Goal: Information Seeking & Learning: Compare options

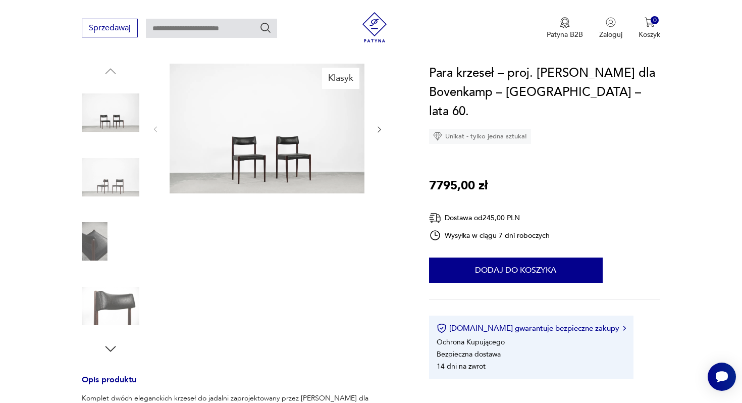
click at [109, 302] on img at bounding box center [111, 306] width 58 height 58
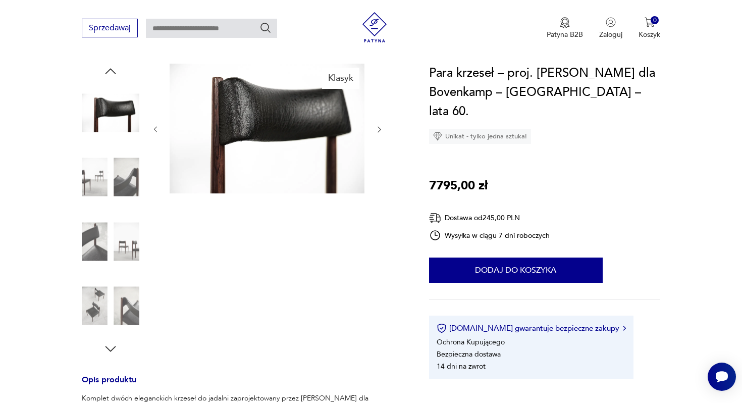
click at [122, 160] on img at bounding box center [111, 177] width 58 height 58
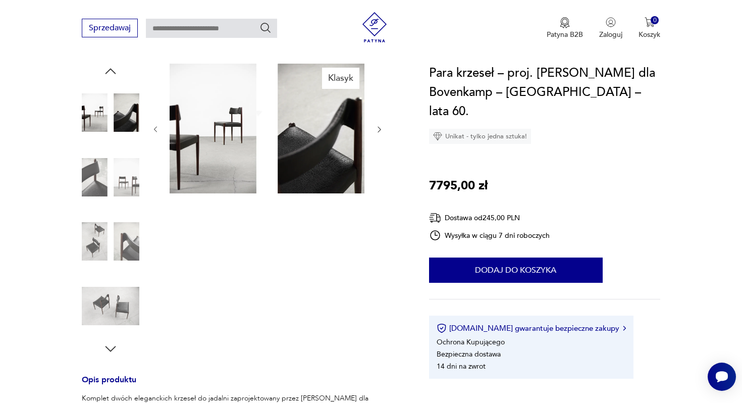
click at [117, 189] on img at bounding box center [111, 177] width 58 height 58
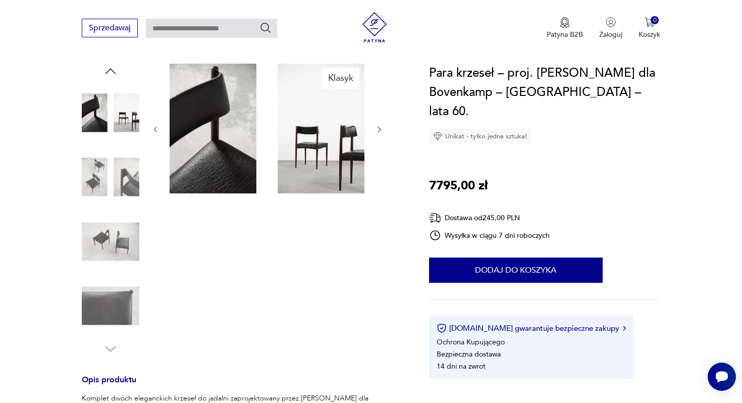
click at [117, 217] on img at bounding box center [111, 242] width 58 height 58
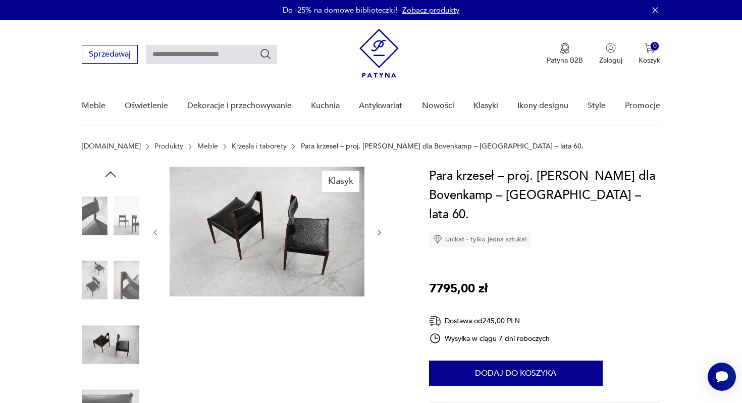
click at [377, 234] on icon "button" at bounding box center [379, 232] width 9 height 9
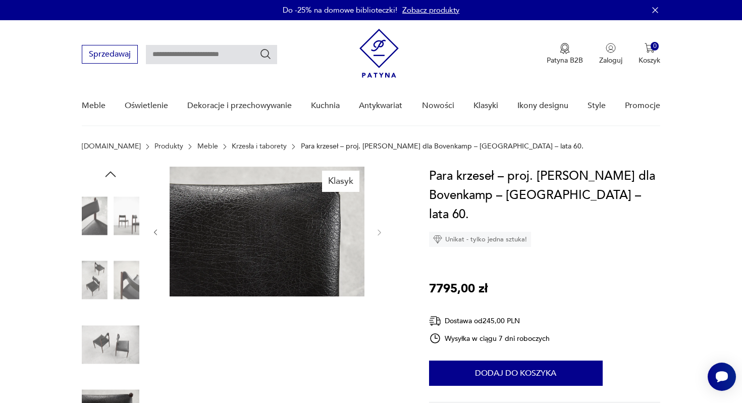
click at [391, 228] on div "Klasyk" at bounding box center [243, 313] width 323 height 293
click at [156, 230] on icon "button" at bounding box center [155, 233] width 3 height 6
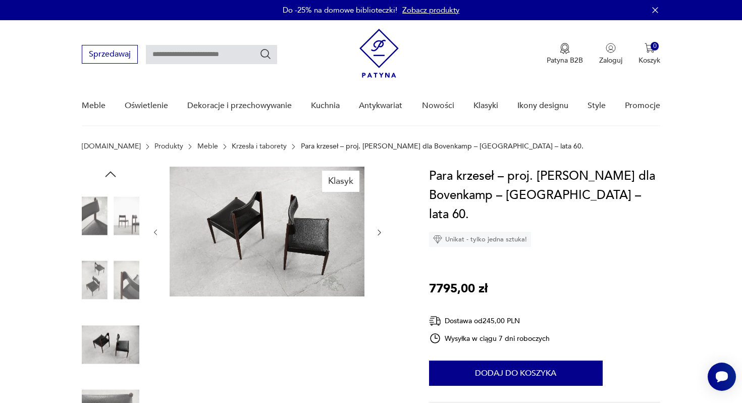
click at [156, 230] on icon "button" at bounding box center [155, 233] width 3 height 6
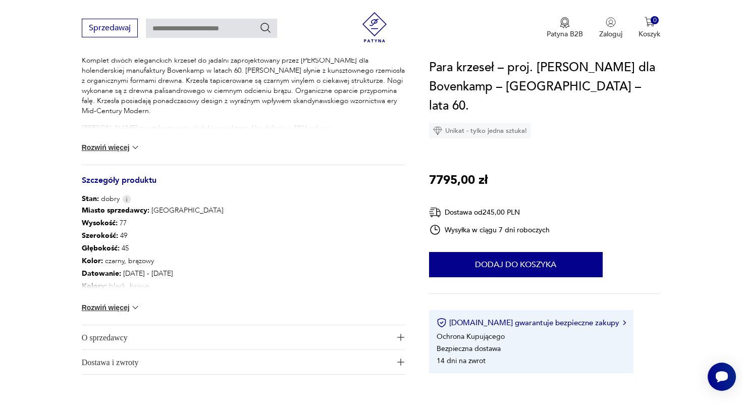
scroll to position [445, 0]
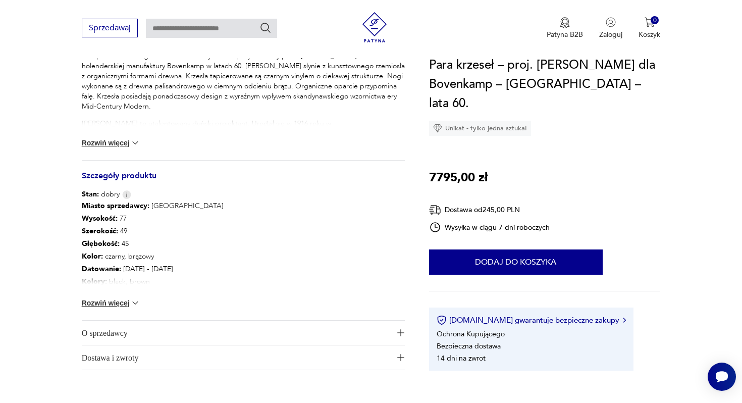
click at [135, 305] on img at bounding box center [135, 303] width 10 height 10
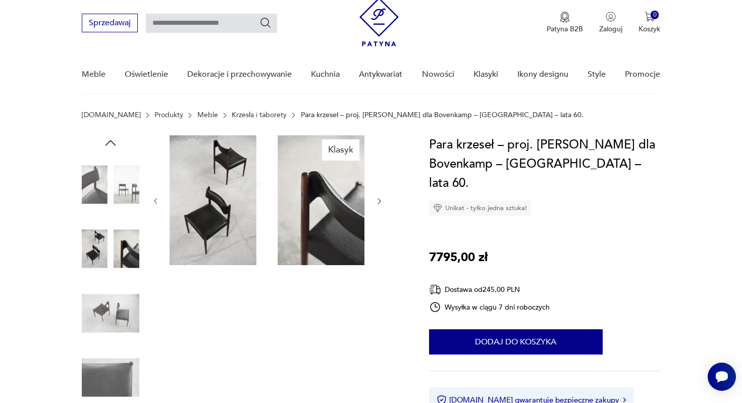
scroll to position [0, 0]
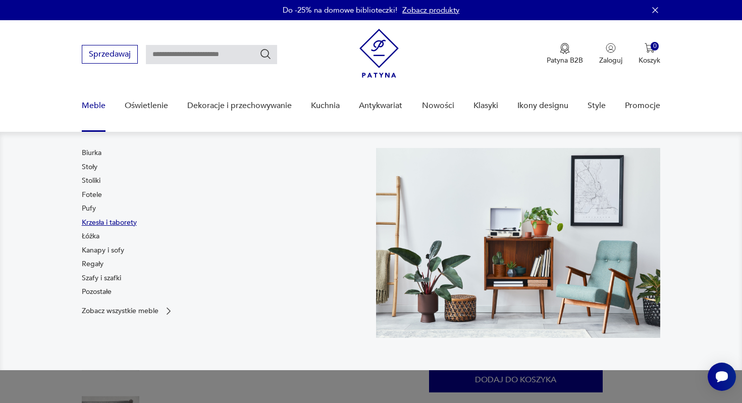
click at [106, 221] on link "Krzesła i taborety" at bounding box center [109, 223] width 55 height 10
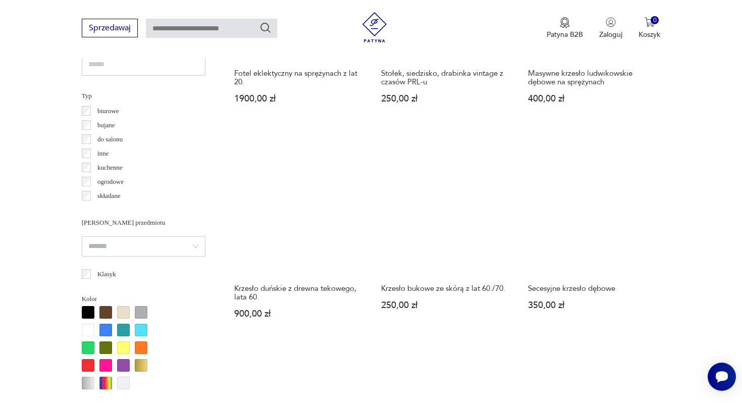
scroll to position [491, 0]
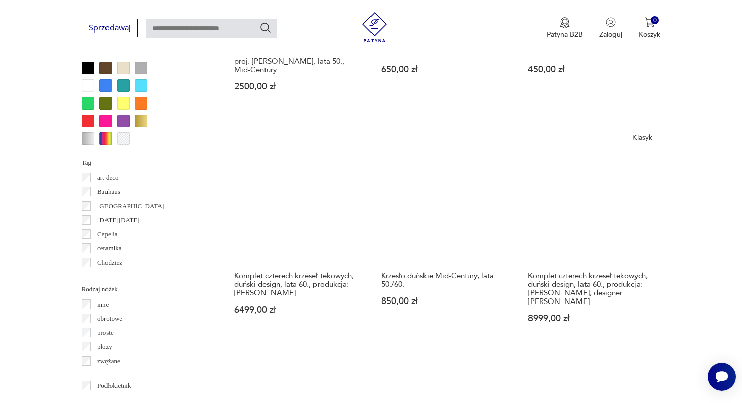
scroll to position [989, 0]
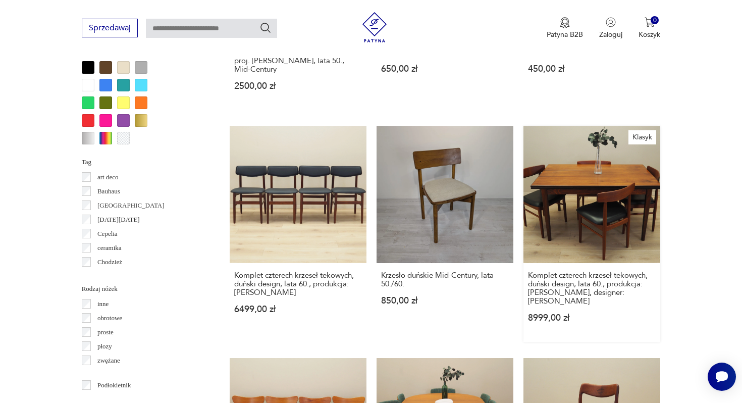
click at [616, 204] on link "Klasyk Komplet czterech krzeseł tekowych, duński design, lata 60., produkcja: B…" at bounding box center [592, 234] width 137 height 216
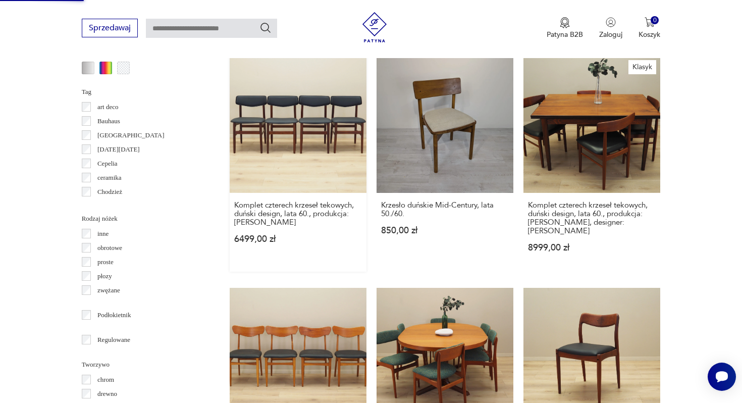
click at [320, 102] on link "Komplet czterech krzeseł tekowych, duński design, lata 60., produkcja: Dania 64…" at bounding box center [298, 164] width 137 height 216
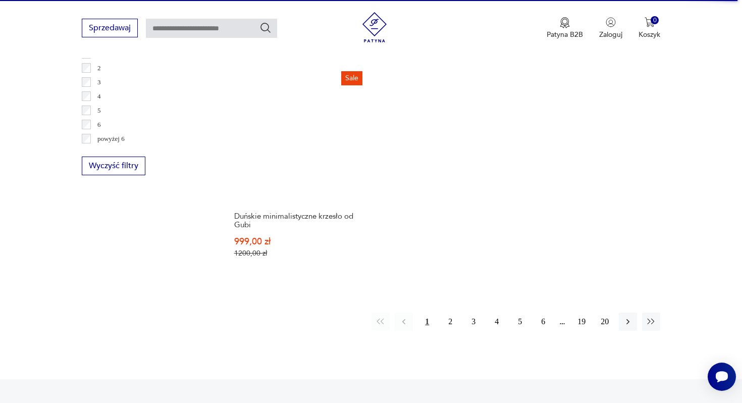
scroll to position [1511, 0]
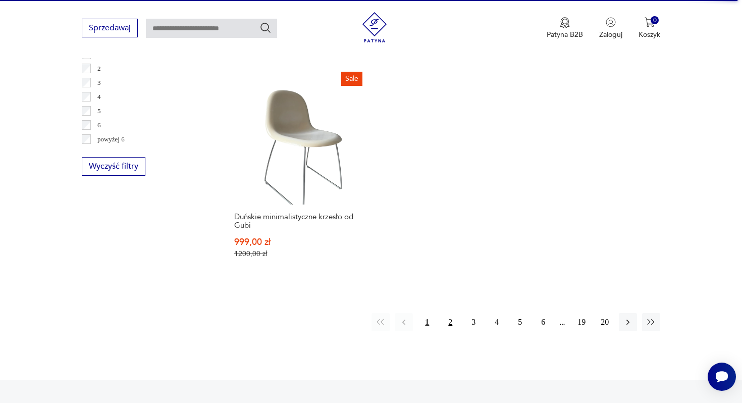
click at [445, 313] on button "2" at bounding box center [450, 322] width 18 height 18
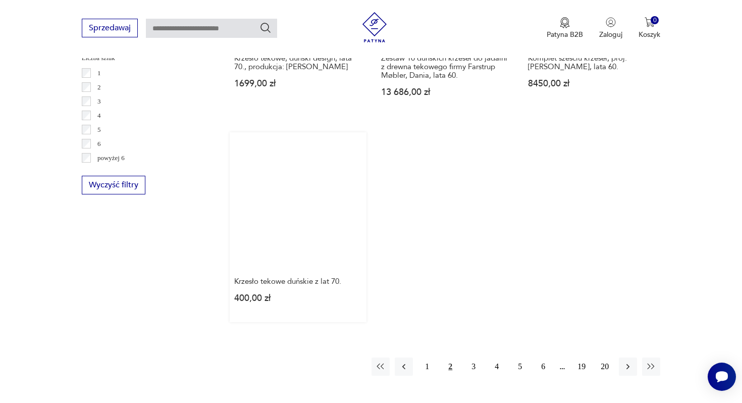
scroll to position [1529, 0]
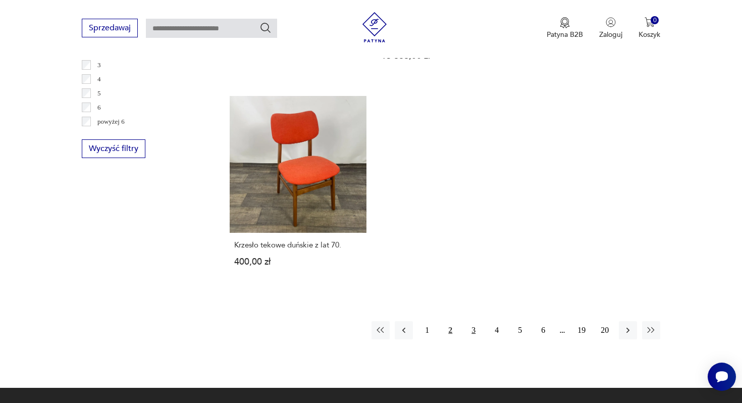
click at [476, 321] on button "3" at bounding box center [473, 330] width 18 height 18
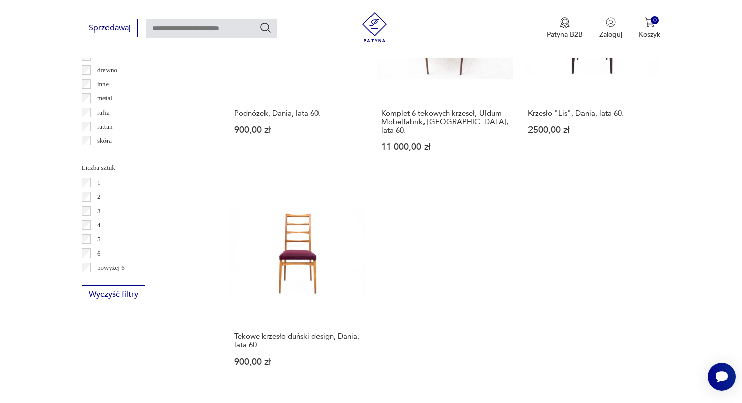
scroll to position [1549, 0]
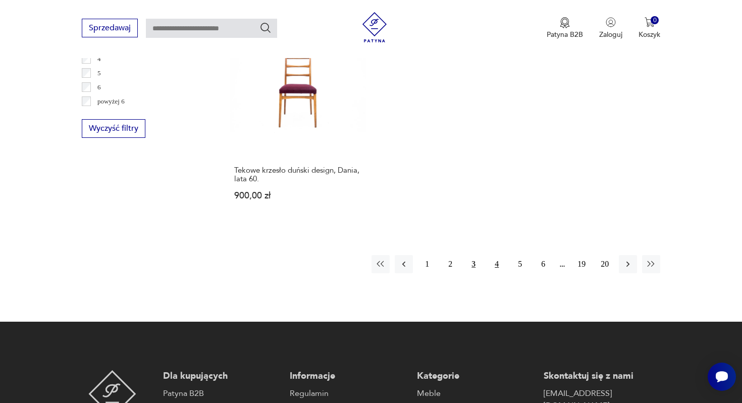
click at [493, 256] on button "4" at bounding box center [497, 264] width 18 height 18
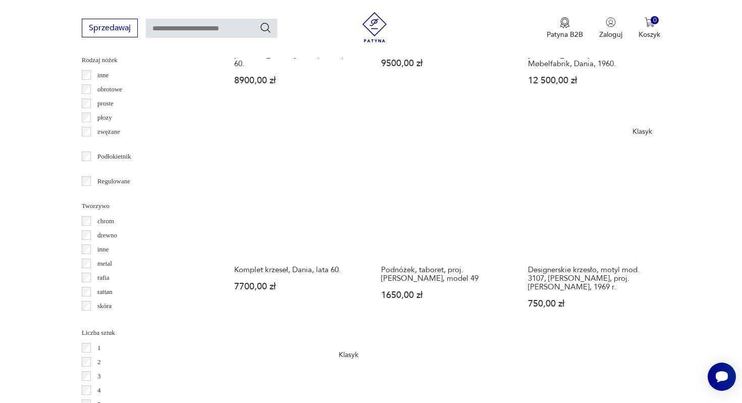
scroll to position [1219, 0]
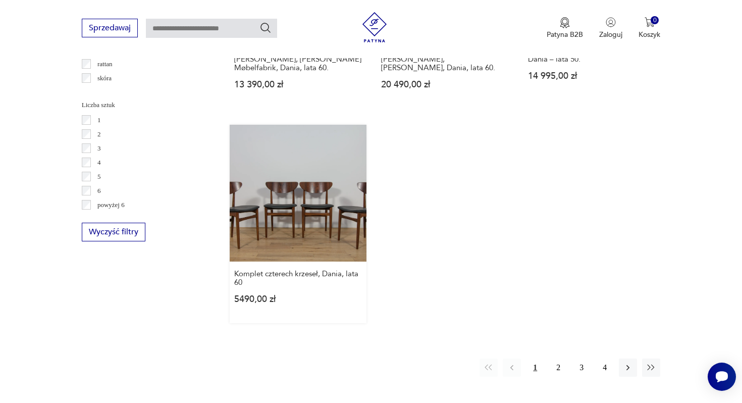
scroll to position [1445, 0]
click at [302, 201] on link "Komplet czterech krzeseł, Dania, lata 60 5490,00 zł" at bounding box center [298, 224] width 137 height 198
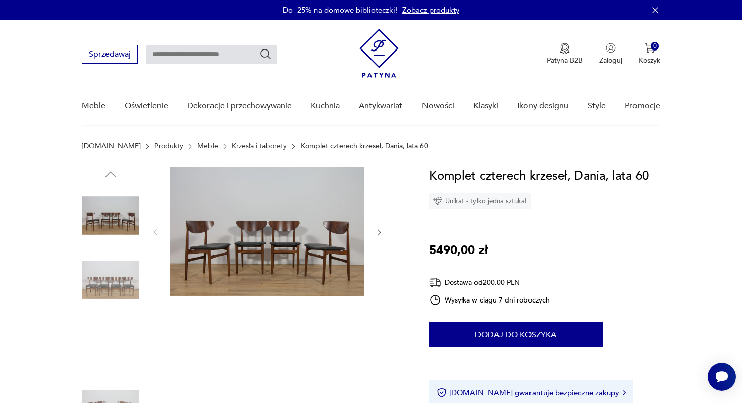
scroll to position [86, 0]
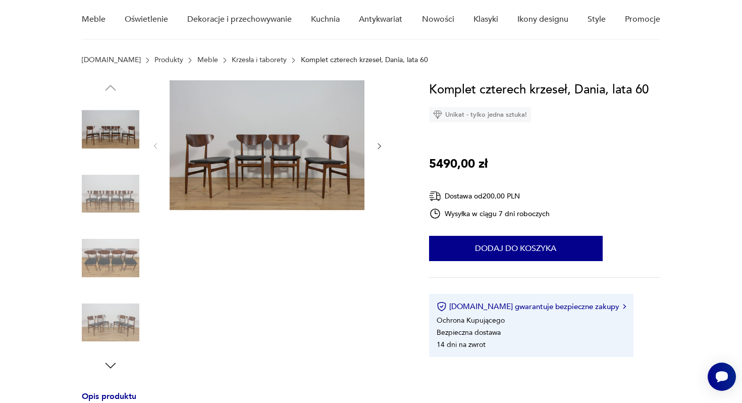
click at [119, 279] on img at bounding box center [111, 258] width 58 height 58
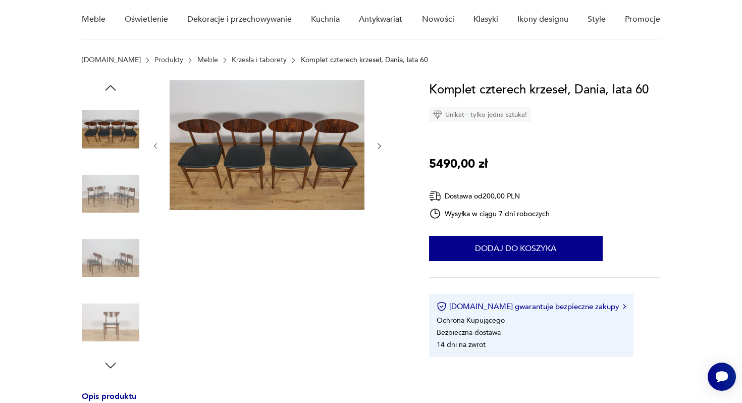
click at [123, 316] on img at bounding box center [111, 323] width 58 height 58
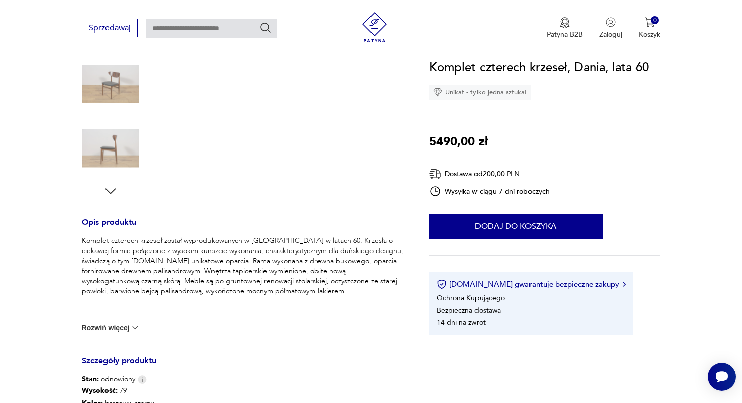
scroll to position [0, 0]
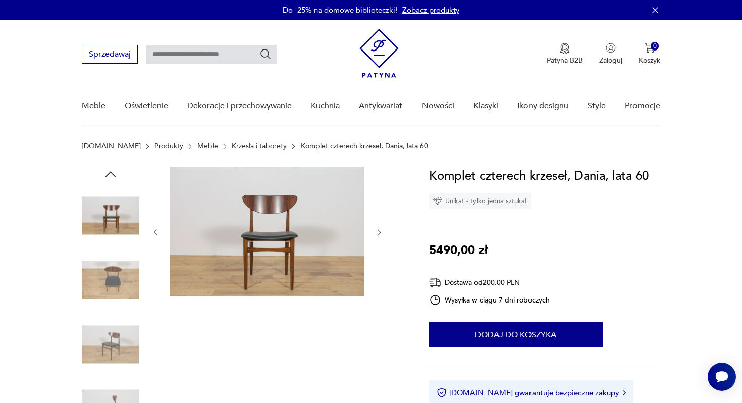
click at [516, 175] on h1 "Komplet czterech krzeseł, Dania, lata 60" at bounding box center [539, 176] width 220 height 19
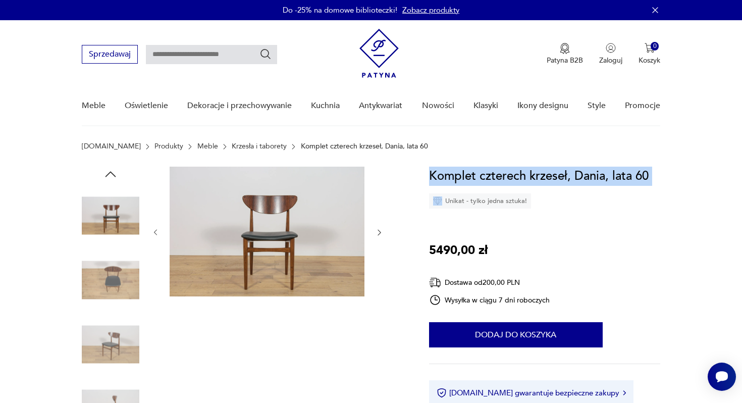
click at [516, 175] on h1 "Komplet czterech krzeseł, Dania, lata 60" at bounding box center [539, 176] width 220 height 19
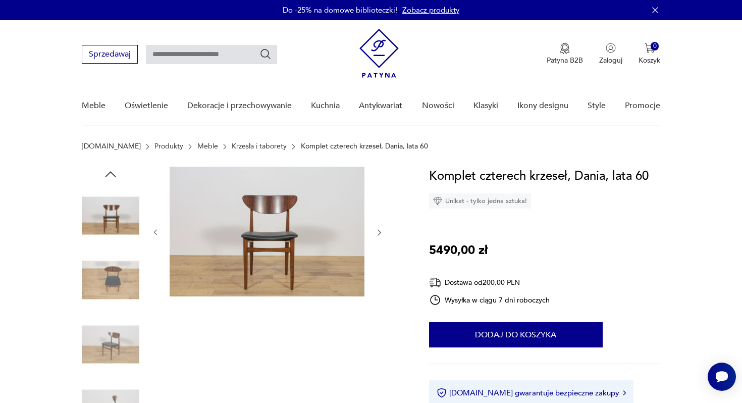
click at [160, 229] on div at bounding box center [267, 233] width 232 height 132
click at [378, 230] on icon "button" at bounding box center [379, 233] width 3 height 6
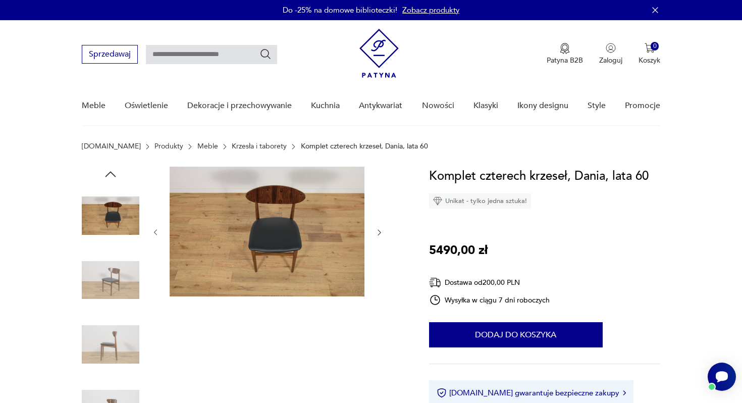
click at [378, 230] on icon "button" at bounding box center [379, 233] width 3 height 6
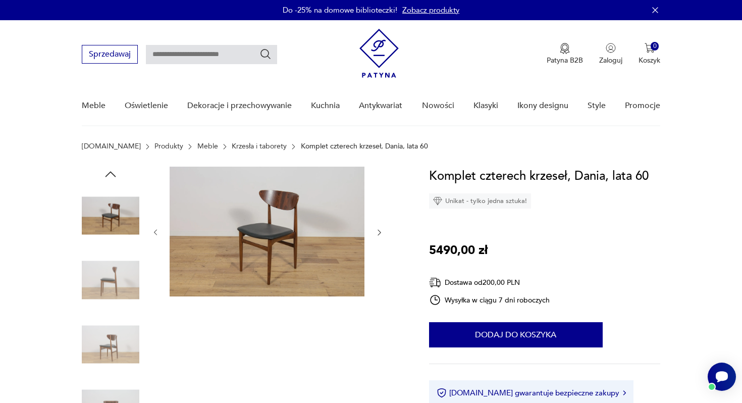
click at [378, 230] on icon "button" at bounding box center [379, 233] width 3 height 6
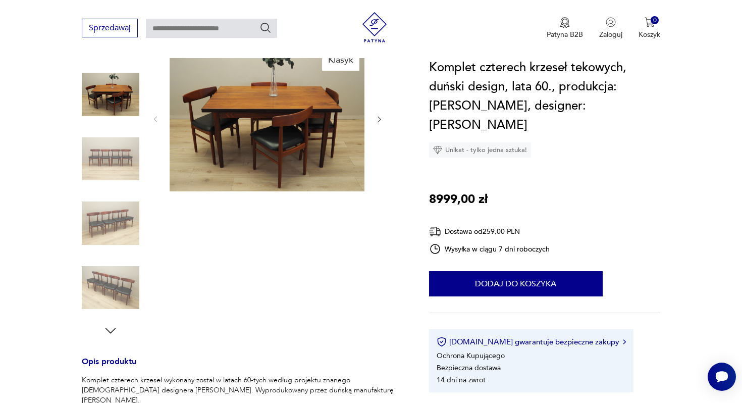
scroll to position [130, 0]
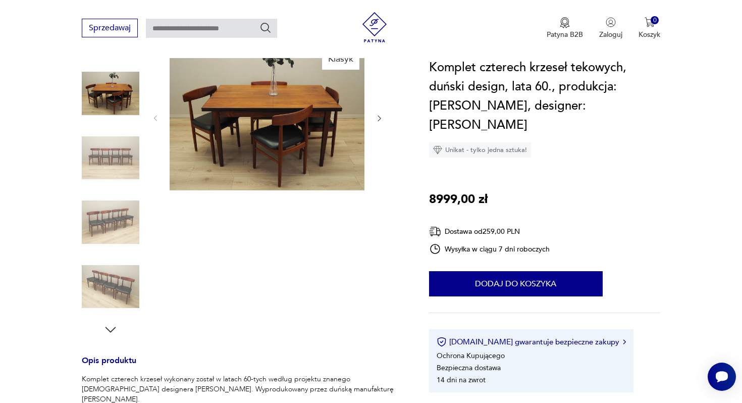
click at [95, 157] on img at bounding box center [111, 158] width 58 height 58
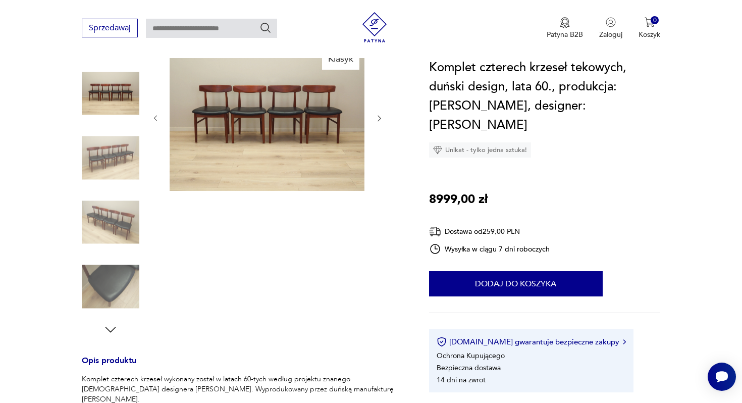
click at [122, 149] on img at bounding box center [111, 158] width 58 height 58
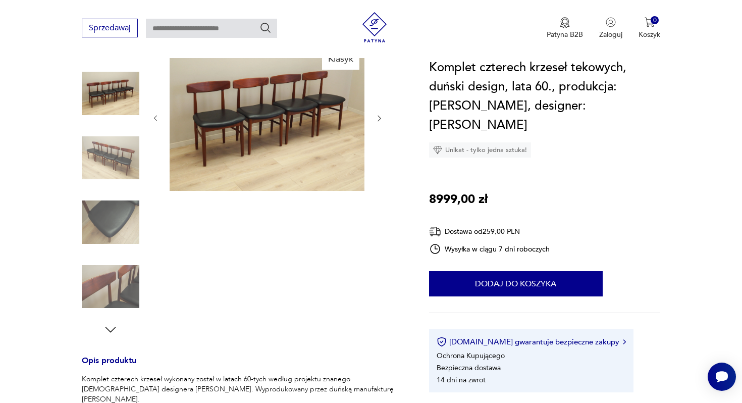
click at [112, 203] on img at bounding box center [111, 222] width 58 height 58
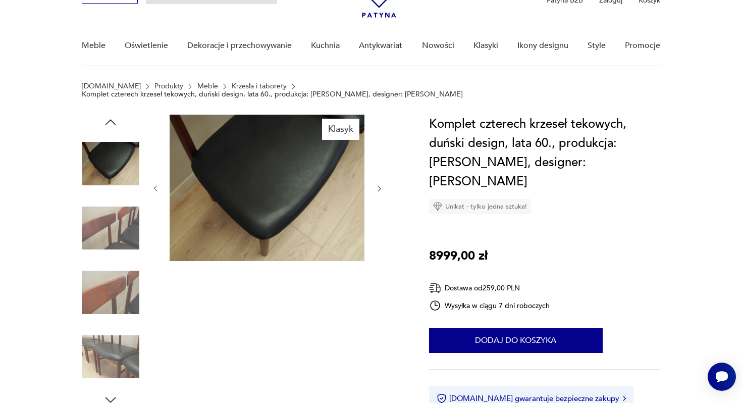
scroll to position [59, 0]
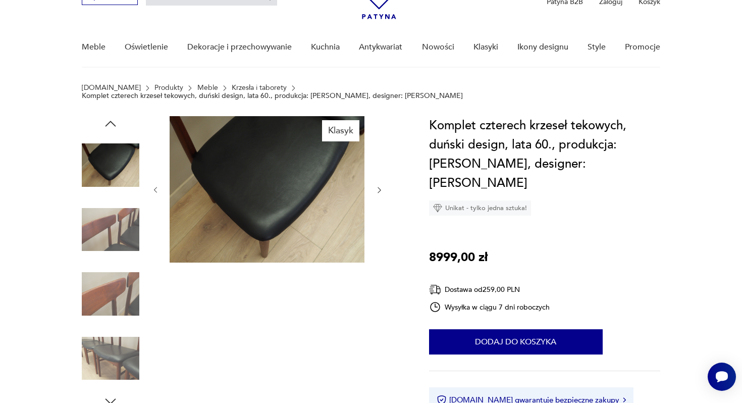
click at [107, 279] on img at bounding box center [111, 294] width 58 height 58
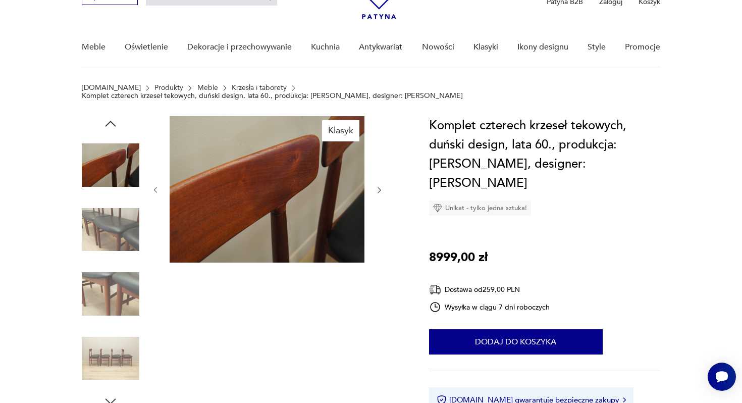
click at [112, 291] on img at bounding box center [111, 294] width 58 height 58
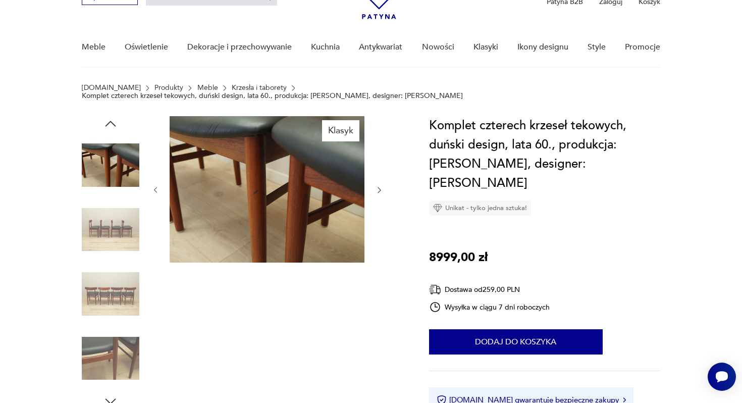
click at [112, 289] on img at bounding box center [111, 294] width 58 height 58
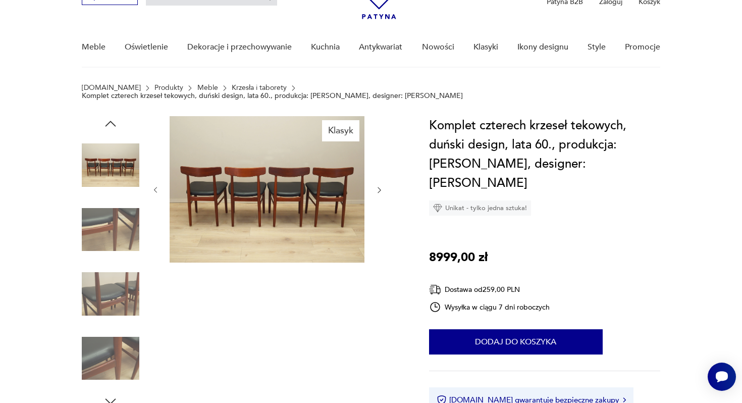
click at [111, 340] on img at bounding box center [111, 359] width 58 height 58
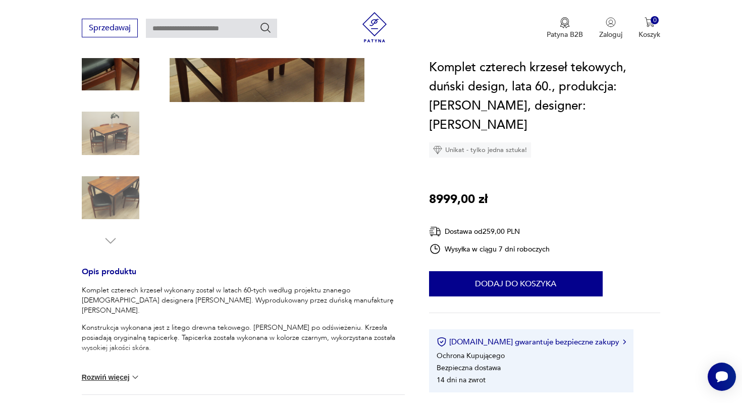
scroll to position [0, 0]
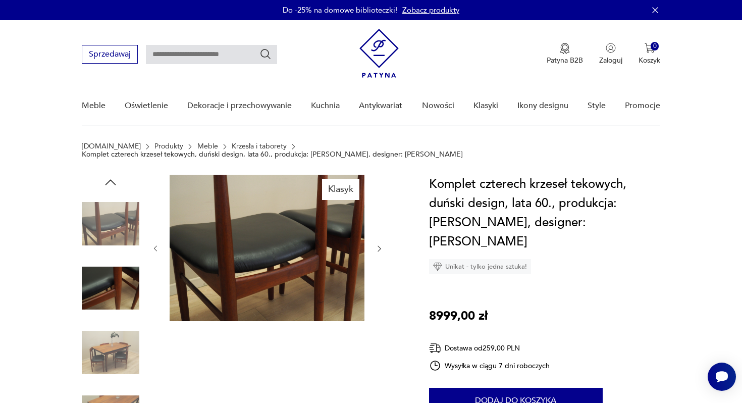
click at [123, 283] on img at bounding box center [111, 288] width 58 height 58
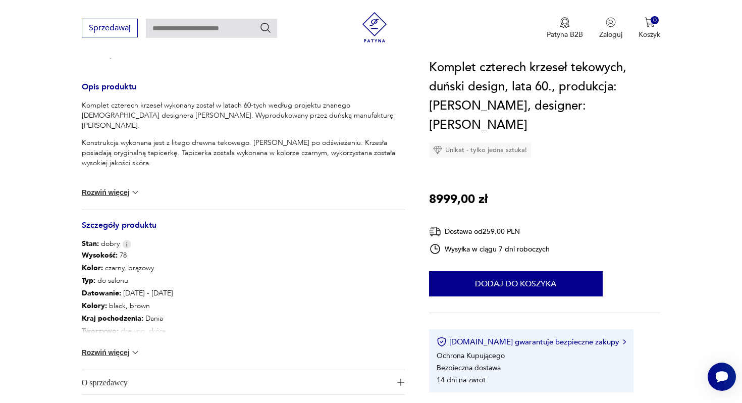
scroll to position [404, 0]
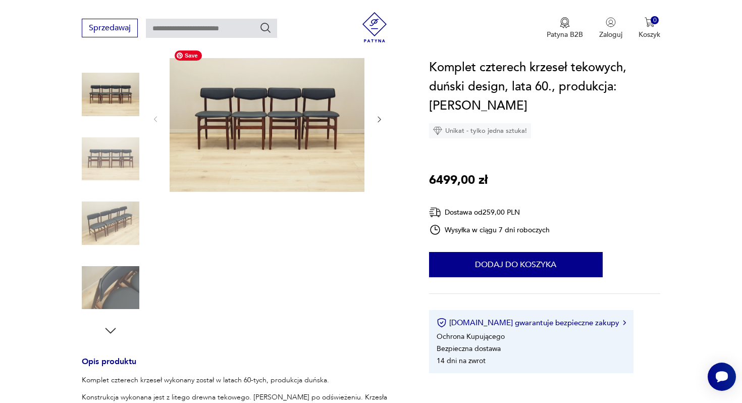
scroll to position [122, 0]
click at [122, 153] on img at bounding box center [111, 159] width 58 height 58
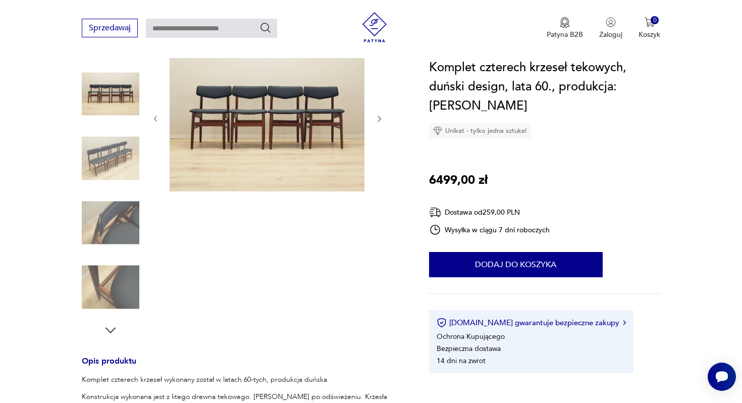
click at [118, 174] on img at bounding box center [111, 159] width 58 height 58
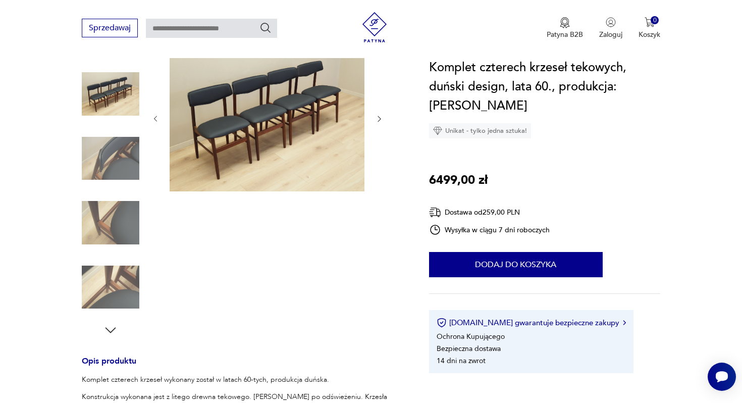
click at [121, 152] on img at bounding box center [111, 159] width 58 height 58
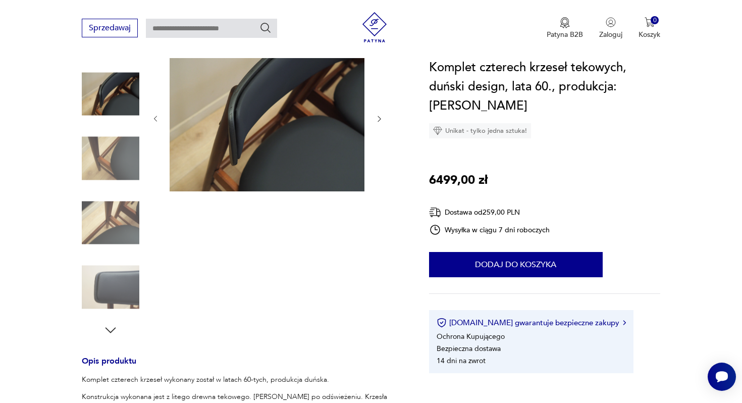
click at [118, 196] on img at bounding box center [111, 223] width 58 height 58
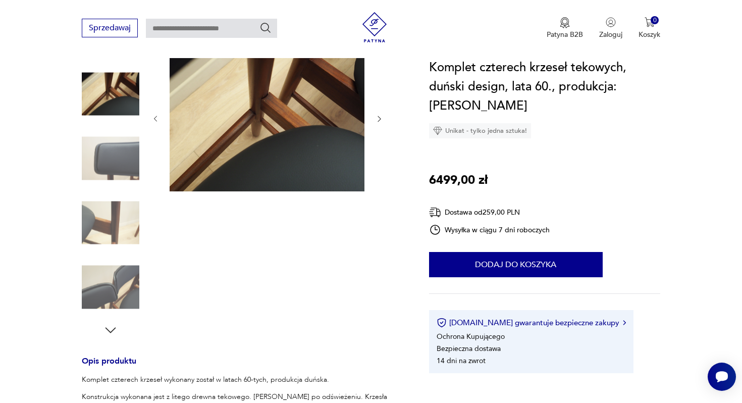
click at [117, 240] on img at bounding box center [111, 223] width 58 height 58
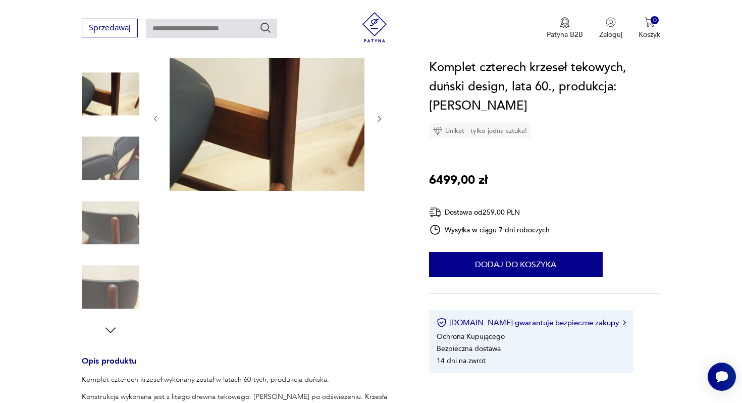
click at [116, 224] on img at bounding box center [111, 223] width 58 height 58
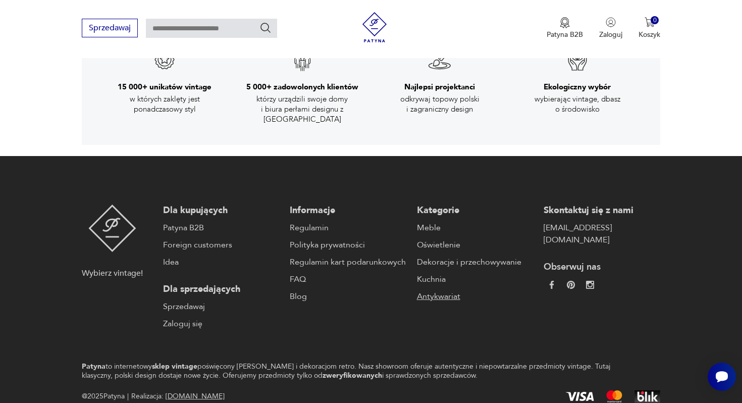
scroll to position [1706, 0]
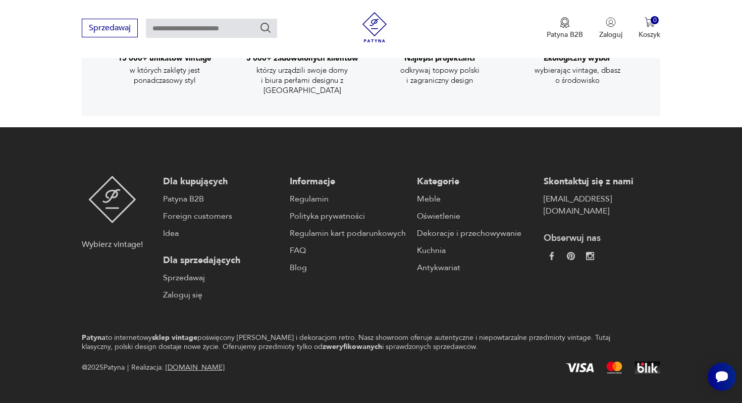
click at [346, 293] on footer "Wybierz vintage! Dla kupujących Patyna B2B Foreign customers Idea Dla sprzedają…" at bounding box center [371, 274] width 742 height 295
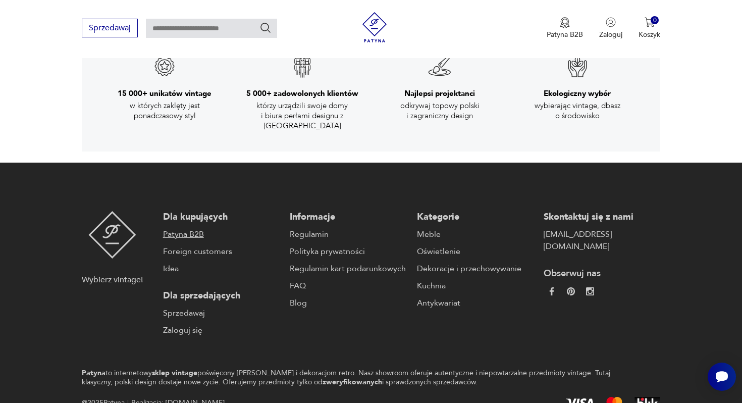
click at [185, 228] on link "Patyna B2B" at bounding box center [221, 234] width 117 height 12
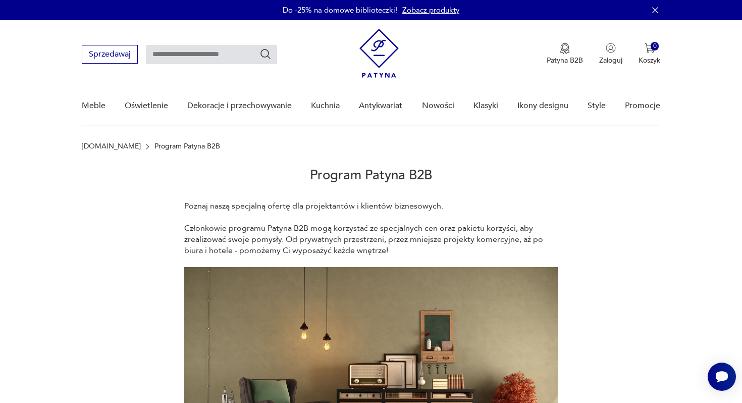
click at [380, 53] on img at bounding box center [378, 53] width 39 height 49
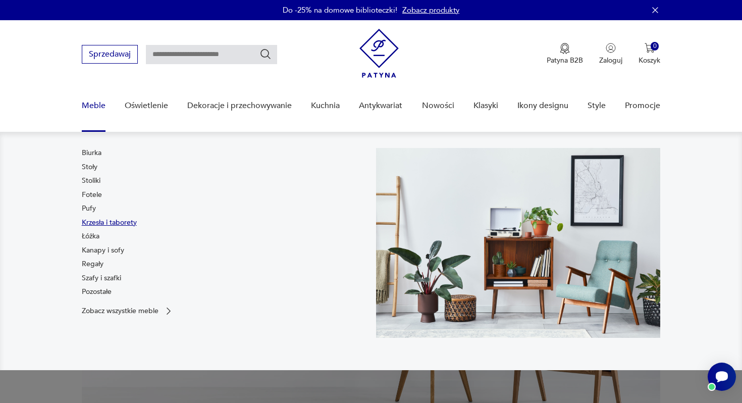
click at [98, 222] on link "Krzesła i taborety" at bounding box center [109, 223] width 55 height 10
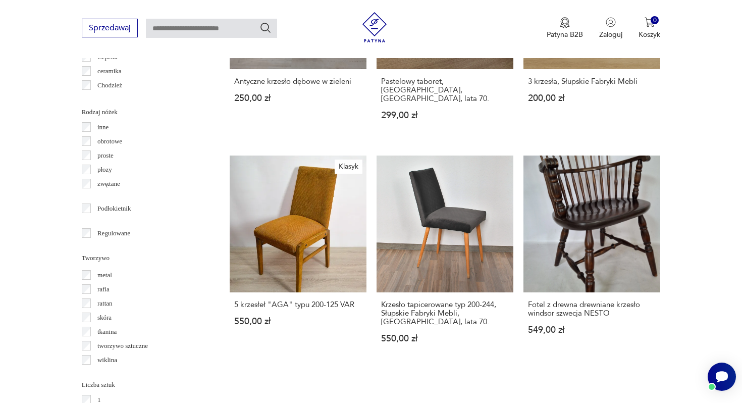
scroll to position [1178, 0]
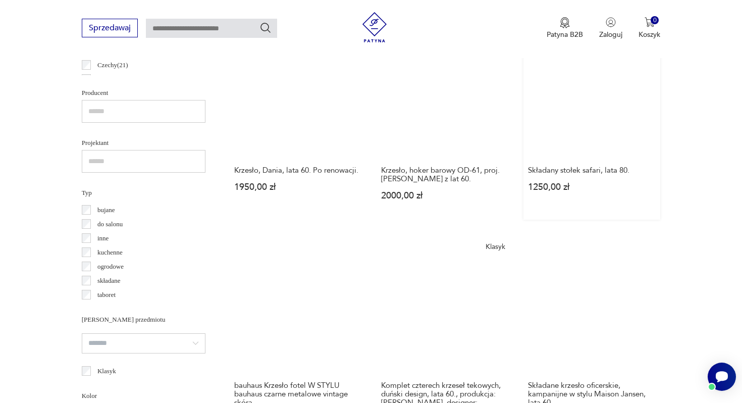
scroll to position [728, 0]
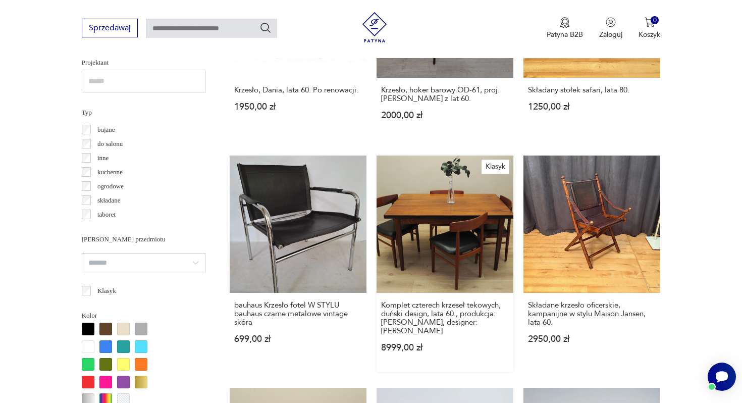
click at [445, 245] on link "Klasyk Komplet czterech krzeseł tekowych, duński design, lata 60., produkcja: B…" at bounding box center [445, 263] width 137 height 216
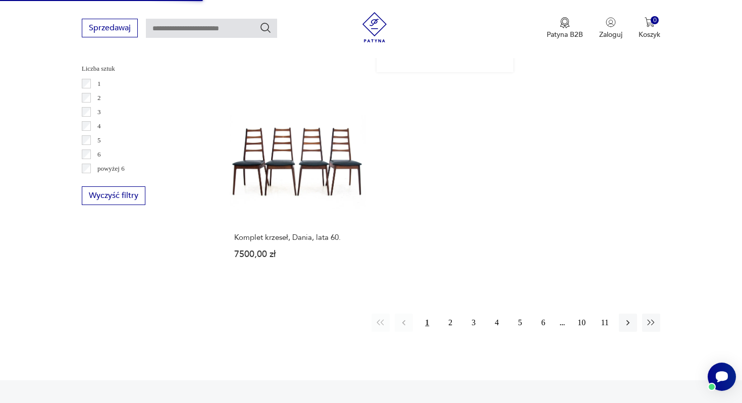
scroll to position [1490, 0]
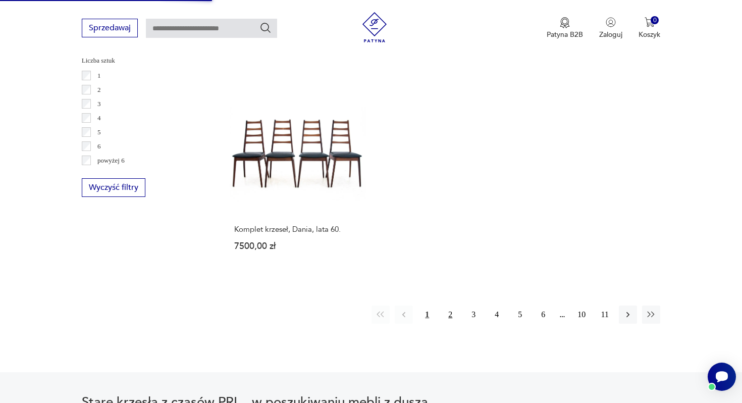
click at [448, 305] on button "2" at bounding box center [450, 314] width 18 height 18
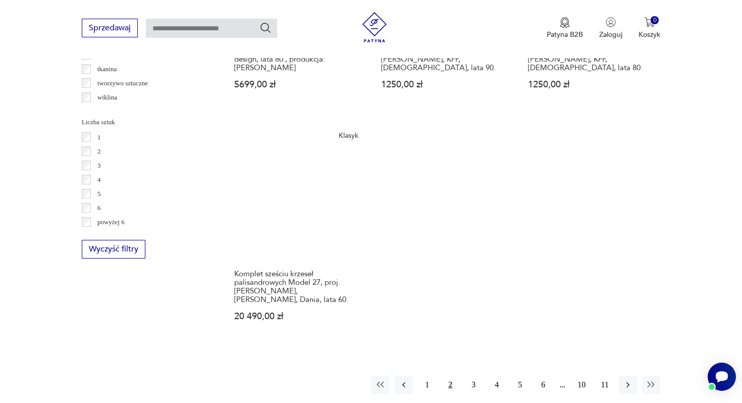
scroll to position [1442, 0]
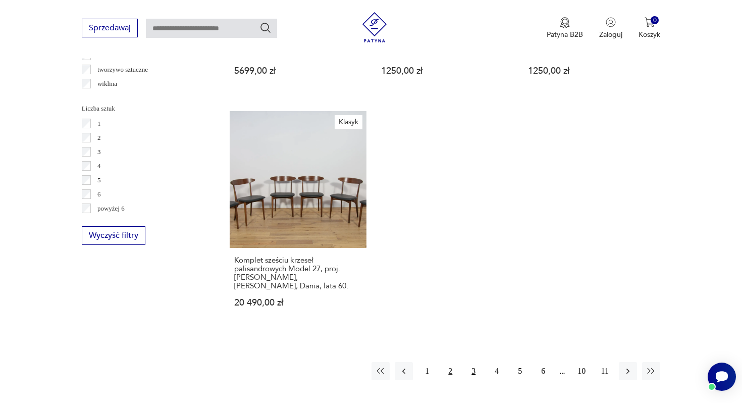
click at [471, 362] on button "3" at bounding box center [473, 371] width 18 height 18
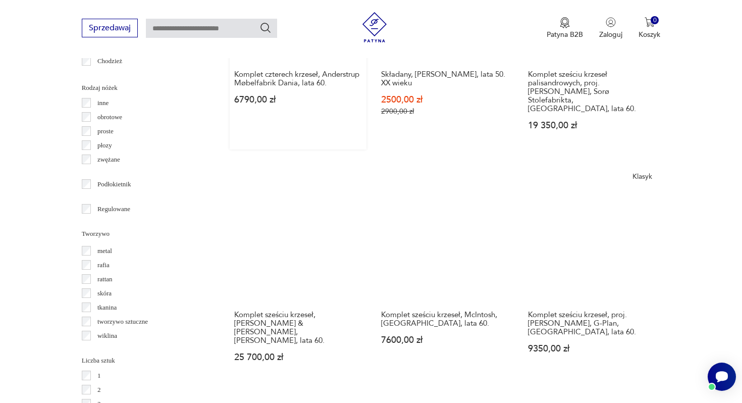
scroll to position [1254, 0]
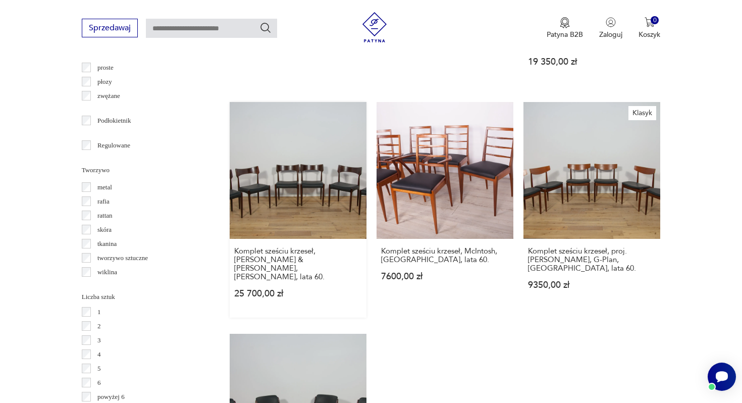
click at [319, 172] on link "Komplet sześciu krzeseł, Bernhard Pedersen & Son, Dania, lata 60. 25 700,00 zł" at bounding box center [298, 210] width 137 height 216
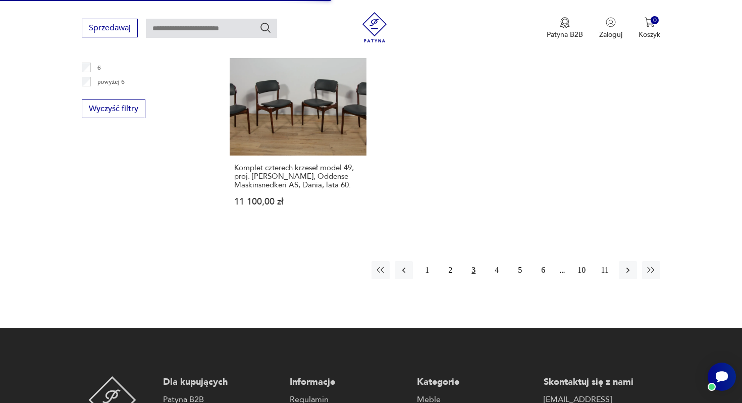
scroll to position [1603, 0]
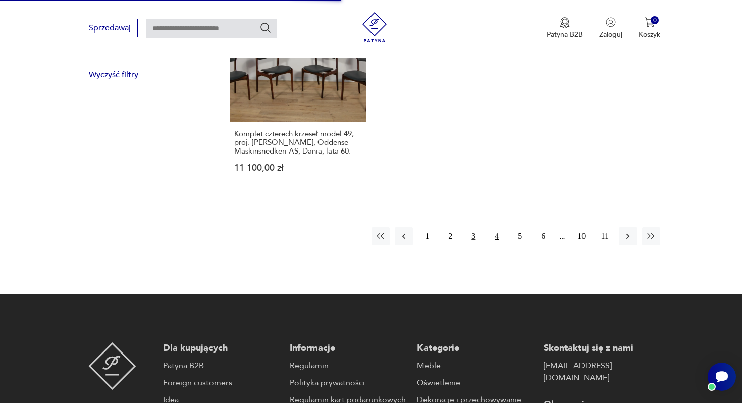
click at [495, 227] on button "4" at bounding box center [497, 236] width 18 height 18
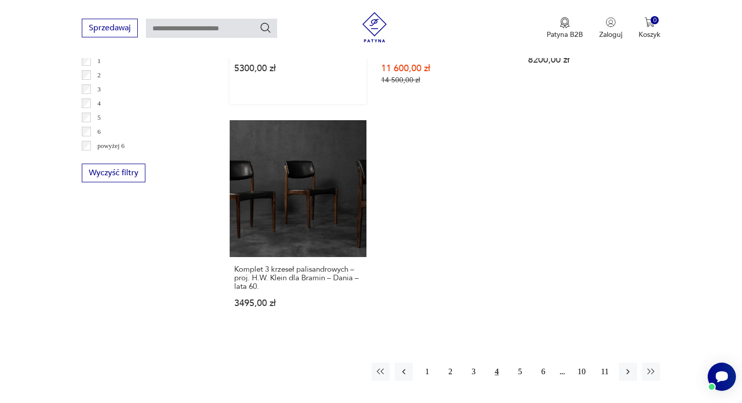
scroll to position [1717, 0]
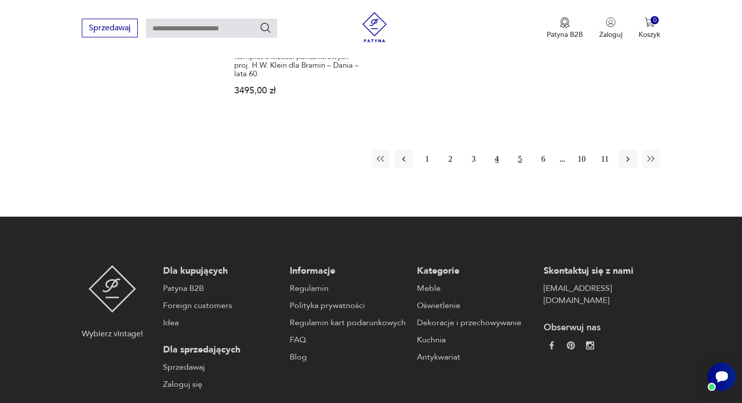
click at [524, 150] on button "5" at bounding box center [520, 159] width 18 height 18
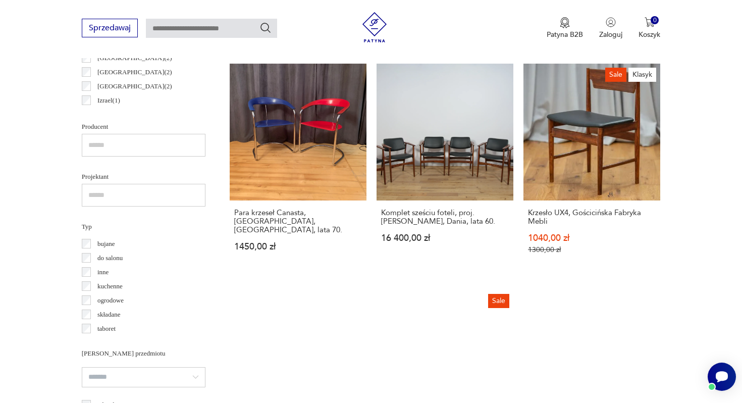
scroll to position [590, 0]
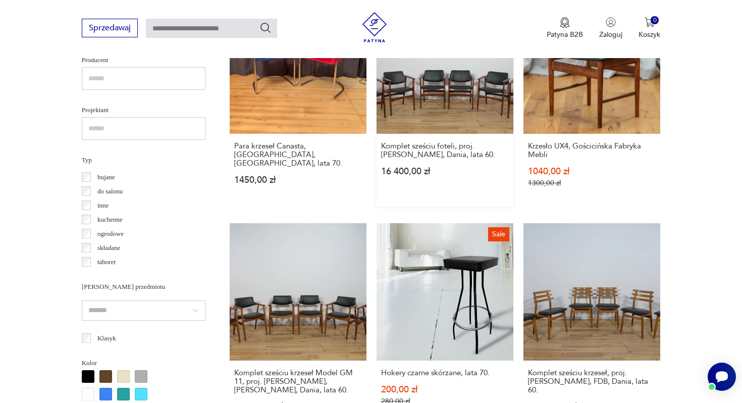
click at [453, 86] on link "Komplet sześciu foteli, proj. A. Vodder, Dania, lata 60. 16 400,00 zł" at bounding box center [445, 102] width 137 height 210
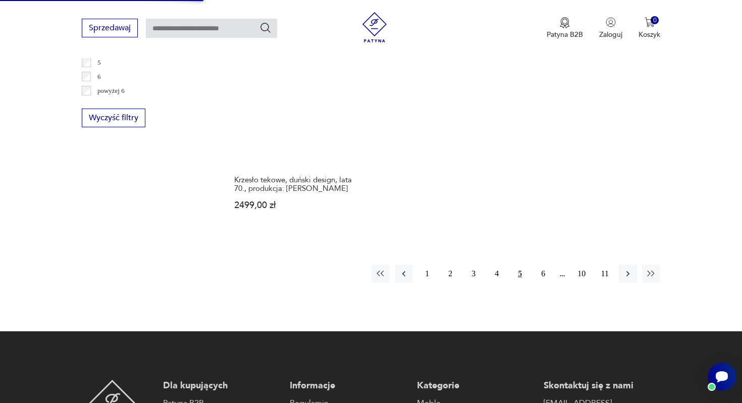
scroll to position [1569, 0]
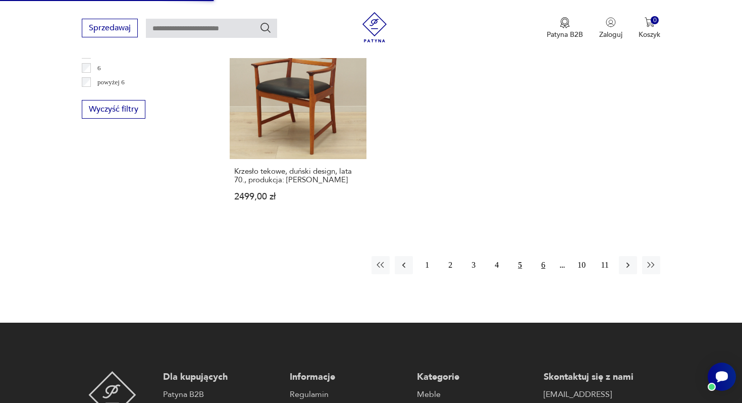
click at [542, 256] on button "6" at bounding box center [543, 265] width 18 height 18
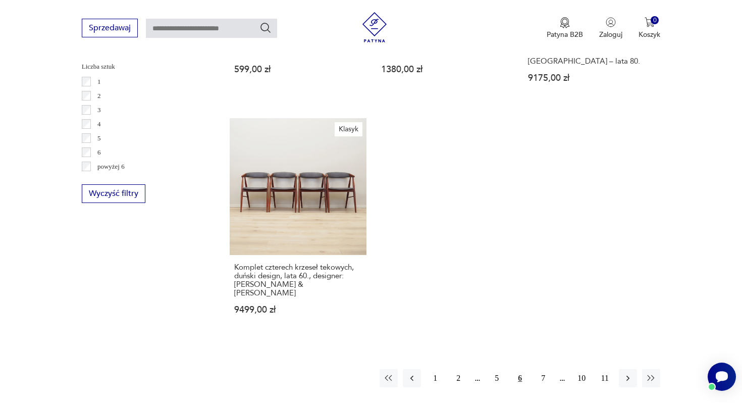
scroll to position [1486, 0]
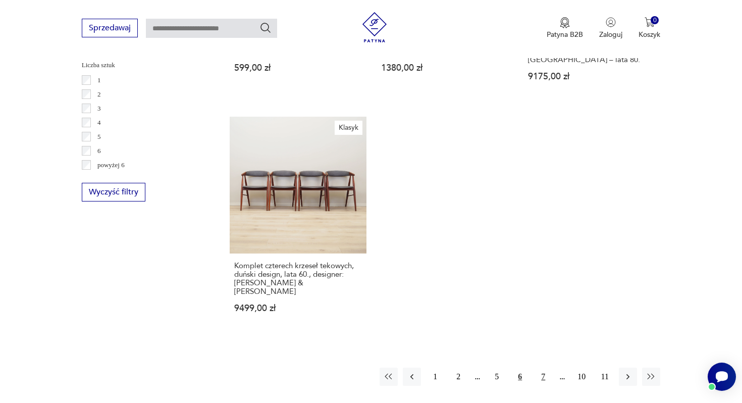
click at [544, 368] on button "7" at bounding box center [543, 377] width 18 height 18
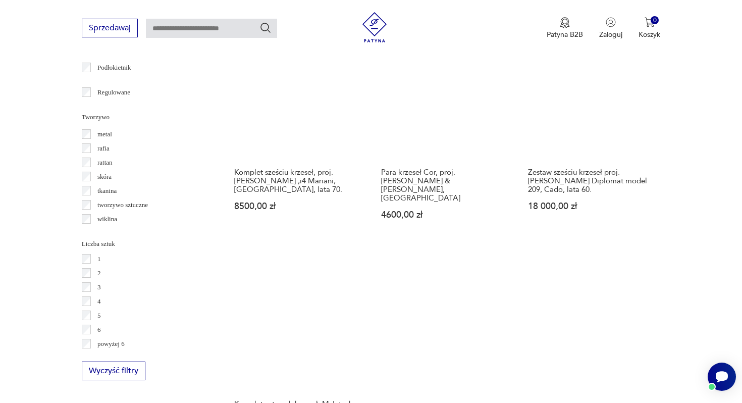
scroll to position [1400, 0]
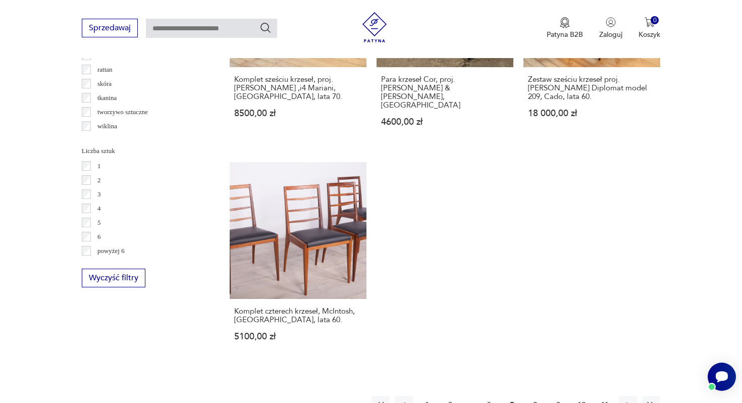
click at [536, 396] on button "8" at bounding box center [535, 405] width 18 height 18
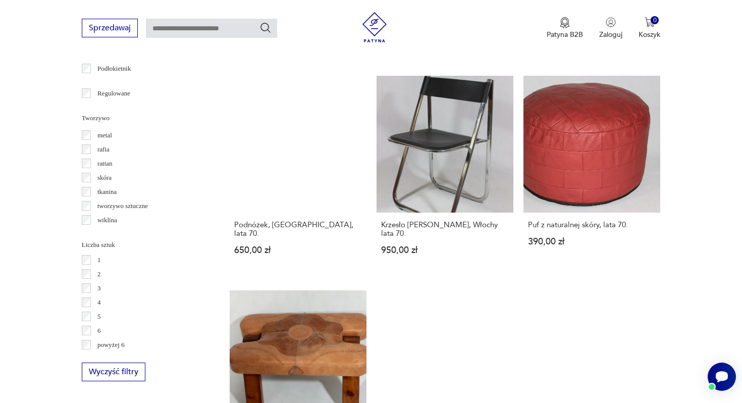
scroll to position [1423, 0]
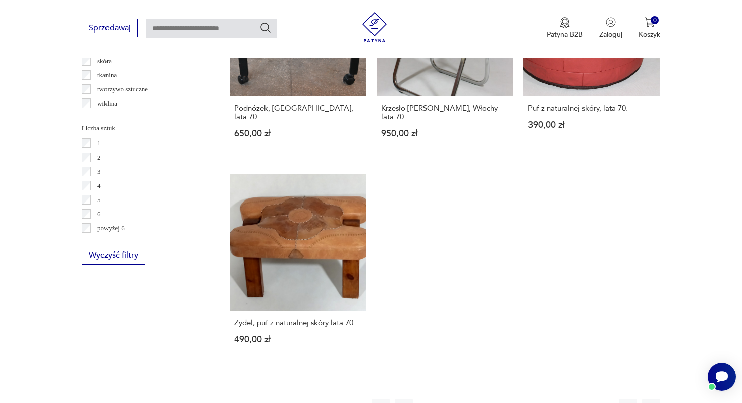
click at [559, 399] on button "9" at bounding box center [558, 408] width 18 height 18
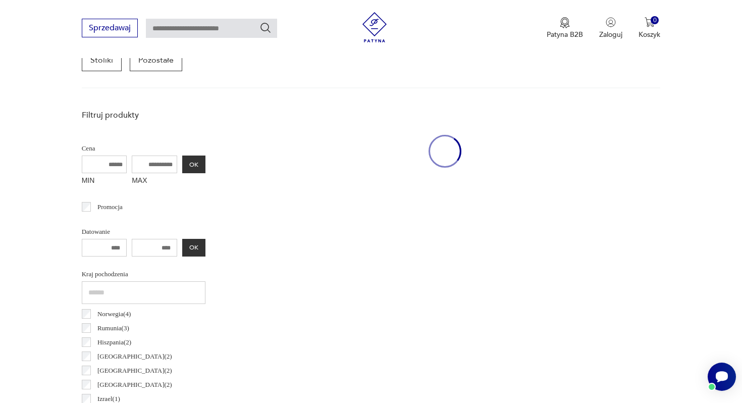
scroll to position [268, 0]
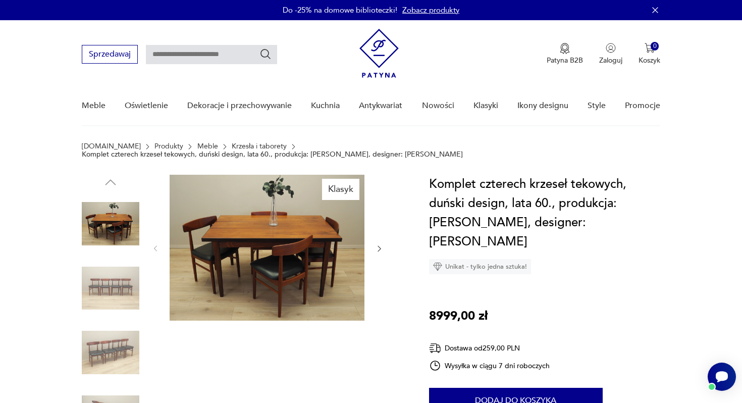
click at [376, 244] on icon "button" at bounding box center [379, 248] width 9 height 9
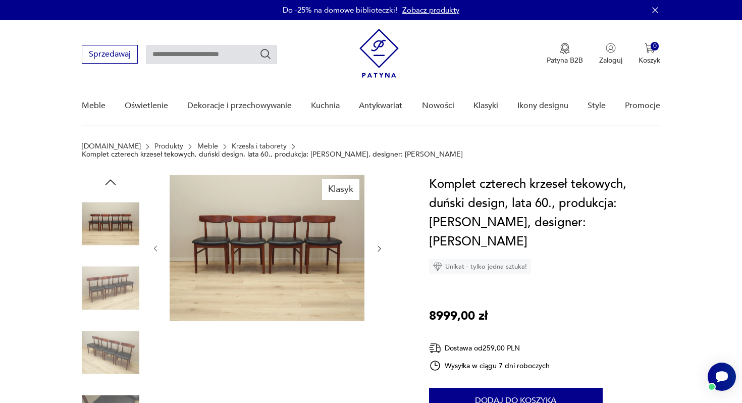
click at [376, 244] on icon "button" at bounding box center [379, 248] width 9 height 9
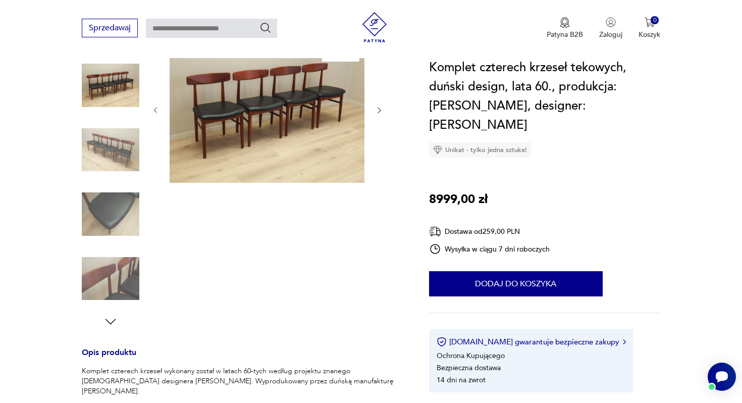
scroll to position [121, 0]
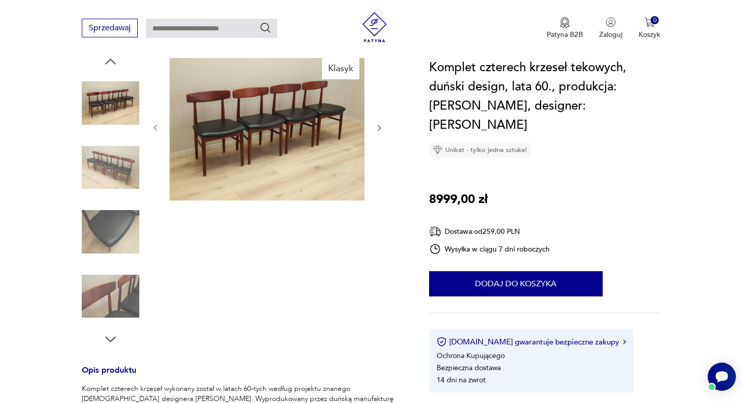
click at [117, 233] on img at bounding box center [111, 232] width 58 height 58
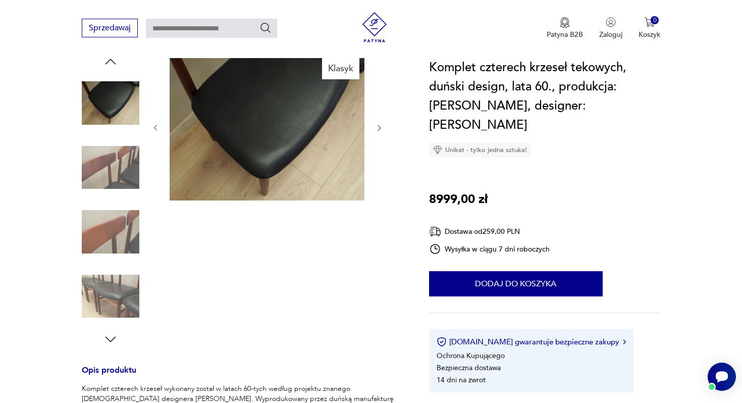
click at [114, 272] on img at bounding box center [111, 297] width 58 height 58
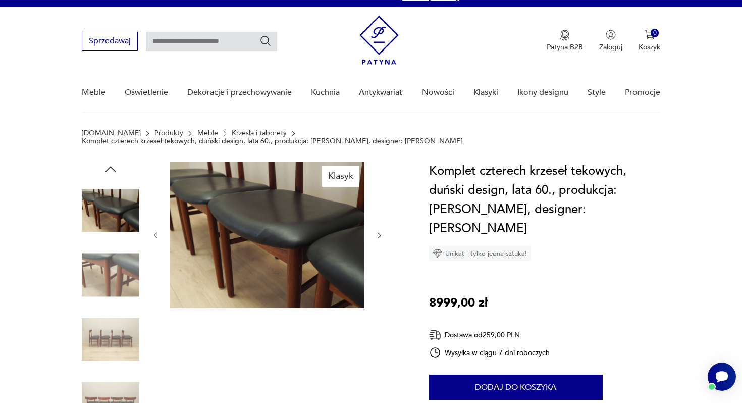
scroll to position [9, 0]
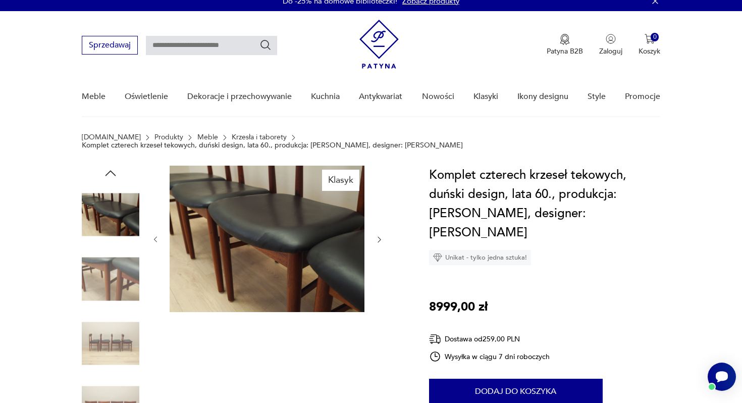
click at [118, 250] on img at bounding box center [111, 279] width 58 height 58
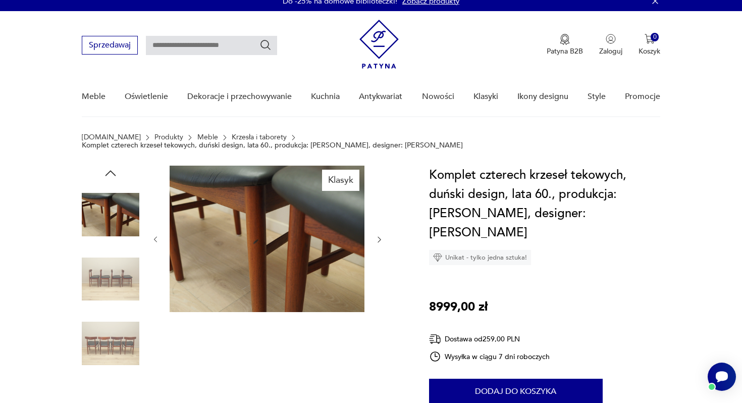
click at [120, 208] on img at bounding box center [111, 215] width 58 height 58
click at [107, 258] on img at bounding box center [111, 279] width 58 height 58
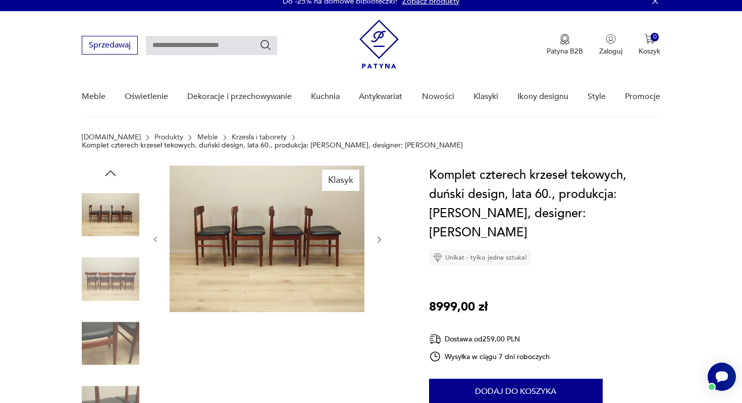
click at [108, 293] on img at bounding box center [111, 279] width 58 height 58
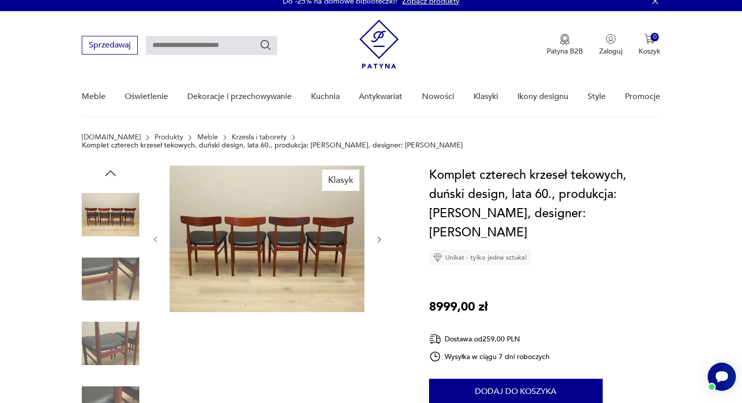
click at [109, 315] on img at bounding box center [111, 344] width 58 height 58
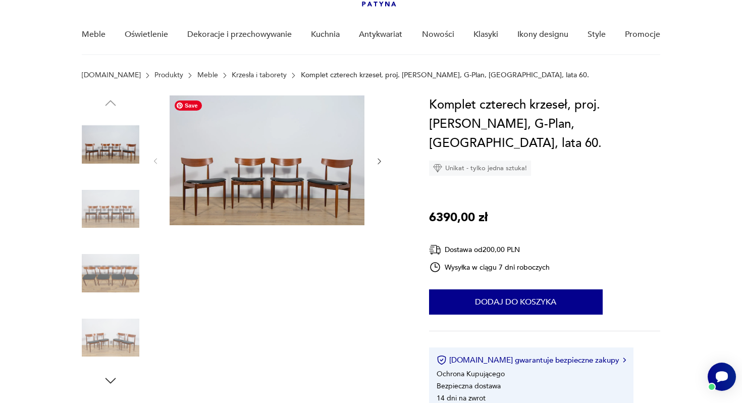
scroll to position [87, 0]
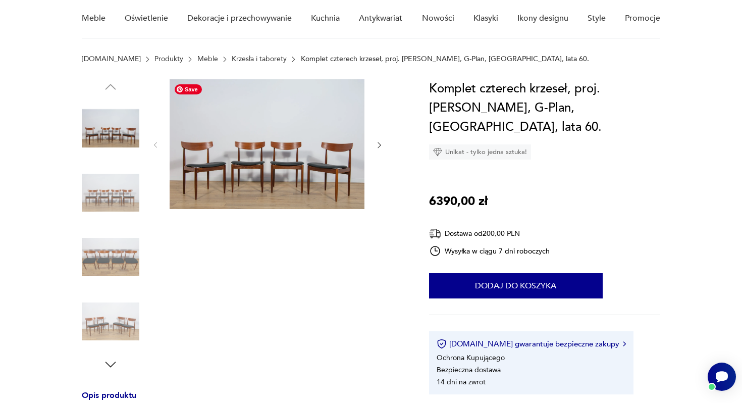
click at [130, 197] on img at bounding box center [111, 193] width 58 height 58
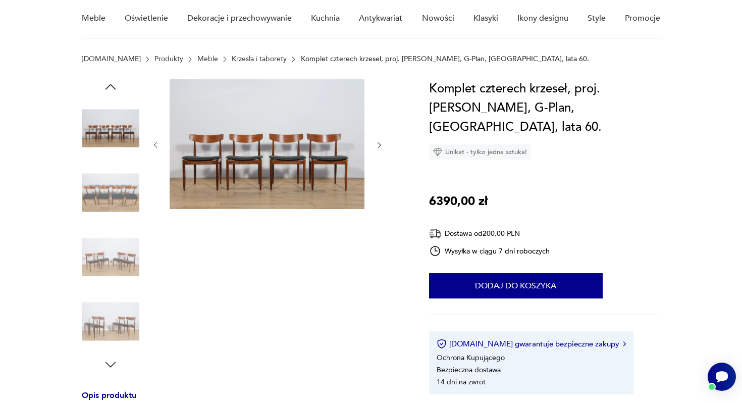
click at [121, 192] on img at bounding box center [111, 193] width 58 height 58
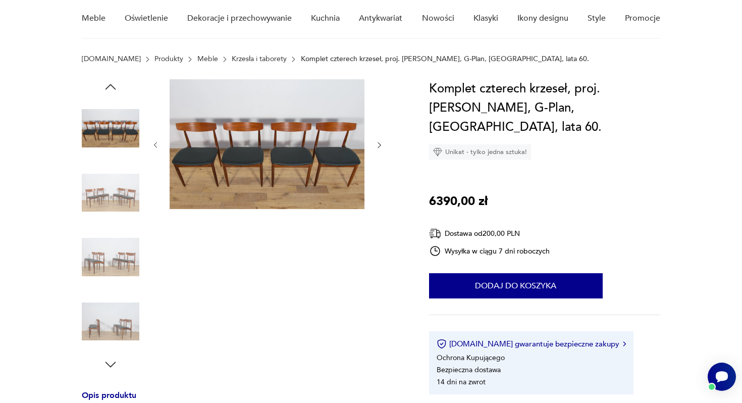
click at [116, 212] on img at bounding box center [111, 193] width 58 height 58
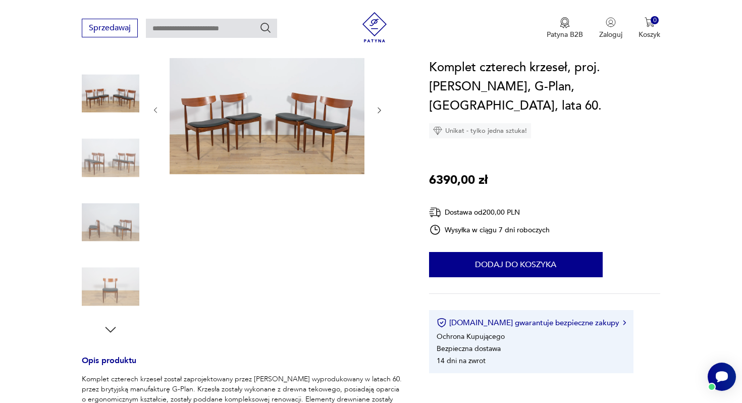
scroll to position [124, 0]
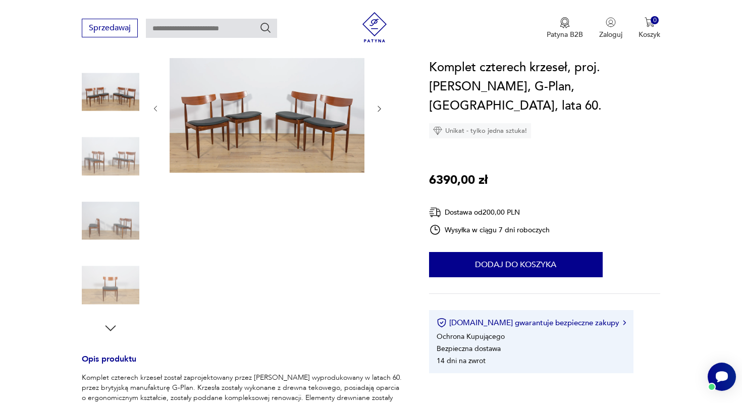
click at [112, 224] on img at bounding box center [111, 221] width 58 height 58
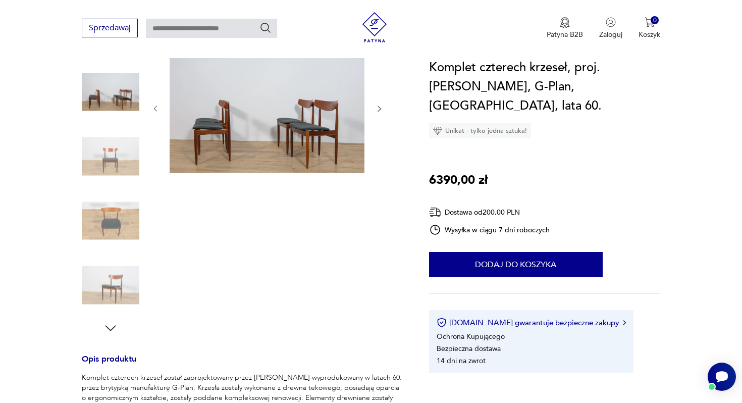
click at [116, 225] on img at bounding box center [111, 221] width 58 height 58
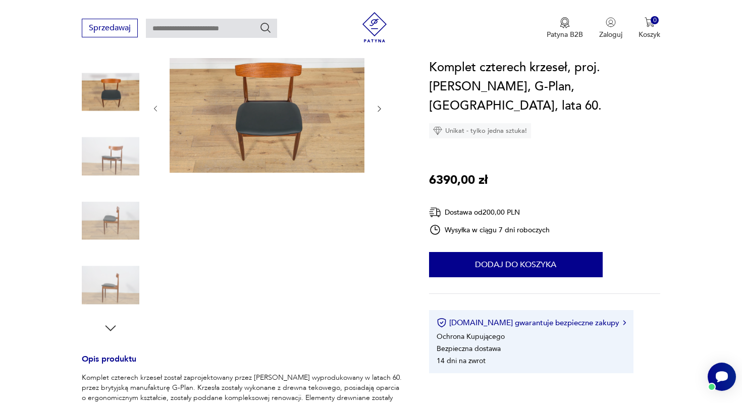
click at [115, 244] on img at bounding box center [111, 221] width 58 height 58
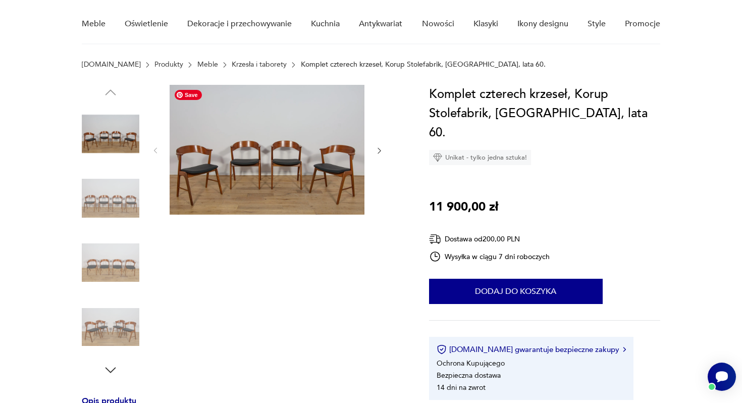
scroll to position [83, 0]
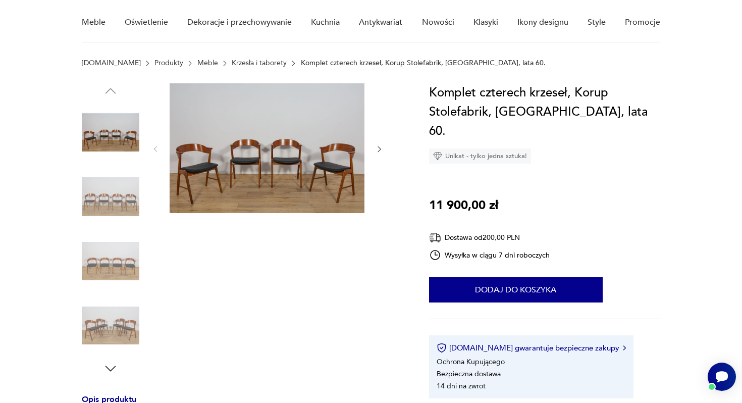
click at [123, 193] on img at bounding box center [111, 197] width 58 height 58
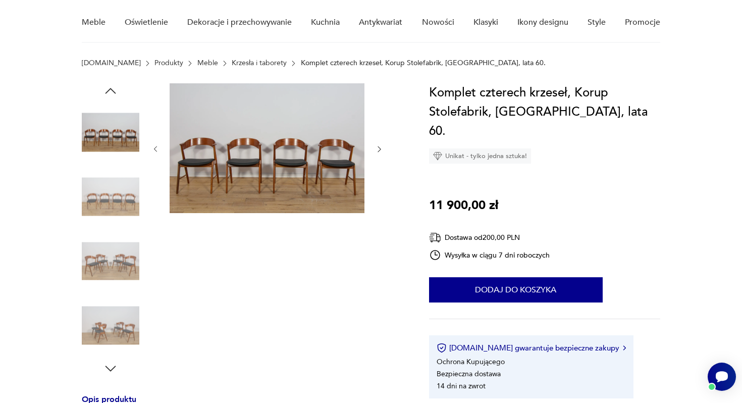
click at [118, 228] on div at bounding box center [111, 165] width 58 height 252
click at [107, 267] on img at bounding box center [111, 261] width 58 height 58
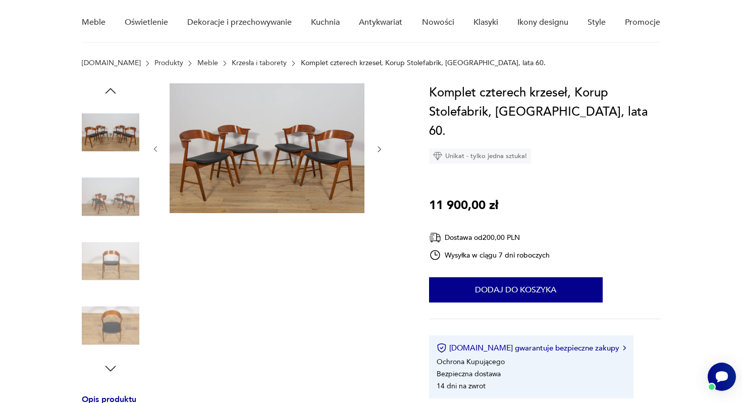
click at [116, 198] on img at bounding box center [111, 197] width 58 height 58
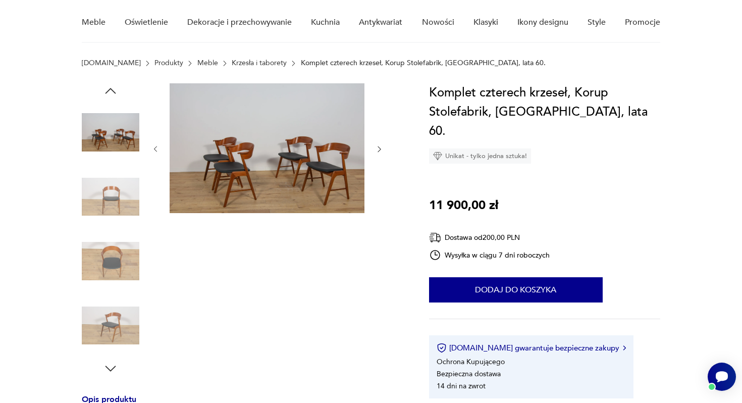
click at [123, 273] on img at bounding box center [111, 261] width 58 height 58
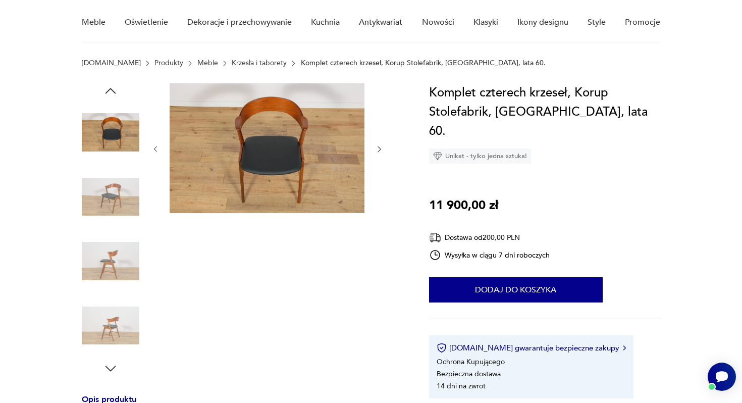
click at [122, 263] on img at bounding box center [111, 261] width 58 height 58
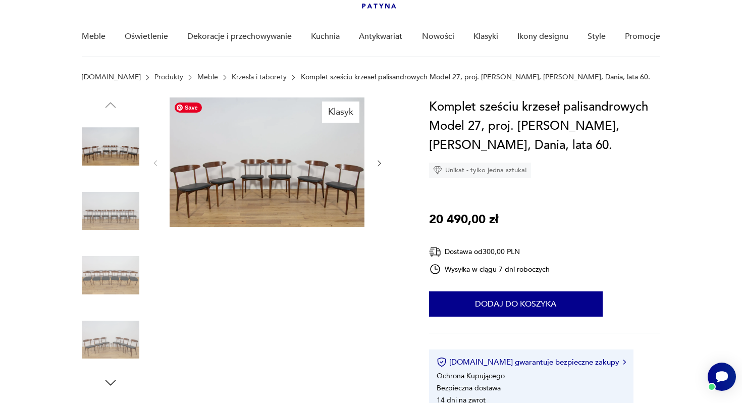
scroll to position [81, 0]
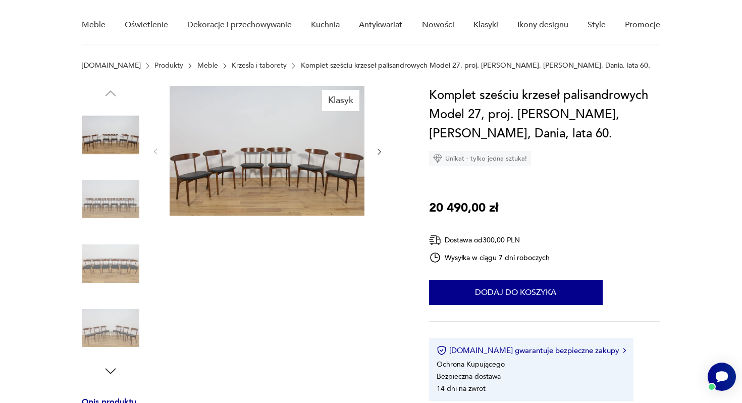
click at [105, 195] on img at bounding box center [111, 200] width 58 height 58
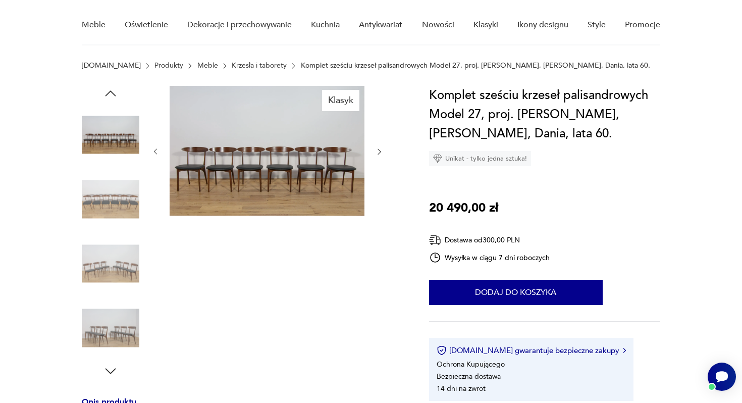
click at [102, 232] on div at bounding box center [111, 168] width 58 height 252
click at [102, 257] on img at bounding box center [111, 264] width 58 height 58
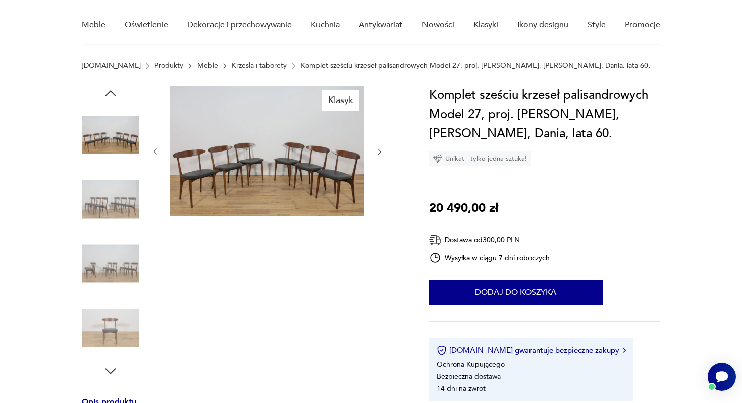
click at [123, 200] on img at bounding box center [111, 200] width 58 height 58
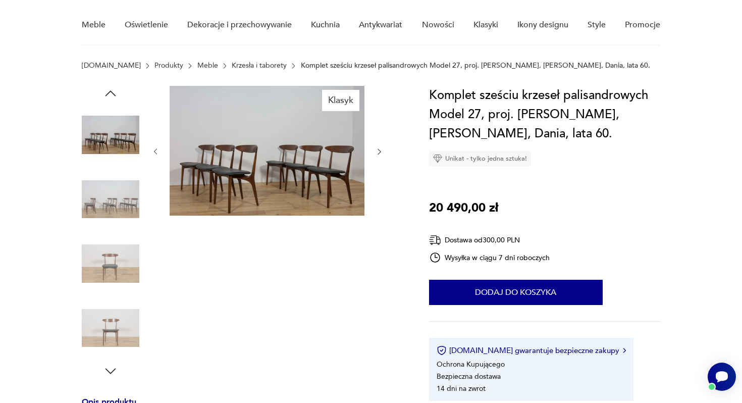
click at [118, 260] on img at bounding box center [111, 264] width 58 height 58
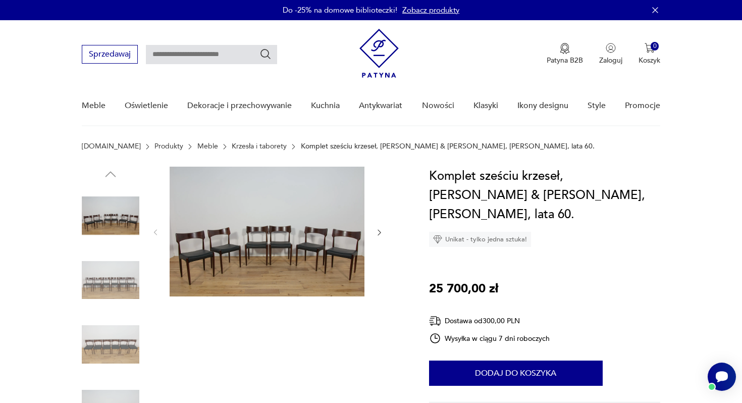
click at [113, 272] on img at bounding box center [111, 280] width 58 height 58
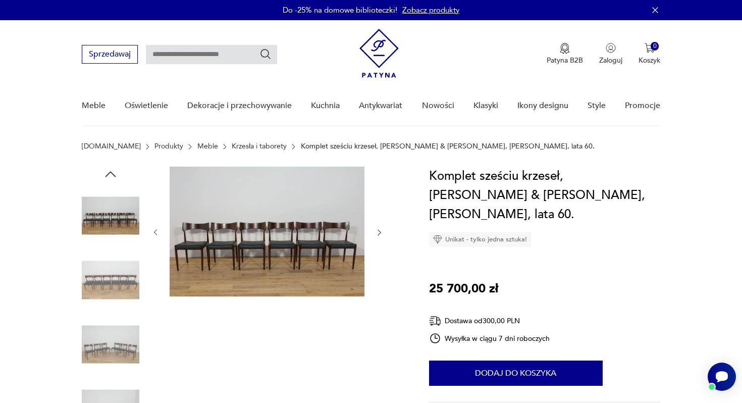
click at [129, 282] on img at bounding box center [111, 280] width 58 height 58
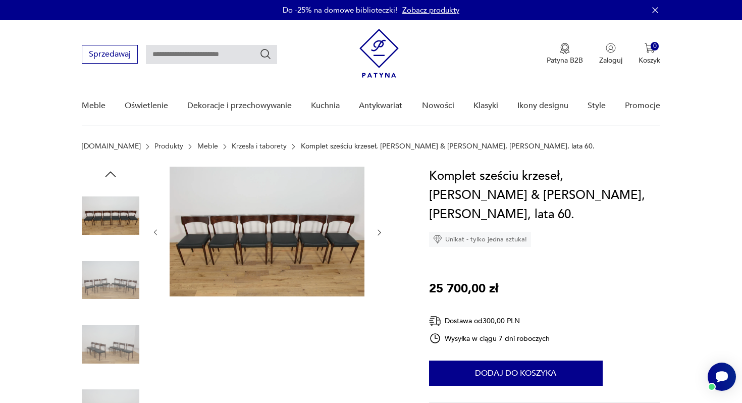
click at [118, 283] on img at bounding box center [111, 280] width 58 height 58
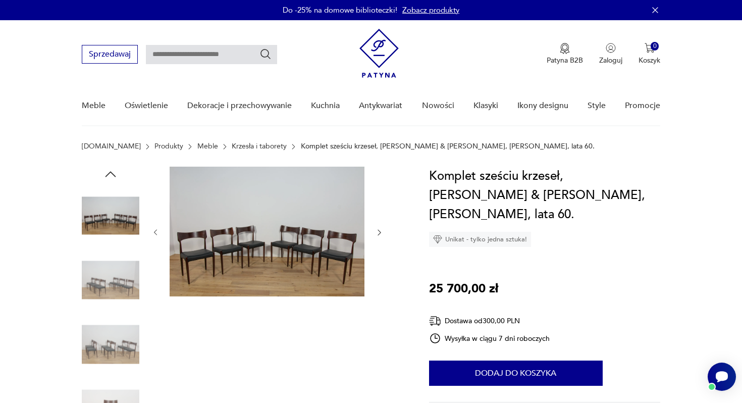
click at [124, 277] on img at bounding box center [111, 280] width 58 height 58
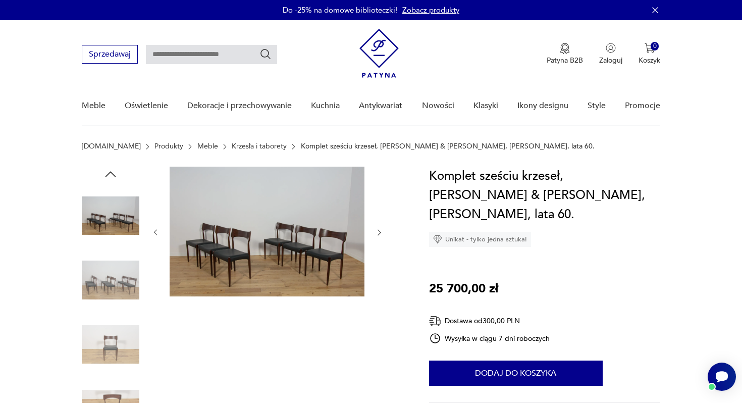
click at [120, 300] on img at bounding box center [111, 280] width 58 height 58
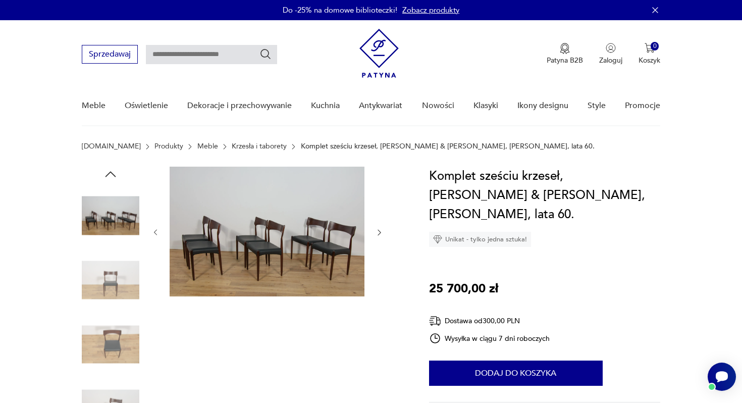
click at [126, 297] on img at bounding box center [111, 280] width 58 height 58
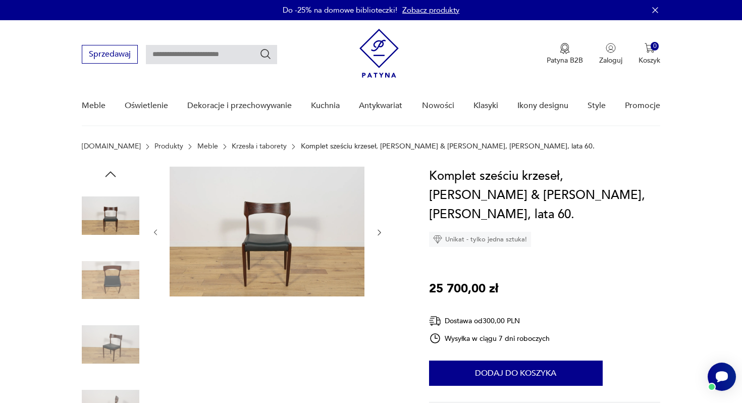
click at [121, 279] on img at bounding box center [111, 280] width 58 height 58
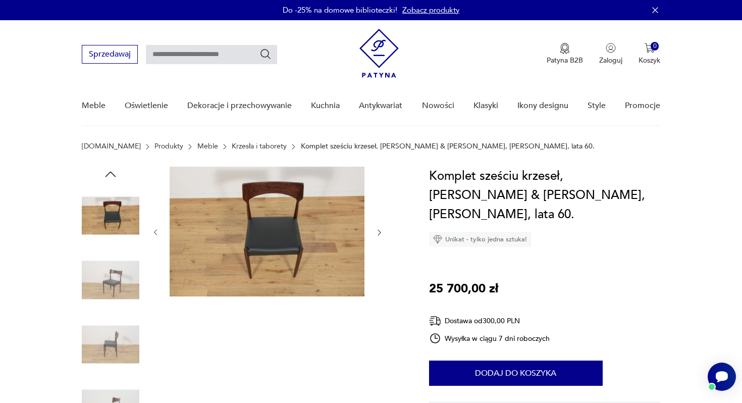
click at [112, 336] on img at bounding box center [111, 345] width 58 height 58
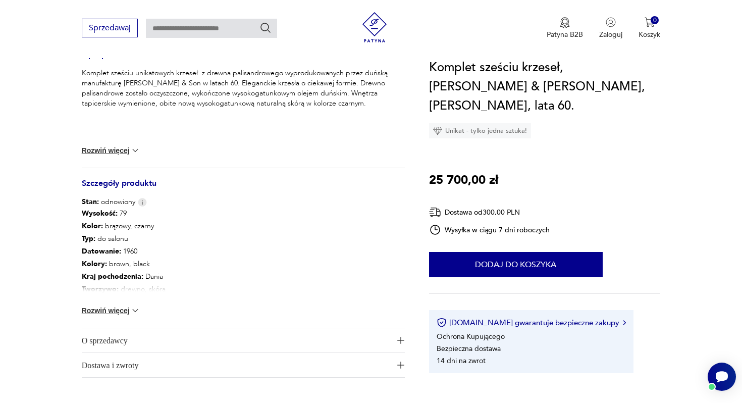
scroll to position [453, 0]
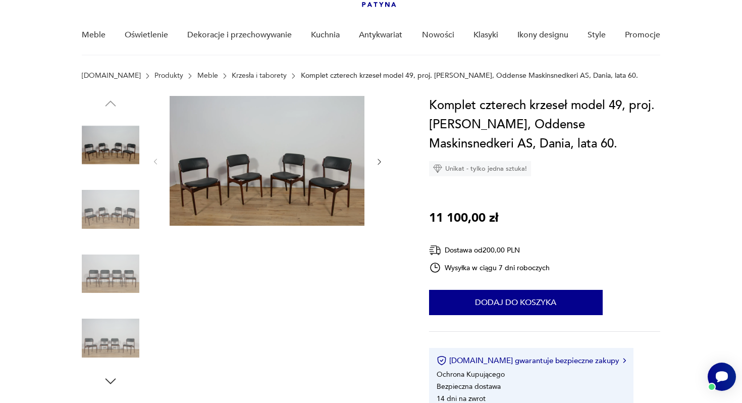
scroll to position [81, 0]
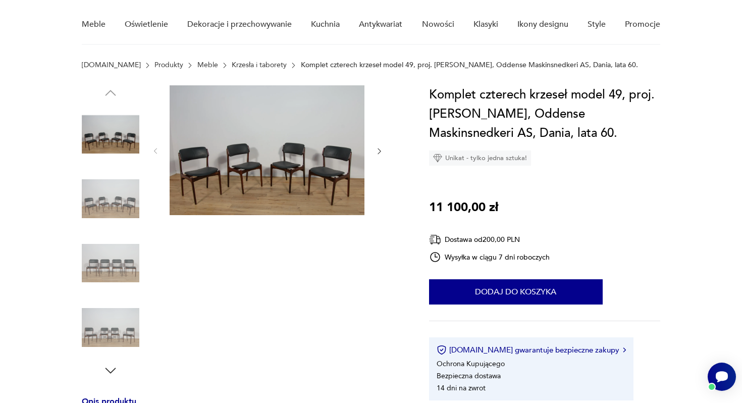
click at [386, 145] on div at bounding box center [243, 231] width 323 height 293
click at [379, 151] on icon "button" at bounding box center [379, 151] width 9 height 9
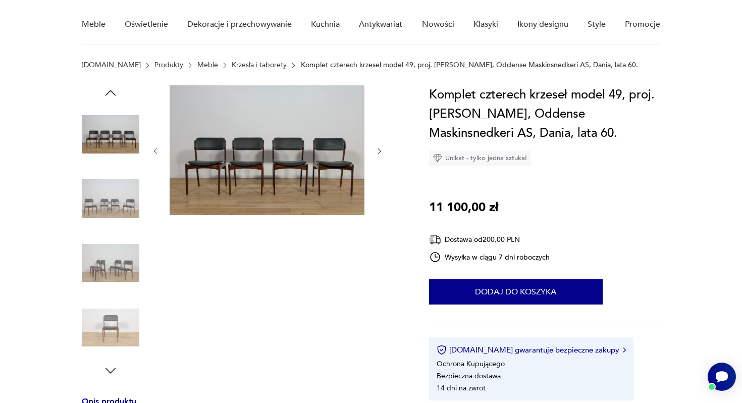
click at [379, 151] on icon "button" at bounding box center [379, 151] width 9 height 9
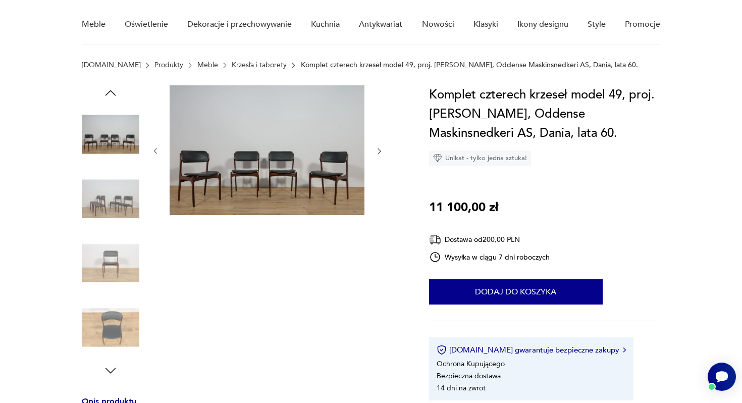
click at [379, 151] on icon "button" at bounding box center [379, 151] width 9 height 9
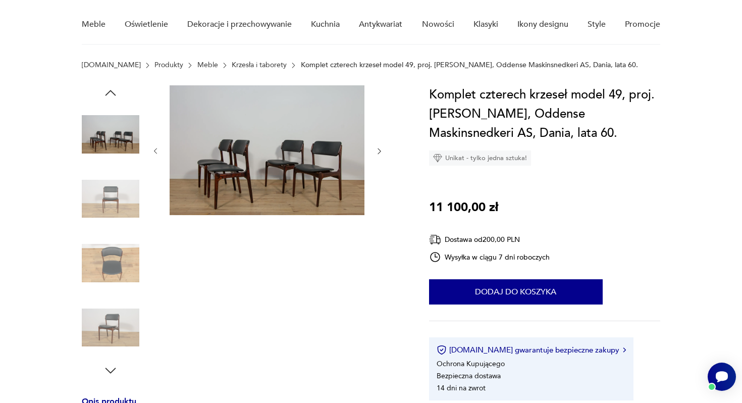
click at [379, 151] on icon "button" at bounding box center [379, 151] width 9 height 9
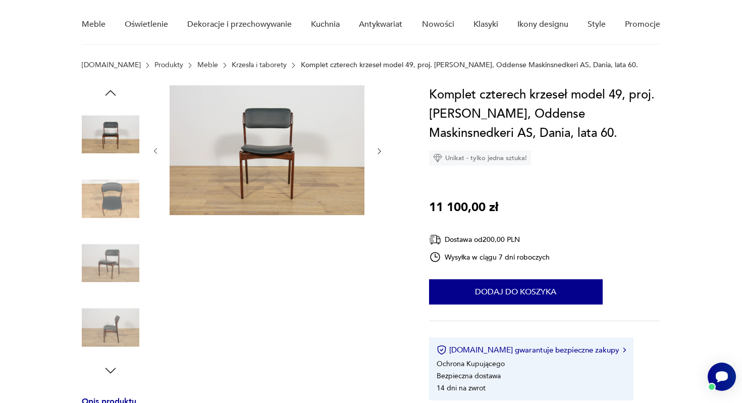
click at [379, 151] on icon "button" at bounding box center [379, 151] width 9 height 9
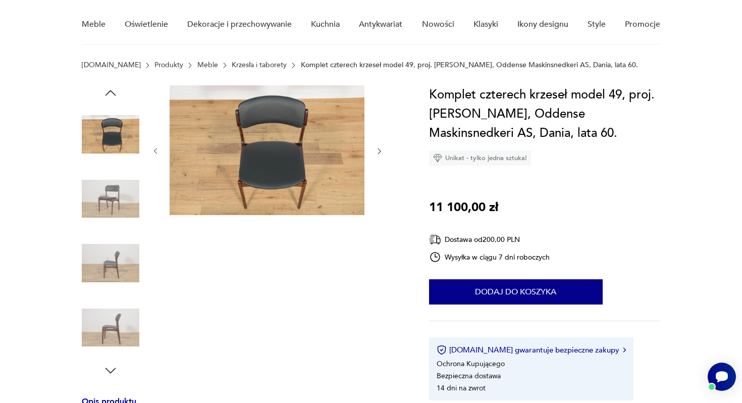
click at [379, 151] on icon "button" at bounding box center [379, 151] width 9 height 9
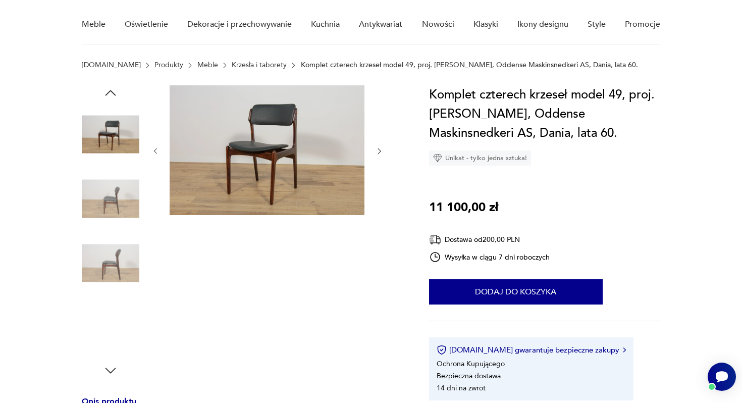
click at [379, 151] on icon "button" at bounding box center [379, 151] width 9 height 9
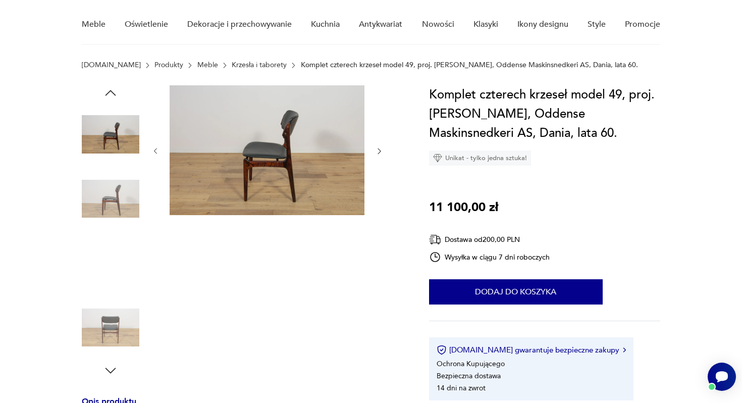
click at [379, 151] on icon "button" at bounding box center [379, 151] width 9 height 9
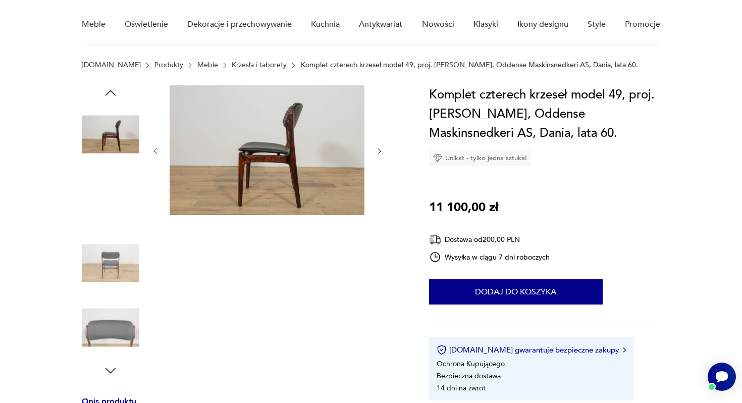
click at [379, 151] on icon "button" at bounding box center [379, 151] width 9 height 9
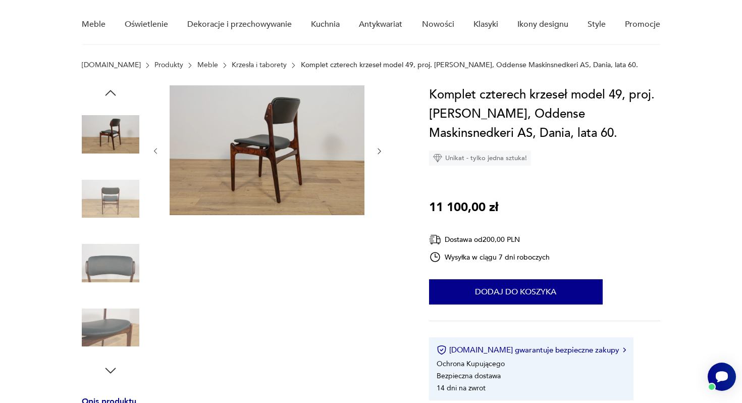
click at [379, 151] on icon "button" at bounding box center [379, 151] width 9 height 9
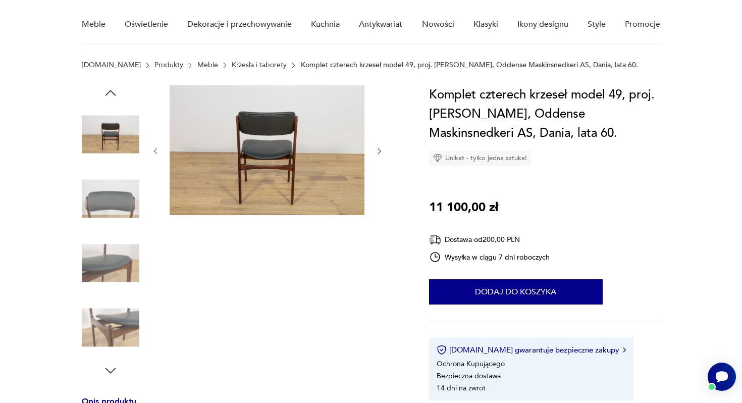
click at [379, 151] on icon "button" at bounding box center [379, 151] width 9 height 9
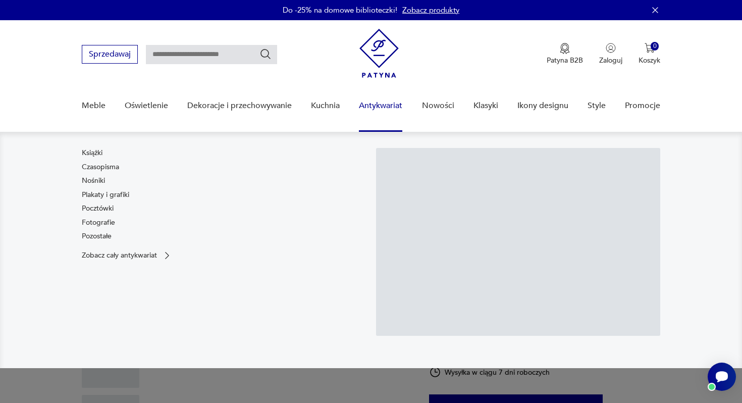
scroll to position [80, 0]
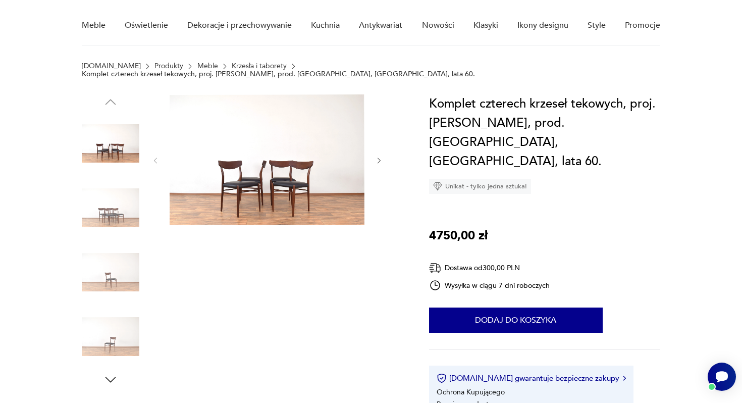
click at [113, 206] on img at bounding box center [111, 208] width 58 height 58
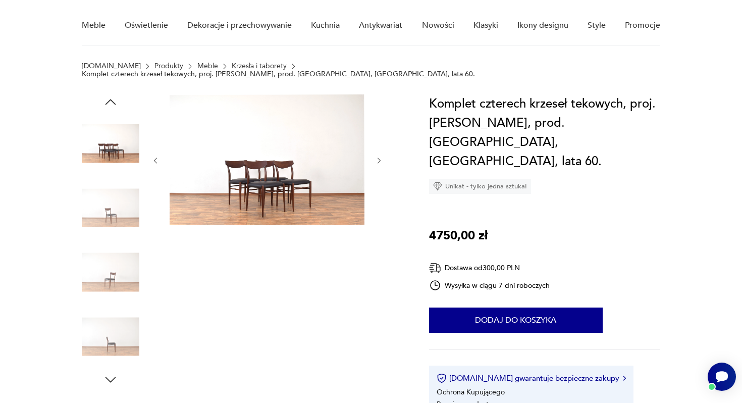
click at [122, 183] on img at bounding box center [111, 208] width 58 height 58
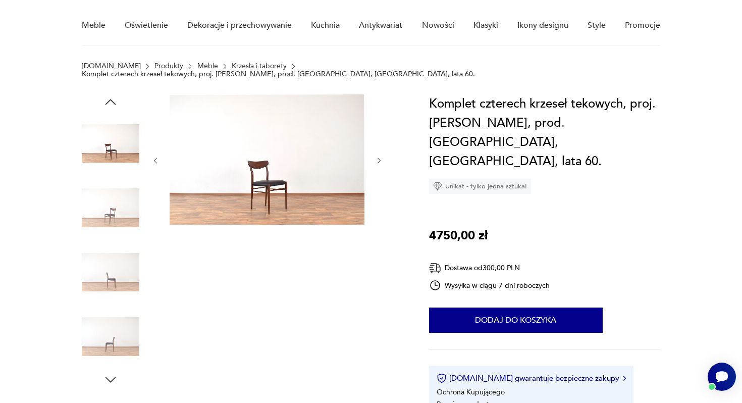
click at [126, 188] on img at bounding box center [111, 208] width 58 height 58
click at [122, 195] on img at bounding box center [111, 208] width 58 height 58
click at [121, 198] on img at bounding box center [111, 208] width 58 height 58
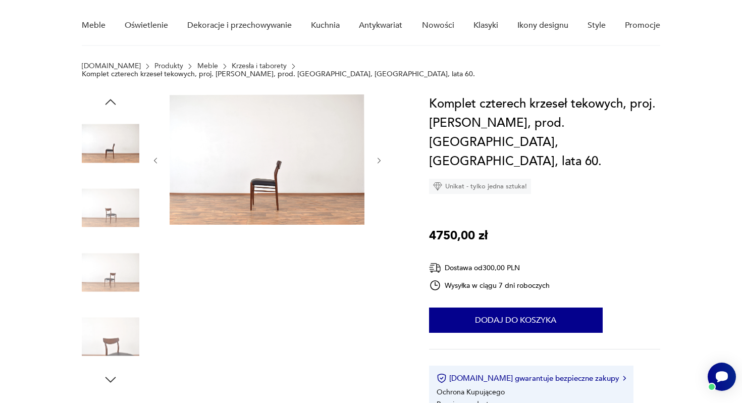
click at [122, 196] on img at bounding box center [111, 208] width 58 height 58
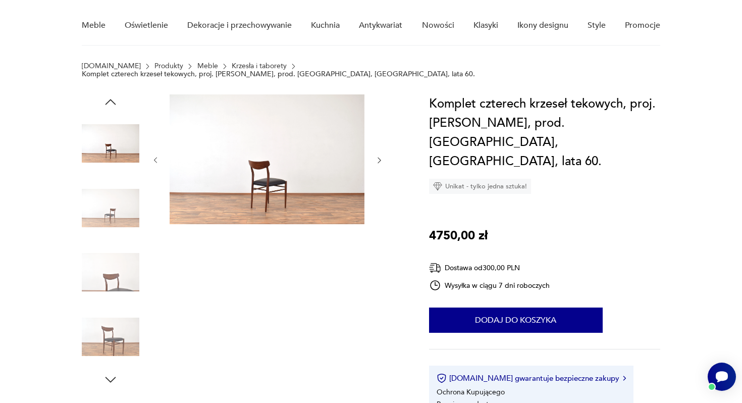
click at [122, 243] on img at bounding box center [111, 272] width 58 height 58
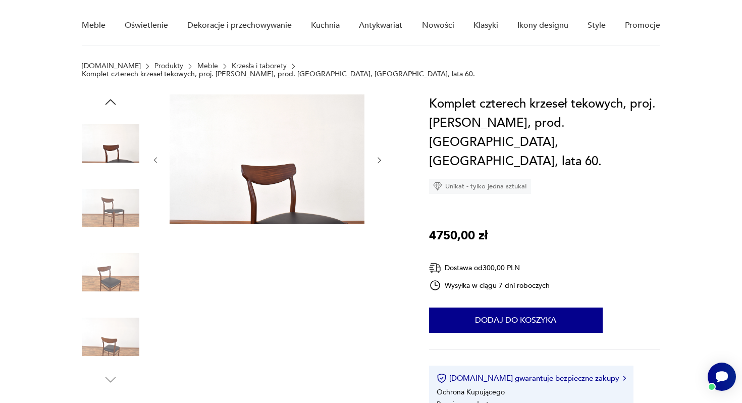
click at [110, 332] on img at bounding box center [111, 337] width 58 height 58
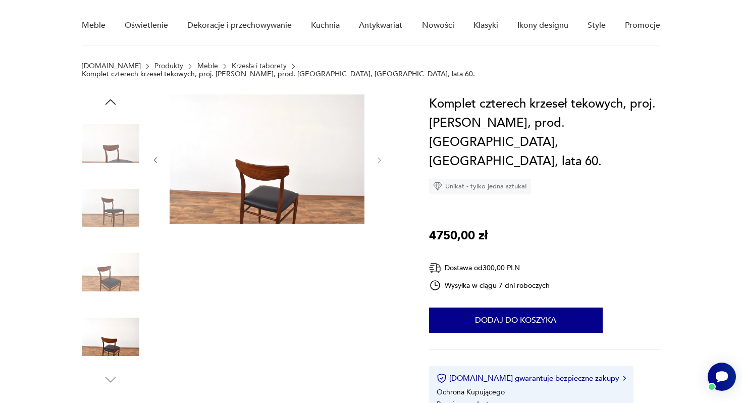
click at [124, 268] on img at bounding box center [111, 272] width 58 height 58
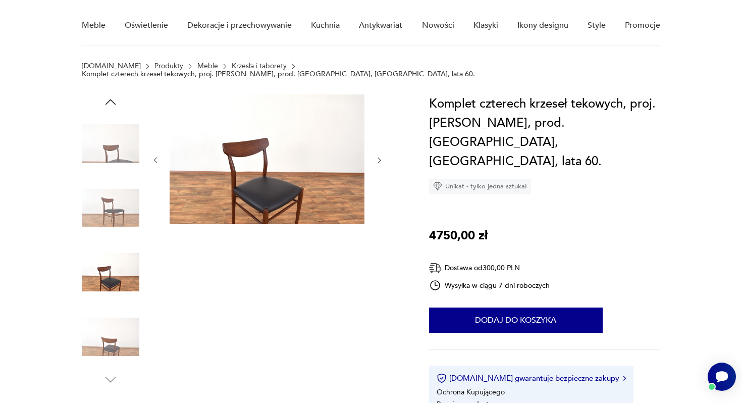
click at [128, 203] on img at bounding box center [111, 208] width 58 height 58
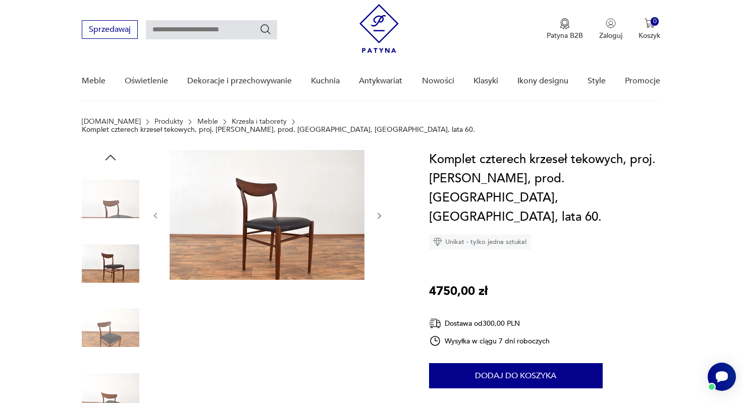
scroll to position [0, 0]
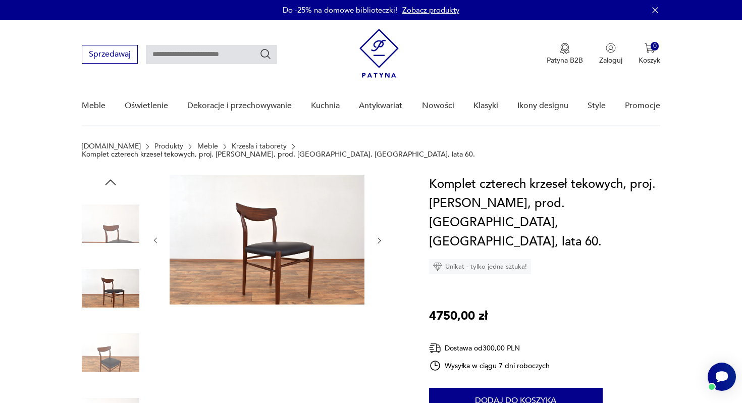
click at [109, 208] on img at bounding box center [111, 224] width 58 height 58
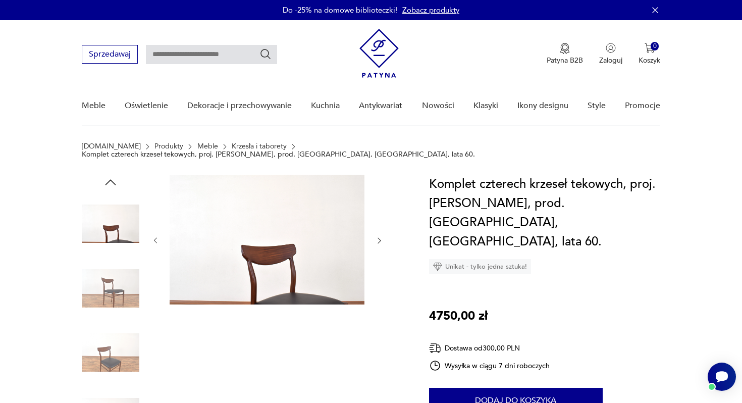
click at [111, 175] on icon "button" at bounding box center [110, 182] width 15 height 15
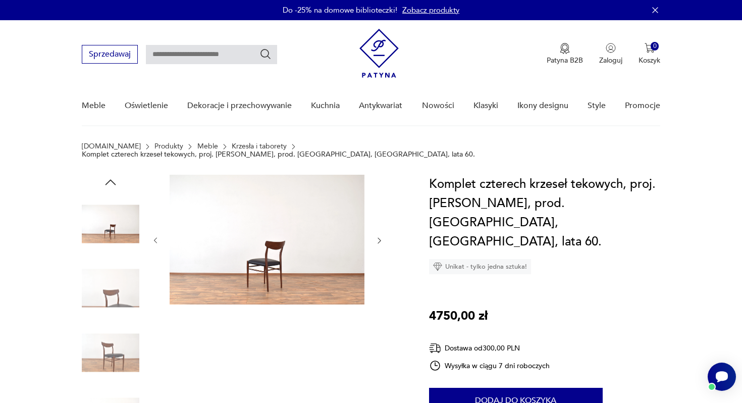
click at [132, 358] on img at bounding box center [111, 353] width 58 height 58
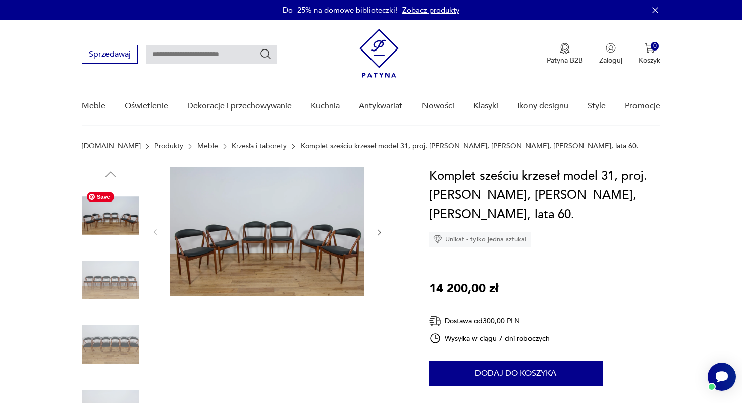
click at [118, 283] on img at bounding box center [111, 280] width 58 height 58
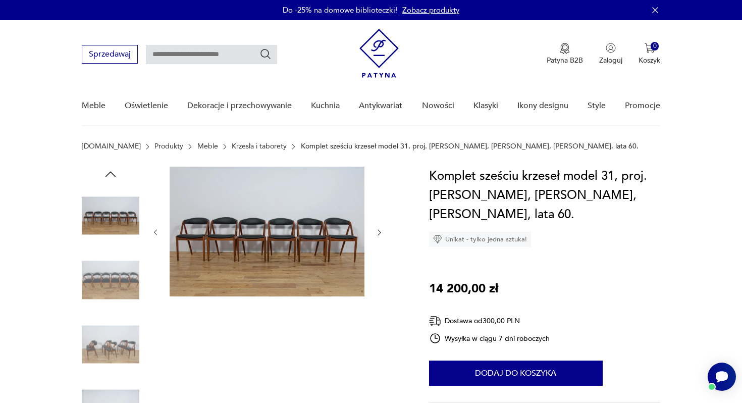
click at [116, 271] on img at bounding box center [111, 280] width 58 height 58
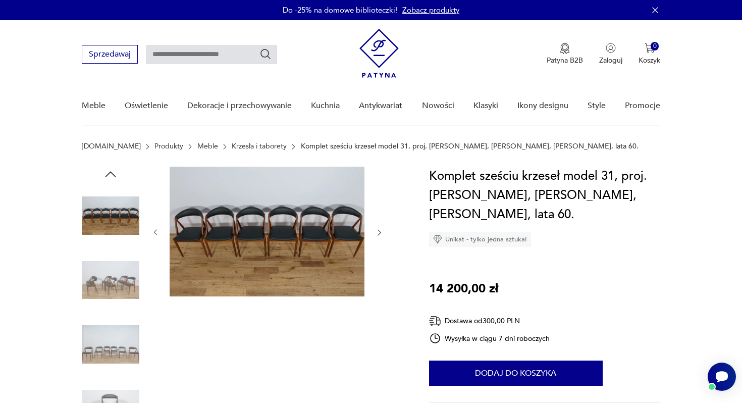
click at [115, 289] on img at bounding box center [111, 280] width 58 height 58
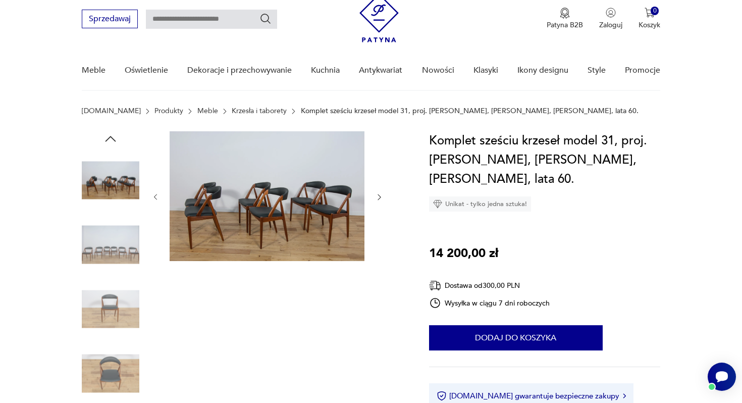
scroll to position [44, 0]
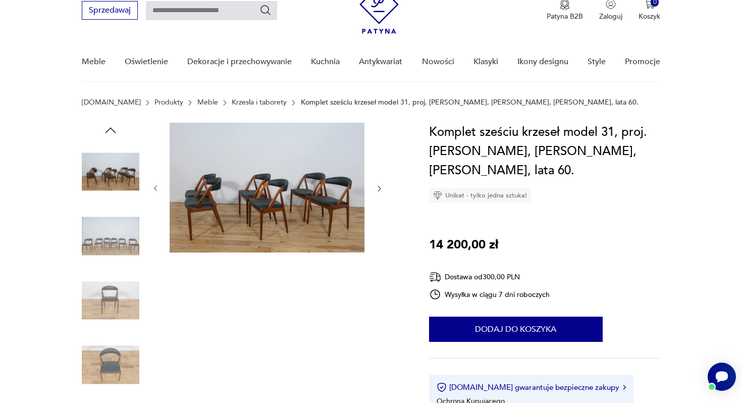
click at [111, 297] on img at bounding box center [111, 301] width 58 height 58
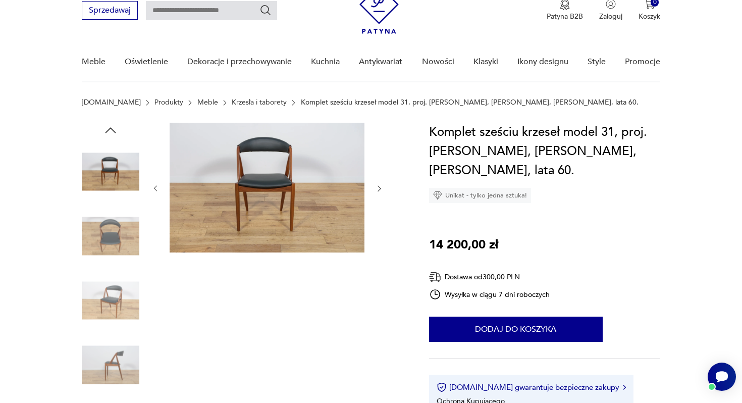
click at [118, 286] on img at bounding box center [111, 301] width 58 height 58
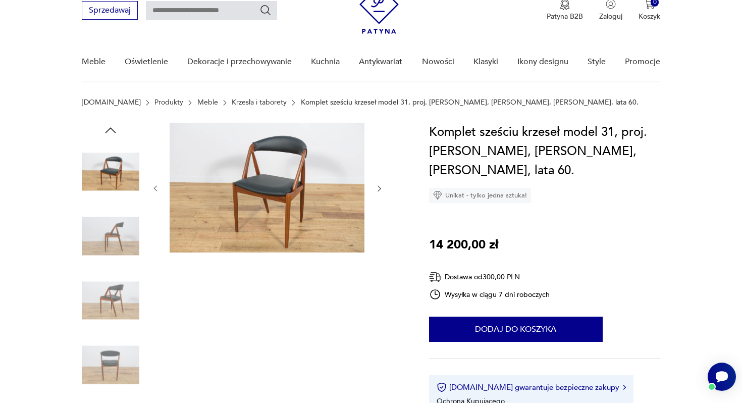
click at [115, 355] on img at bounding box center [111, 365] width 58 height 58
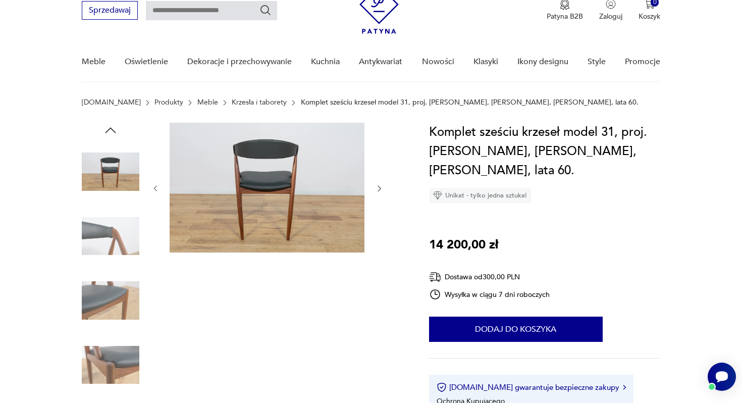
scroll to position [90, 0]
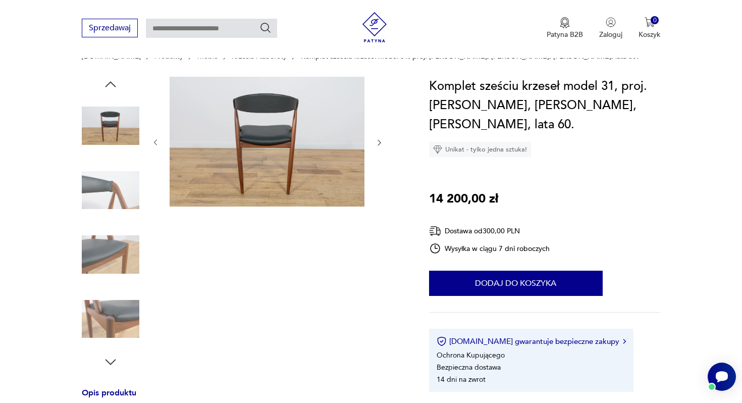
click at [107, 321] on img at bounding box center [111, 319] width 58 height 58
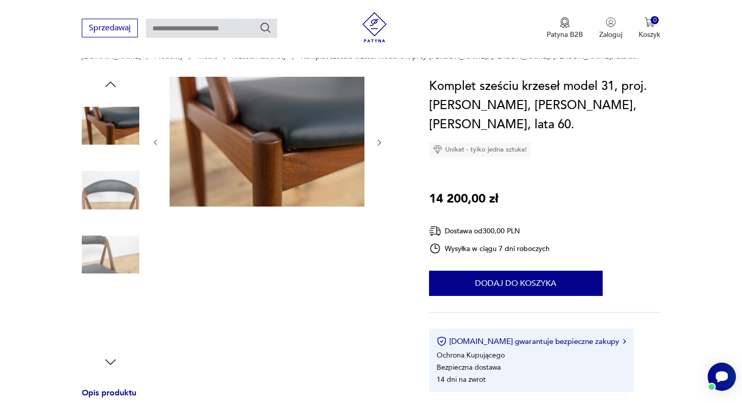
click at [120, 260] on img at bounding box center [111, 255] width 58 height 58
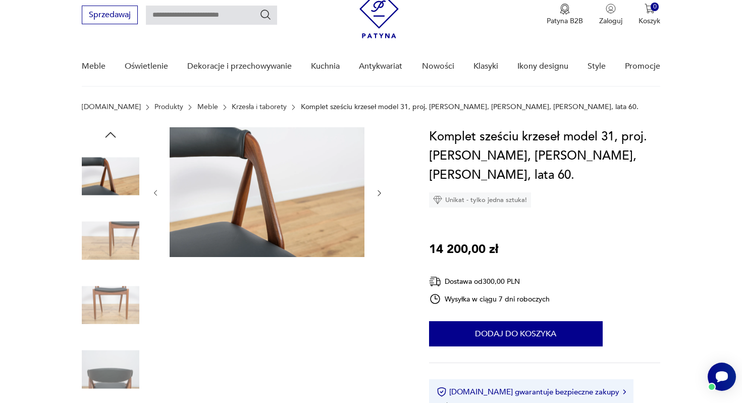
scroll to position [1, 0]
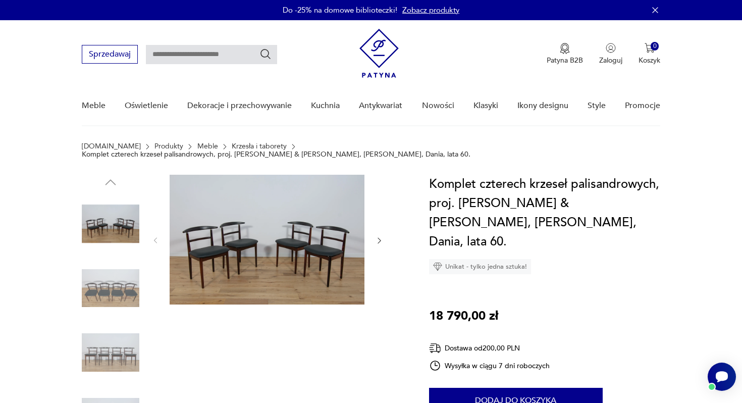
click at [381, 236] on icon "button" at bounding box center [379, 240] width 9 height 9
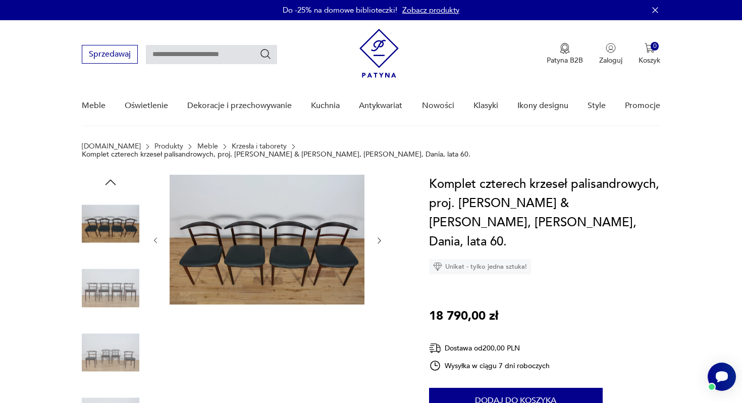
click at [381, 236] on icon "button" at bounding box center [379, 240] width 9 height 9
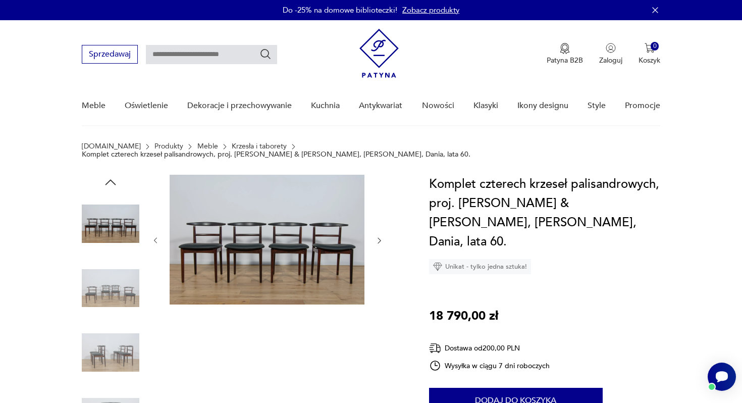
click at [381, 236] on icon "button" at bounding box center [379, 240] width 9 height 9
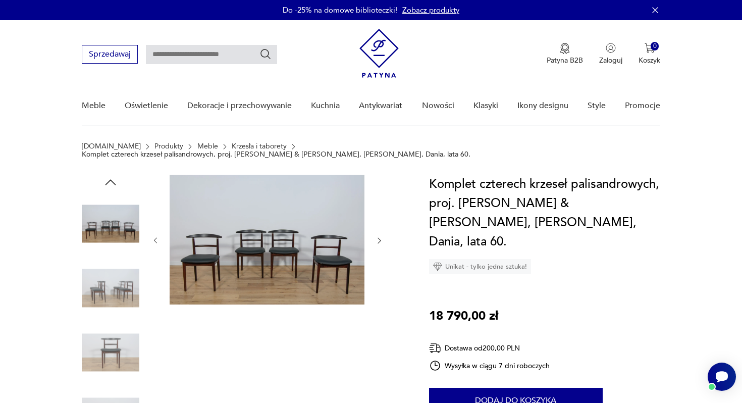
click at [108, 339] on img at bounding box center [111, 353] width 58 height 58
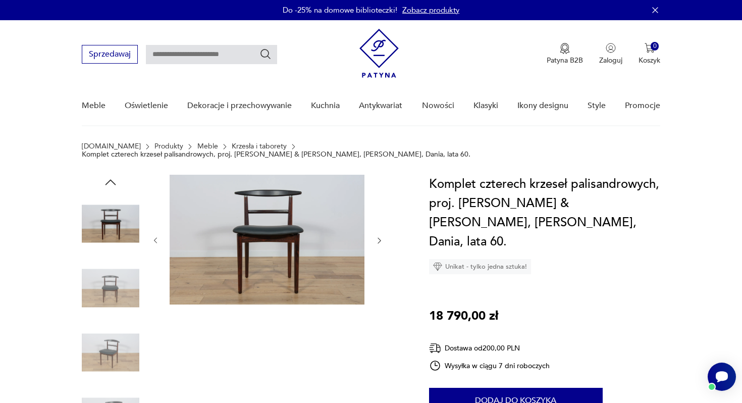
click at [381, 236] on icon "button" at bounding box center [379, 240] width 9 height 9
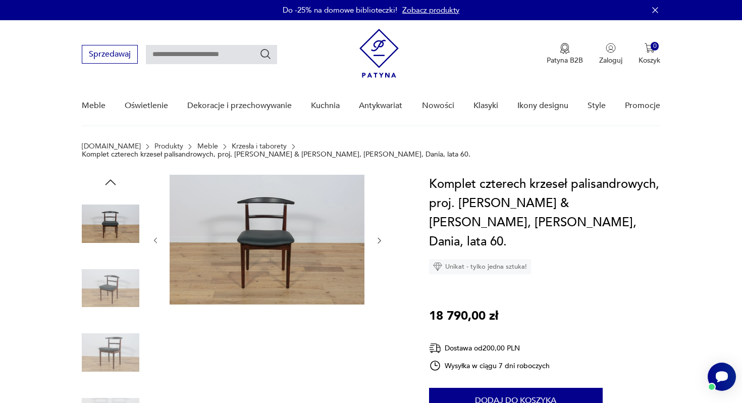
click at [381, 236] on icon "button" at bounding box center [379, 240] width 9 height 9
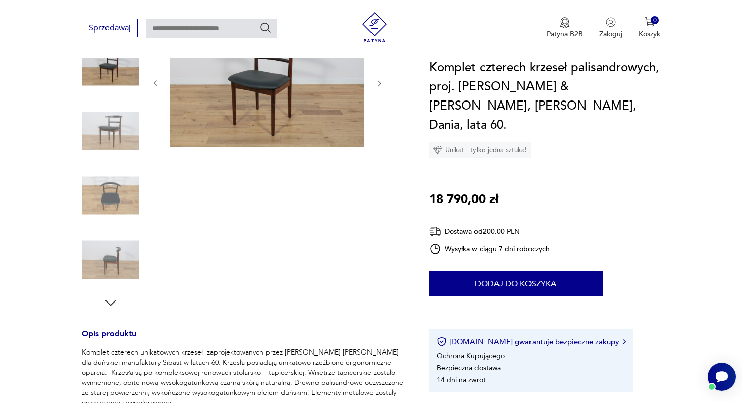
scroll to position [161, 0]
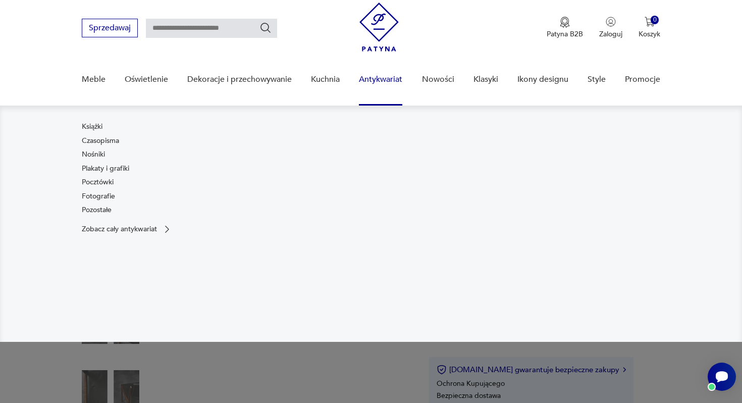
scroll to position [27, 0]
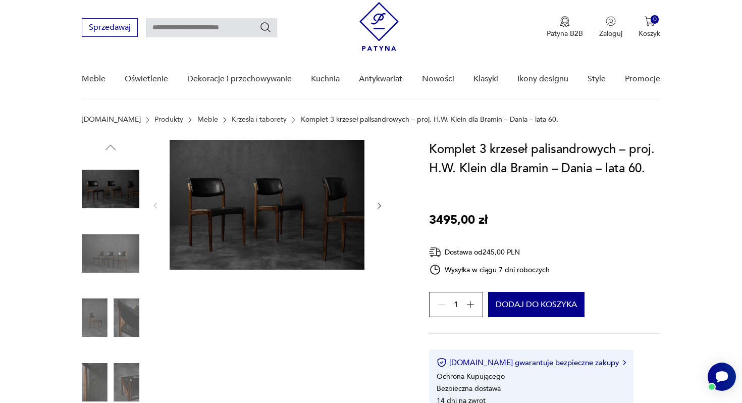
click at [382, 204] on icon "button" at bounding box center [379, 205] width 9 height 9
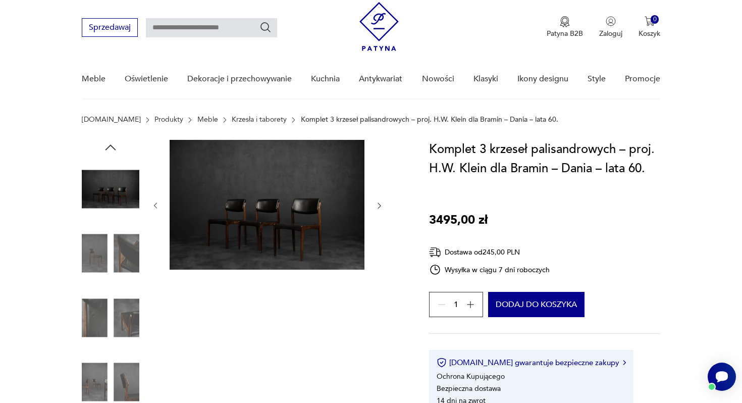
click at [382, 204] on icon "button" at bounding box center [379, 205] width 9 height 9
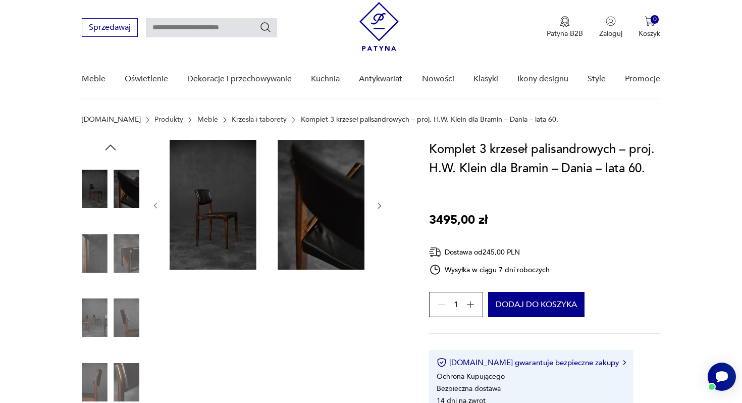
click at [382, 204] on icon "button" at bounding box center [379, 205] width 9 height 9
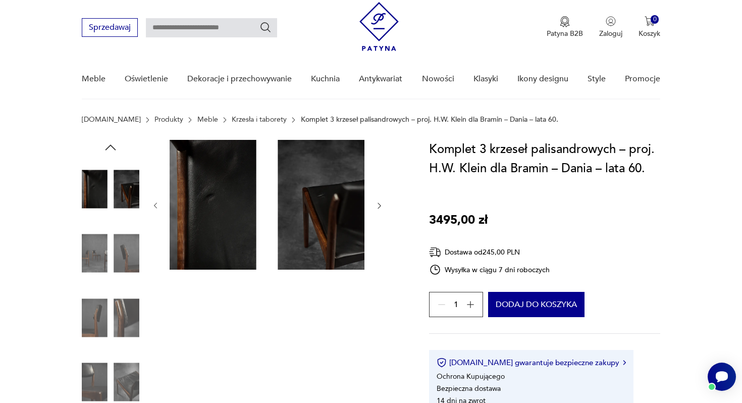
click at [382, 204] on icon "button" at bounding box center [379, 205] width 9 height 9
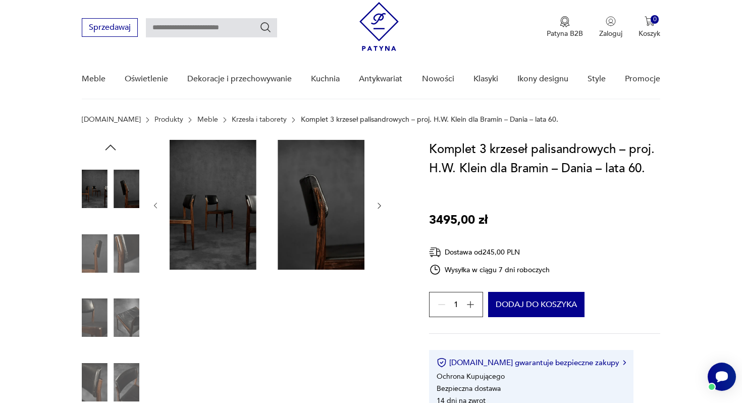
click at [382, 204] on icon "button" at bounding box center [379, 205] width 9 height 9
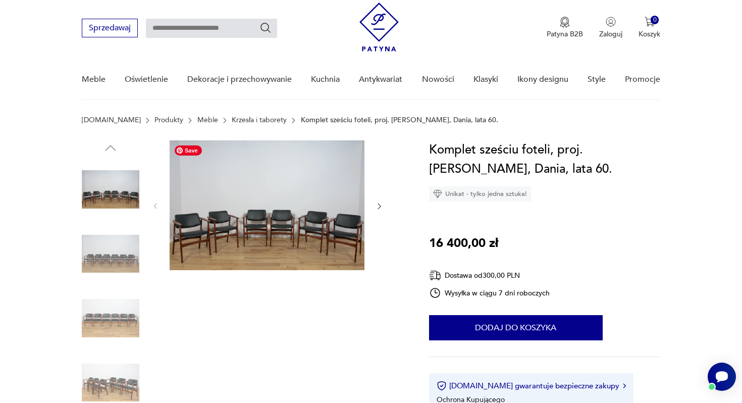
scroll to position [30, 0]
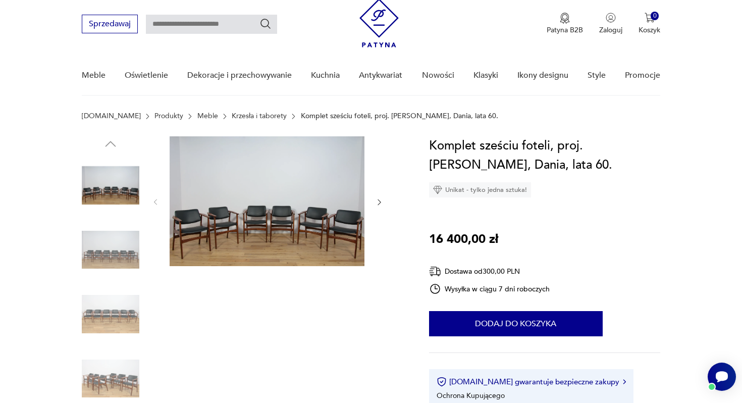
click at [103, 251] on img at bounding box center [111, 250] width 58 height 58
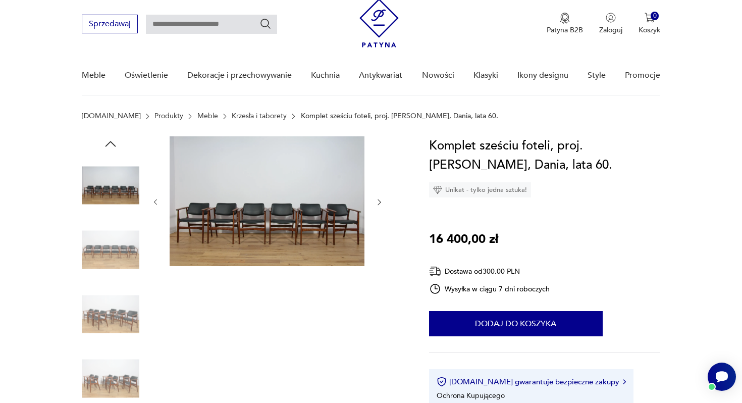
click at [109, 239] on img at bounding box center [111, 250] width 58 height 58
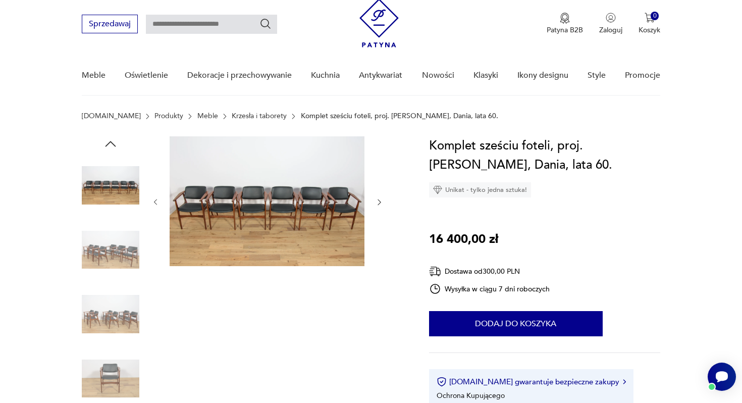
click at [110, 274] on img at bounding box center [111, 250] width 58 height 58
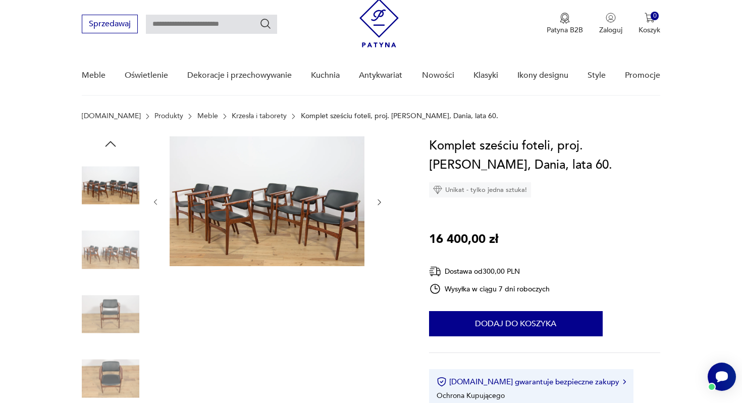
click at [120, 305] on img at bounding box center [111, 314] width 58 height 58
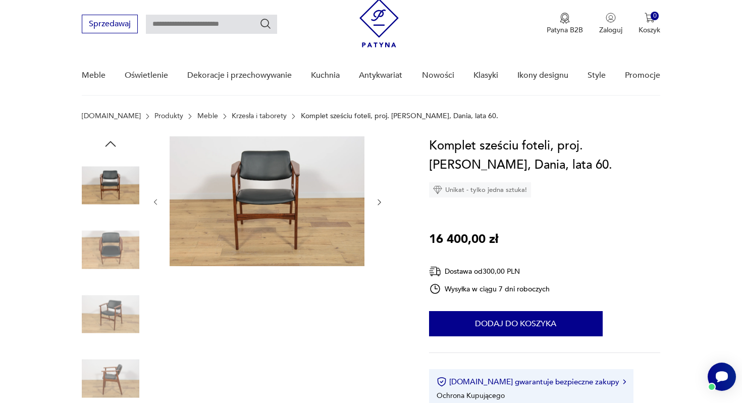
click at [113, 327] on img at bounding box center [111, 314] width 58 height 58
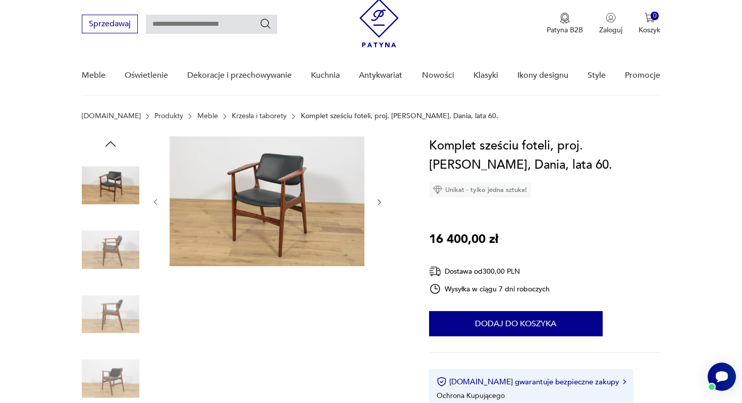
click at [115, 303] on img at bounding box center [111, 314] width 58 height 58
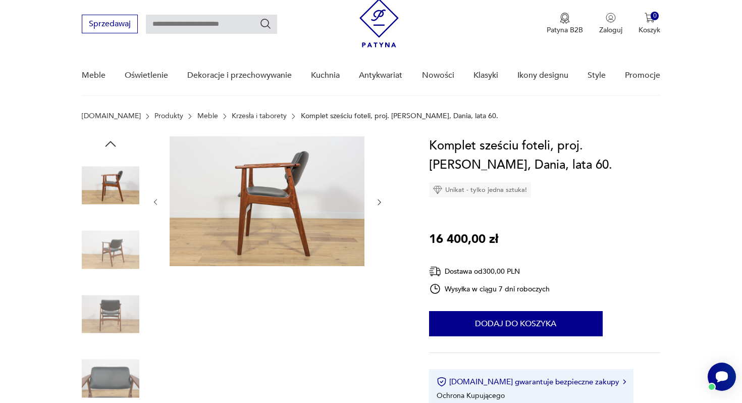
click at [112, 228] on img at bounding box center [111, 250] width 58 height 58
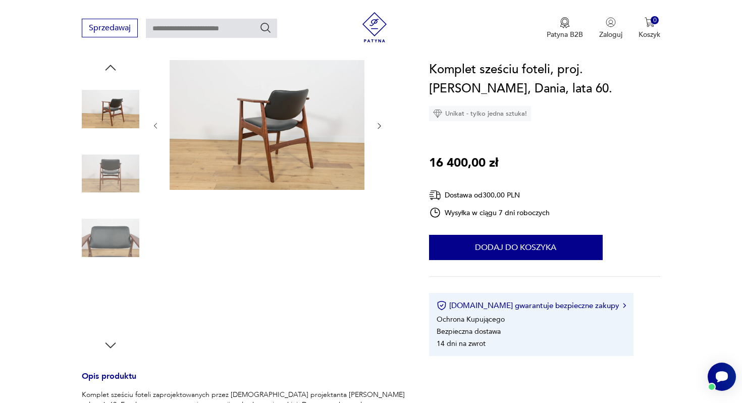
scroll to position [63, 0]
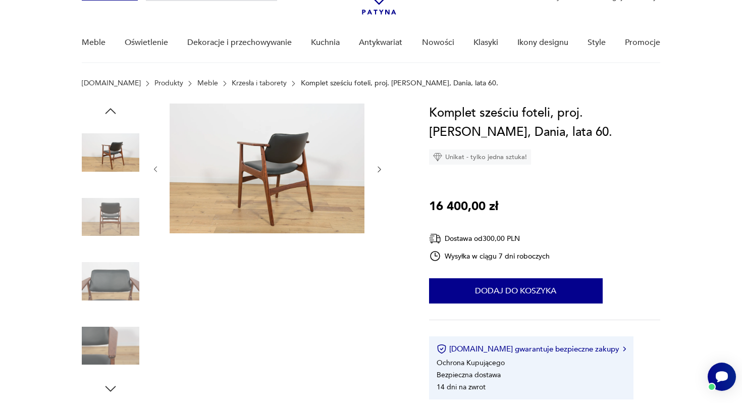
click at [106, 115] on icon "button" at bounding box center [110, 110] width 15 height 15
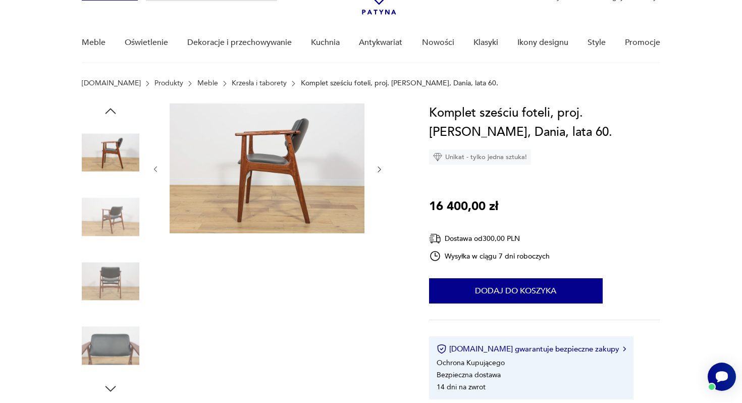
click at [109, 109] on icon "button" at bounding box center [110, 110] width 15 height 15
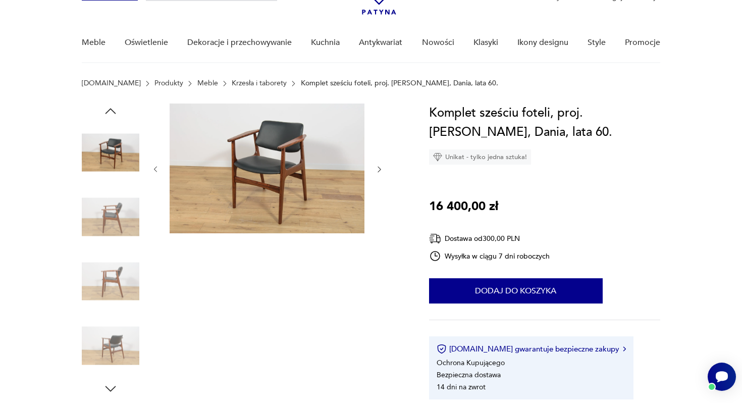
click at [109, 109] on icon "button" at bounding box center [110, 110] width 15 height 15
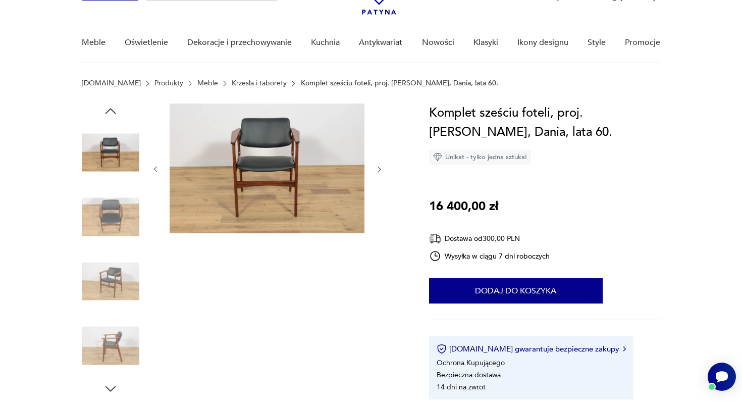
click at [109, 109] on icon "button" at bounding box center [110, 110] width 15 height 15
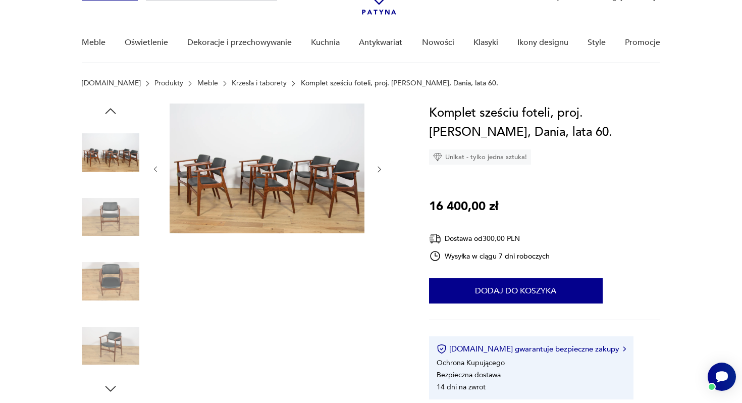
click at [111, 152] on img at bounding box center [111, 153] width 58 height 58
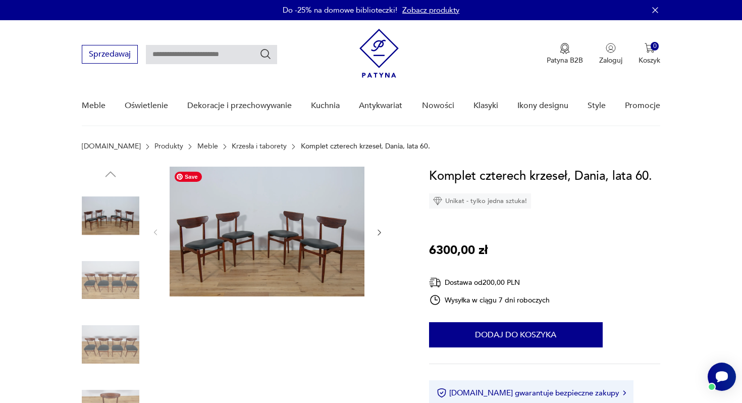
scroll to position [54, 0]
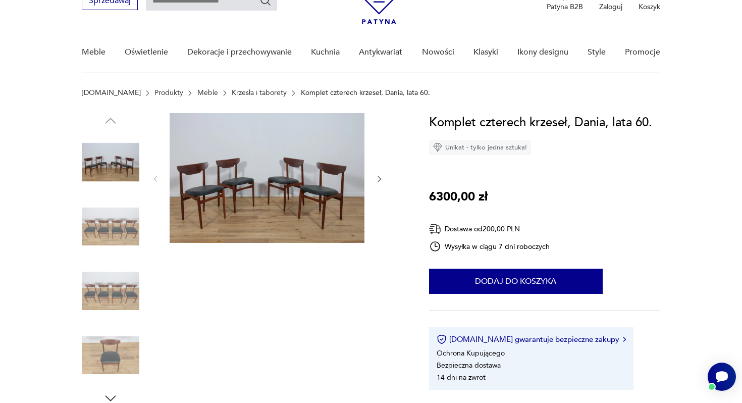
click at [102, 225] on img at bounding box center [111, 227] width 58 height 58
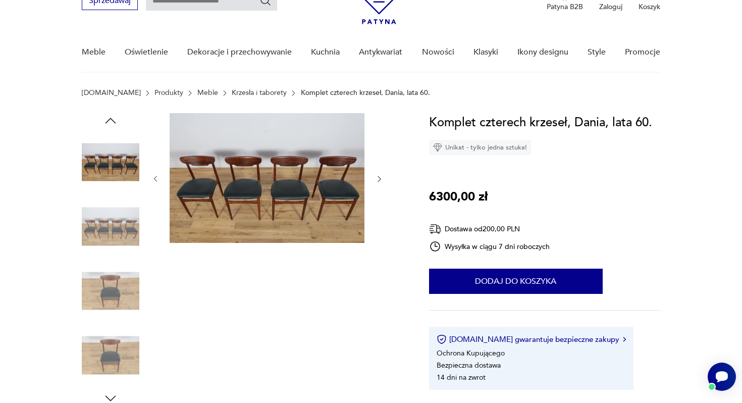
click at [100, 270] on img at bounding box center [111, 291] width 58 height 58
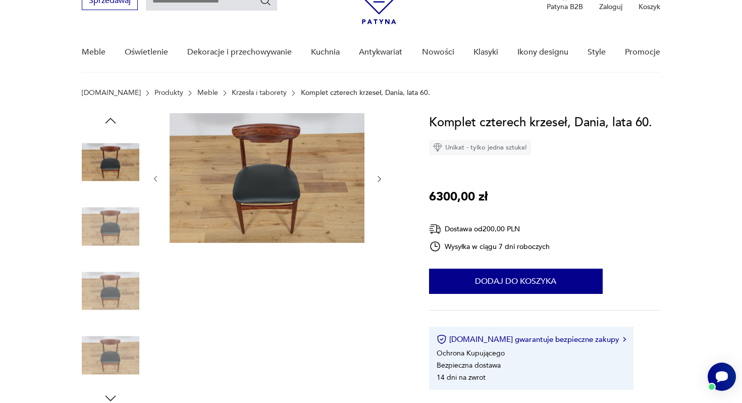
click at [115, 223] on img at bounding box center [111, 227] width 58 height 58
click at [119, 229] on img at bounding box center [111, 227] width 58 height 58
click at [119, 260] on div at bounding box center [111, 259] width 58 height 252
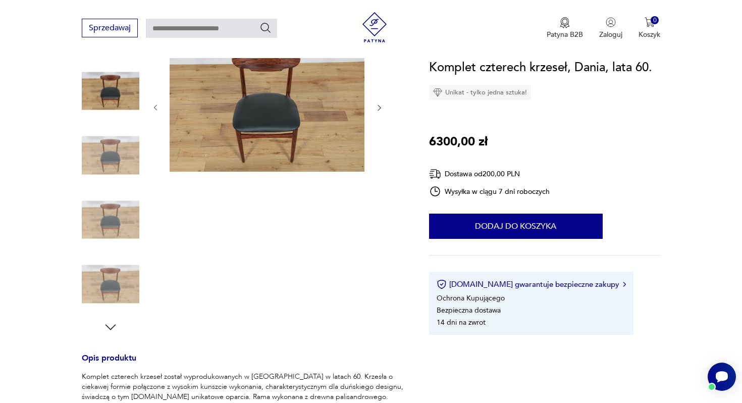
scroll to position [136, 0]
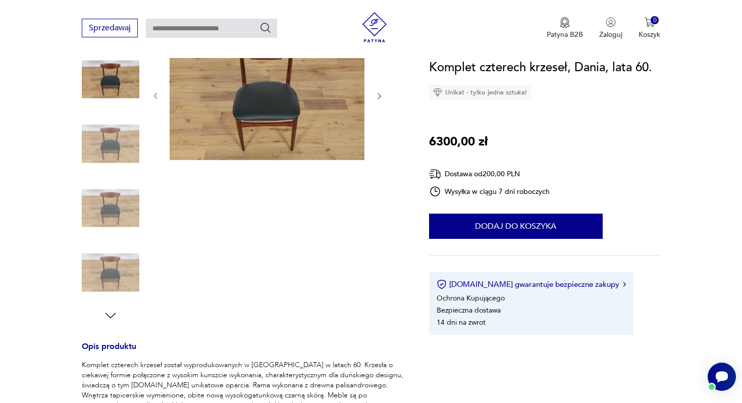
click at [116, 276] on img at bounding box center [111, 273] width 58 height 58
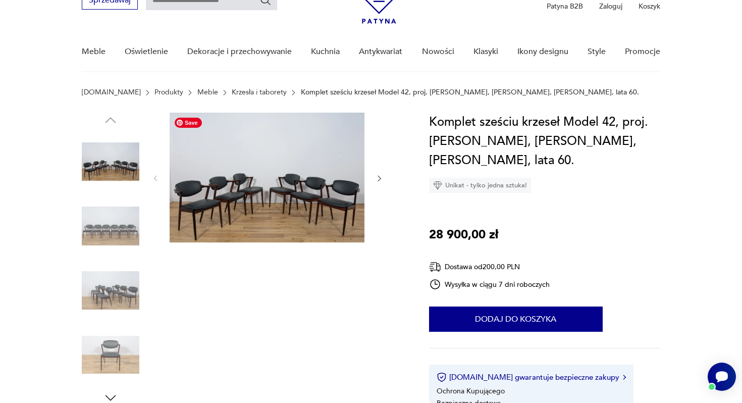
scroll to position [60, 0]
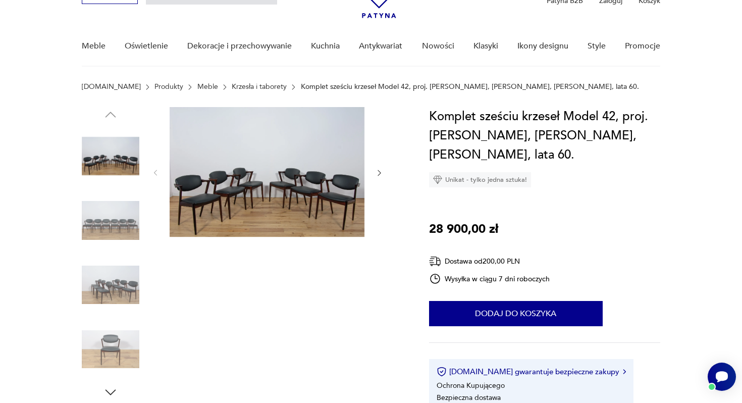
click at [126, 224] on img at bounding box center [111, 221] width 58 height 58
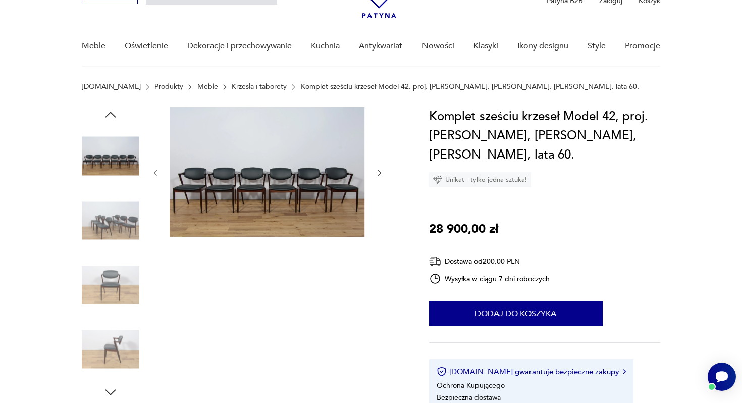
click at [116, 221] on img at bounding box center [111, 221] width 58 height 58
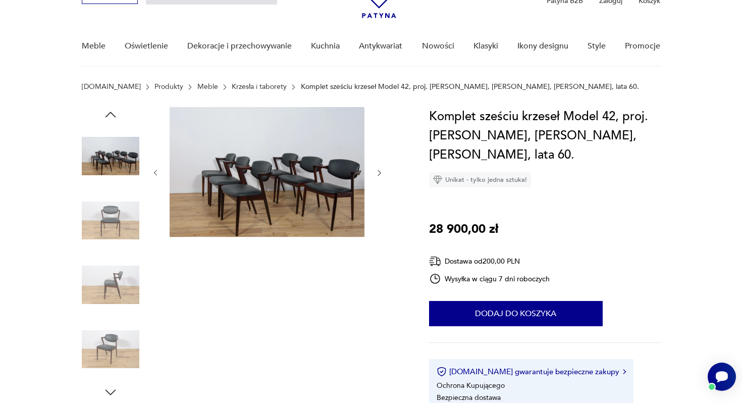
click at [110, 226] on img at bounding box center [111, 221] width 58 height 58
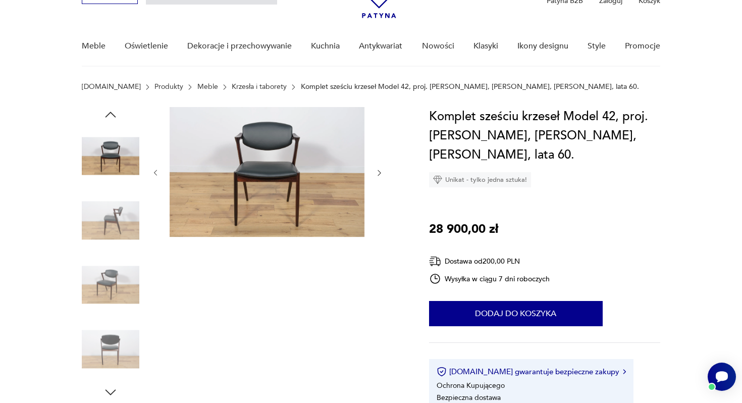
click at [109, 225] on img at bounding box center [111, 221] width 58 height 58
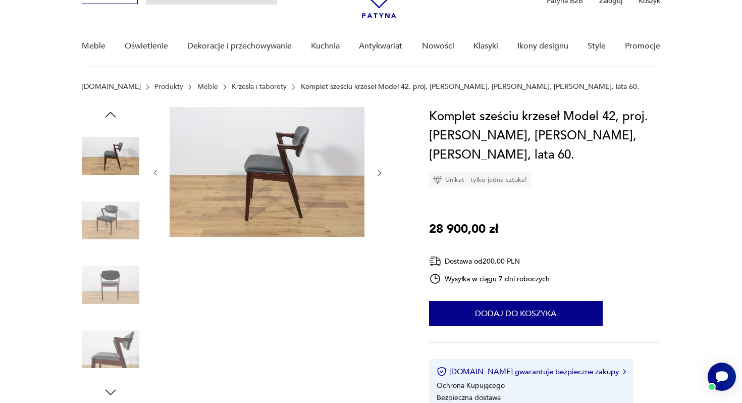
click at [108, 249] on div at bounding box center [111, 222] width 58 height 60
click at [112, 272] on img at bounding box center [111, 285] width 58 height 58
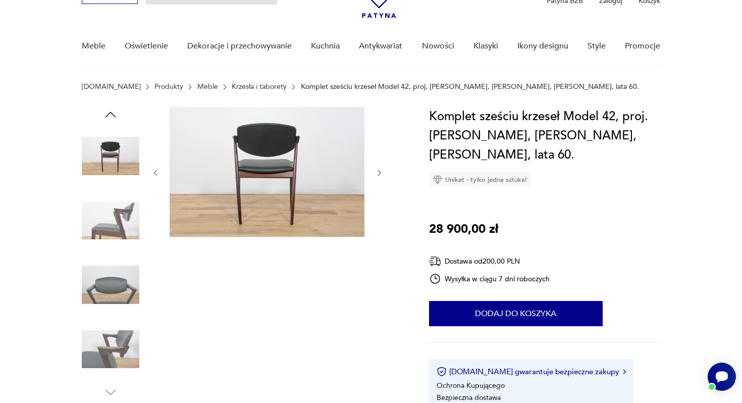
click at [107, 300] on img at bounding box center [111, 285] width 58 height 58
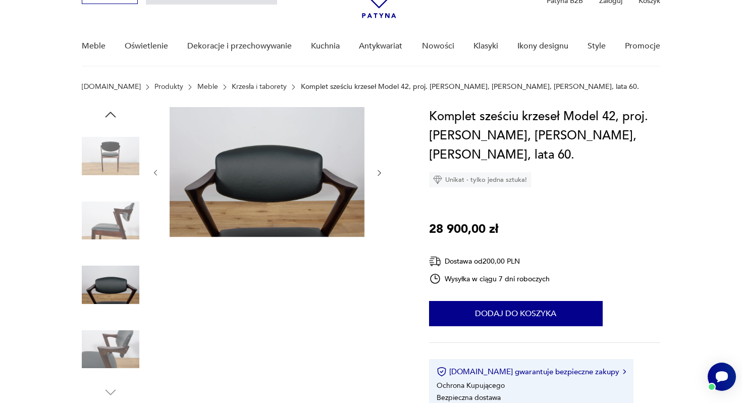
scroll to position [81, 0]
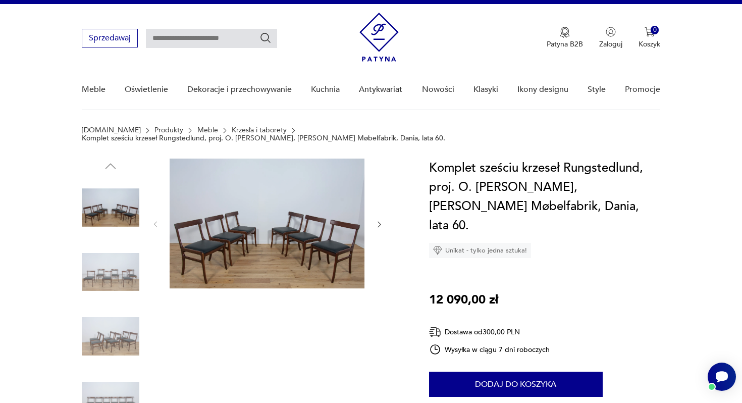
scroll to position [18, 0]
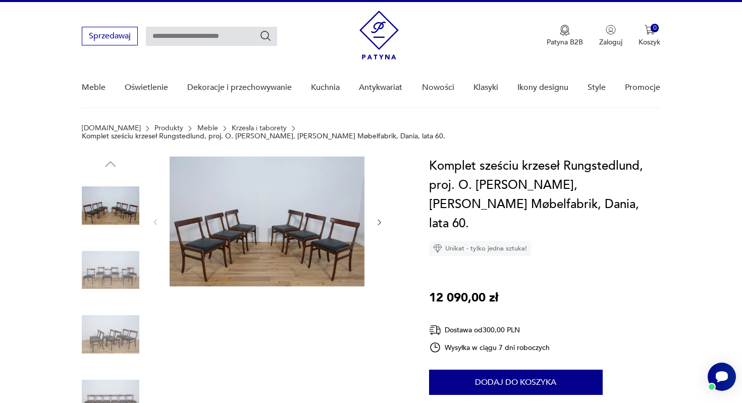
click at [119, 258] on img at bounding box center [111, 270] width 58 height 58
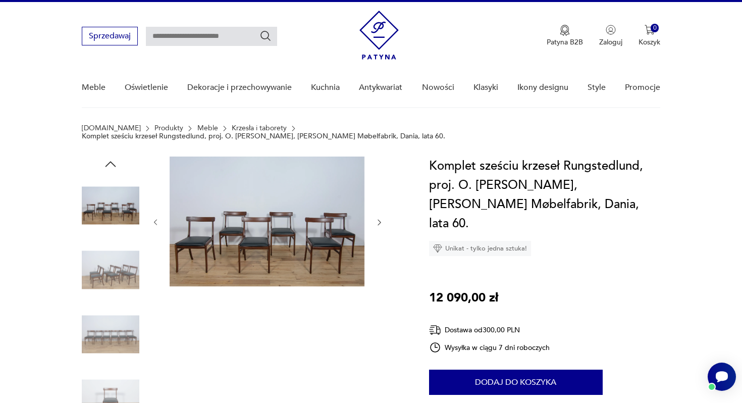
click at [114, 262] on img at bounding box center [111, 270] width 58 height 58
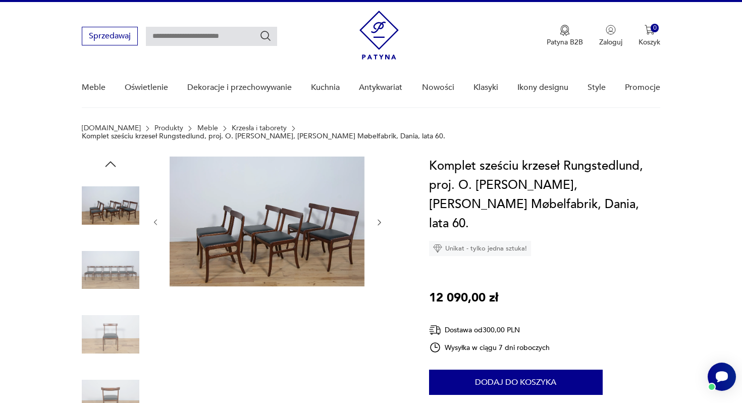
click at [112, 305] on img at bounding box center [111, 334] width 58 height 58
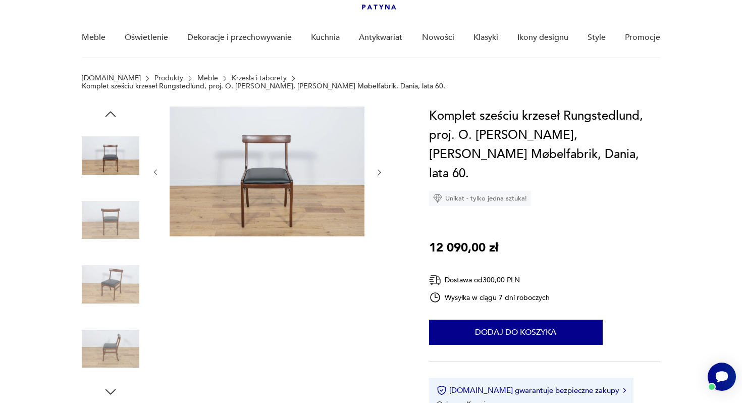
scroll to position [77, 0]
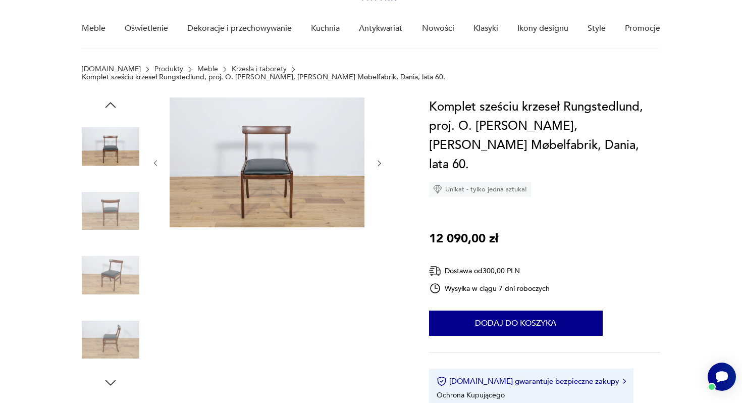
click at [113, 269] on img at bounding box center [111, 275] width 58 height 58
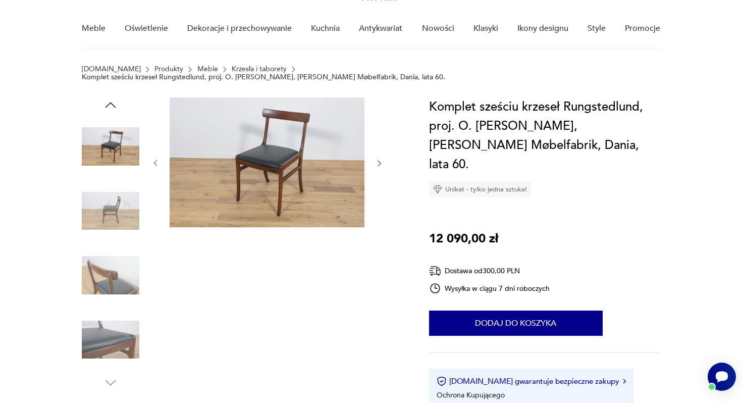
click at [124, 212] on img at bounding box center [111, 211] width 58 height 58
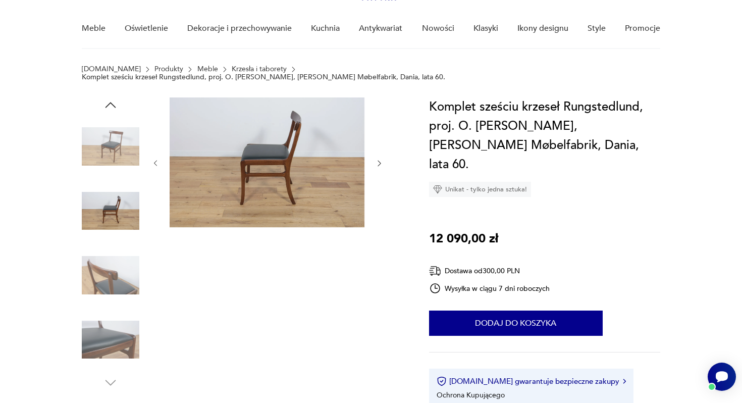
click at [117, 258] on img at bounding box center [111, 275] width 58 height 58
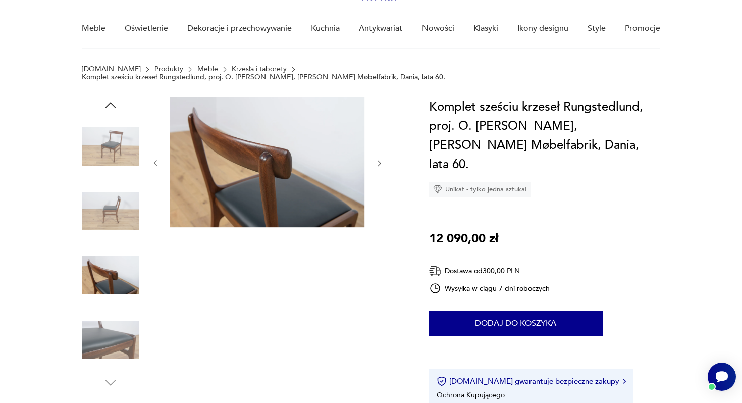
click at [110, 319] on img at bounding box center [111, 340] width 58 height 58
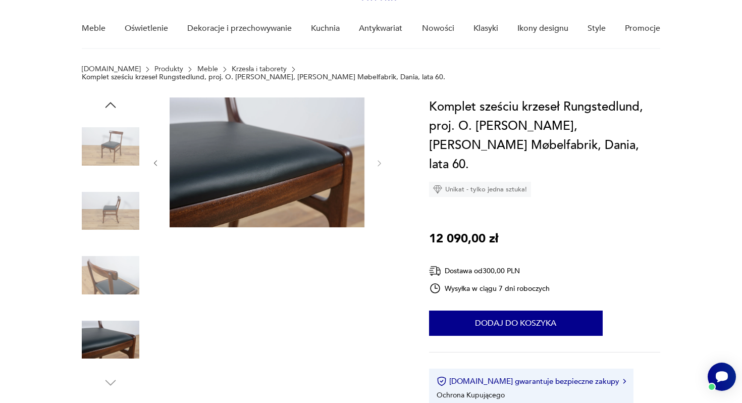
click at [113, 270] on img at bounding box center [111, 275] width 58 height 58
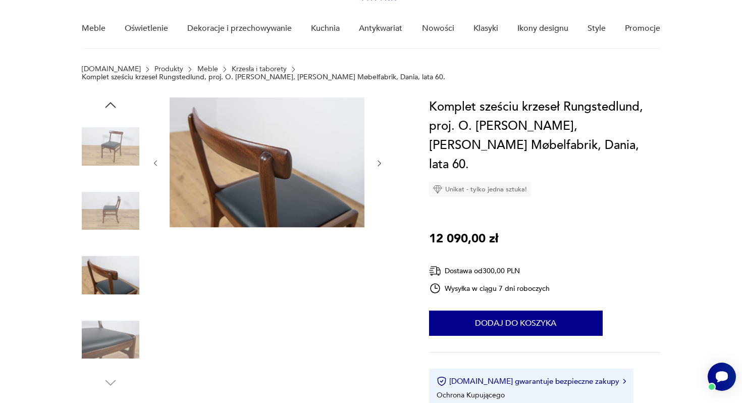
click at [113, 216] on img at bounding box center [111, 211] width 58 height 58
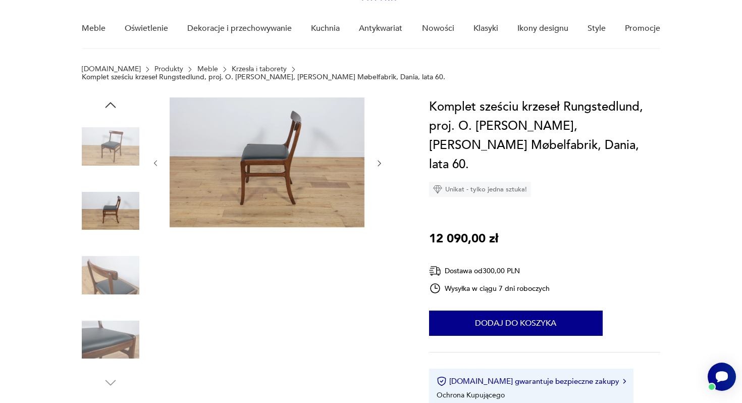
click at [118, 136] on img at bounding box center [111, 147] width 58 height 58
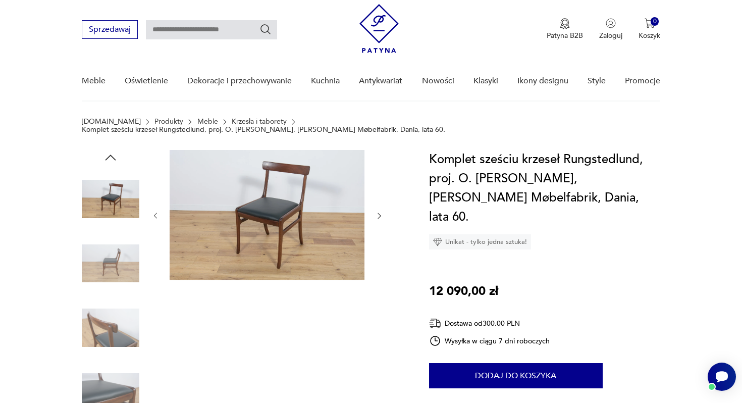
scroll to position [9, 0]
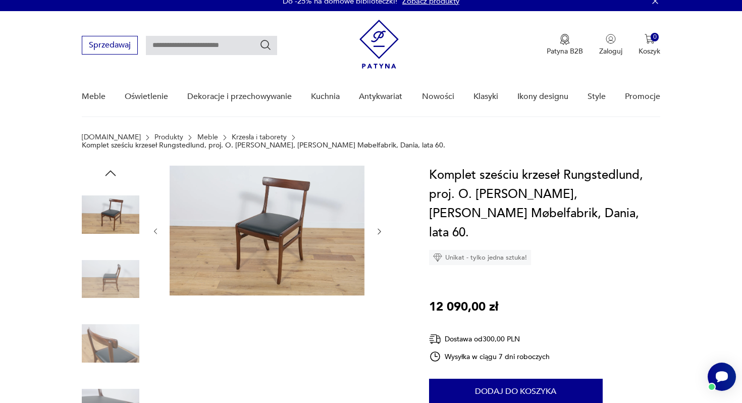
click at [107, 206] on img at bounding box center [111, 215] width 58 height 58
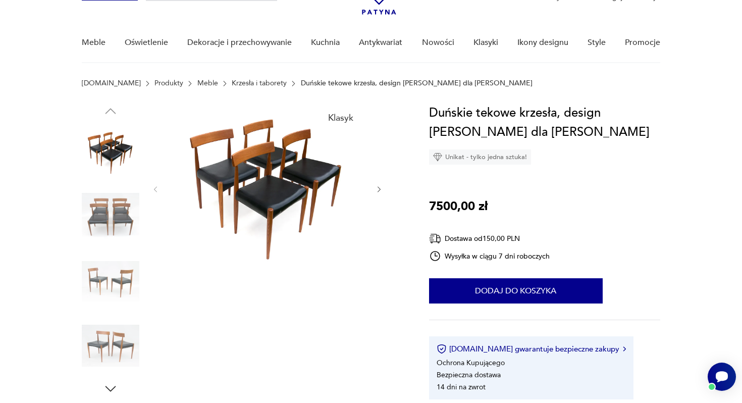
scroll to position [65, 0]
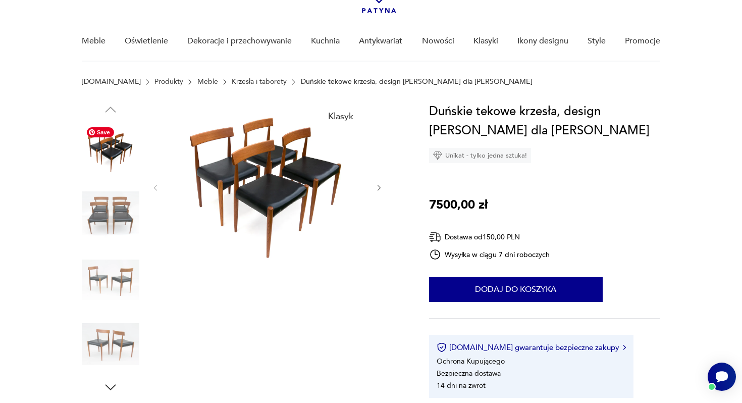
click at [129, 137] on img at bounding box center [111, 151] width 58 height 58
click at [101, 206] on img at bounding box center [111, 216] width 58 height 58
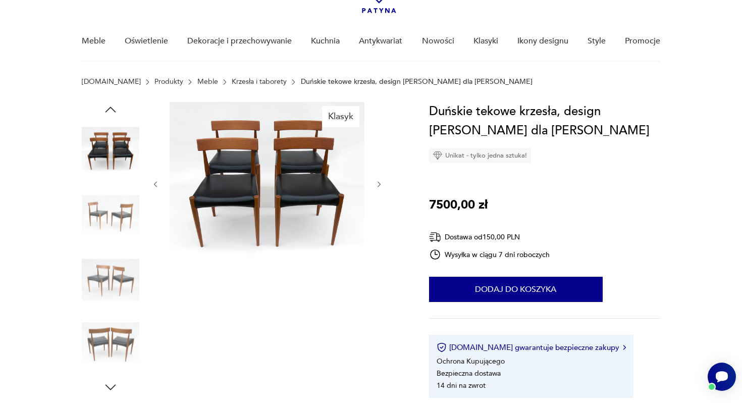
click at [109, 217] on img at bounding box center [111, 216] width 58 height 58
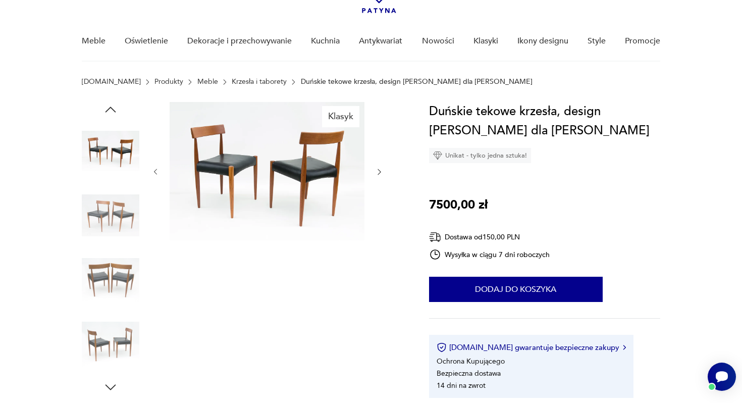
click at [107, 245] on div at bounding box center [111, 217] width 58 height 60
click at [113, 270] on img at bounding box center [111, 280] width 58 height 58
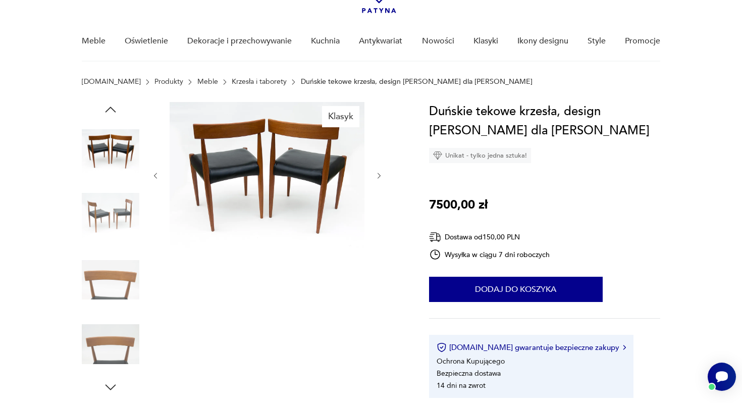
click at [262, 270] on div "Klasyk" at bounding box center [267, 248] width 232 height 293
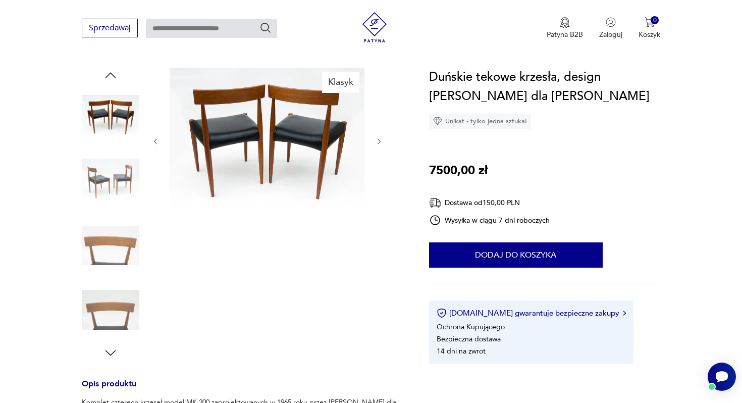
scroll to position [101, 0]
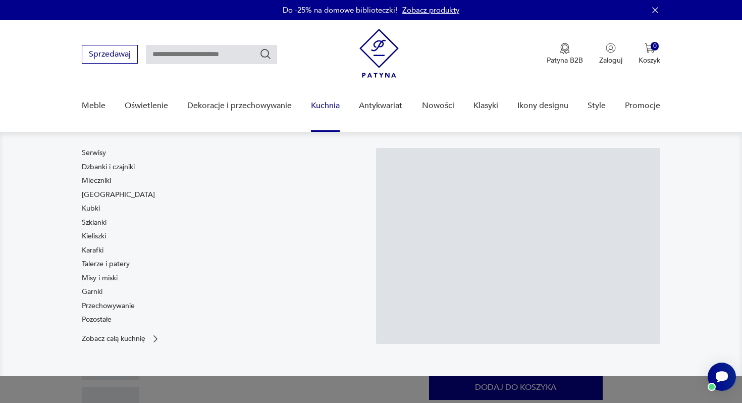
scroll to position [99, 0]
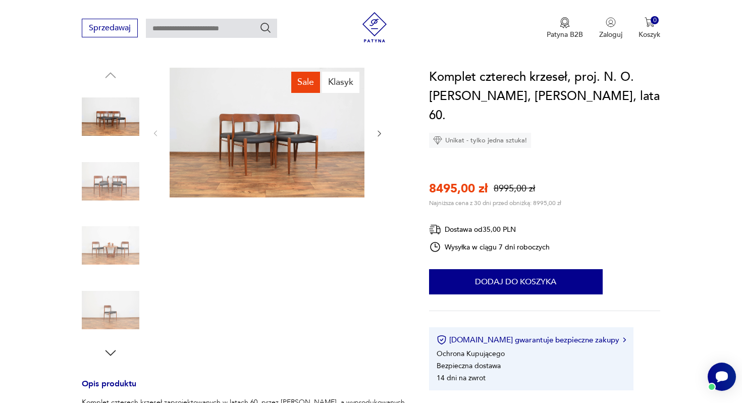
click at [379, 133] on icon "button" at bounding box center [379, 133] width 9 height 9
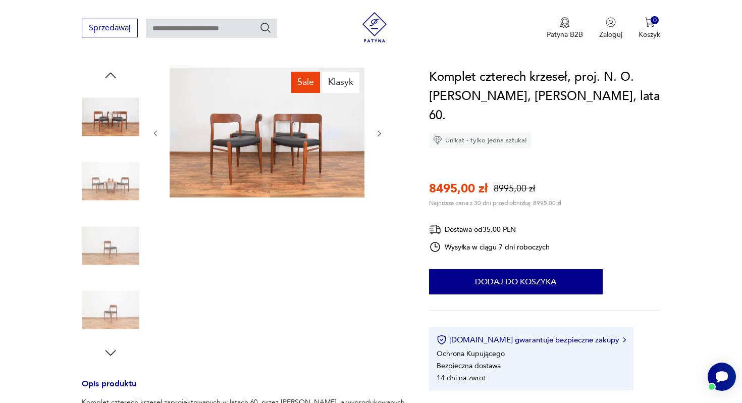
click at [379, 133] on icon "button" at bounding box center [379, 133] width 9 height 9
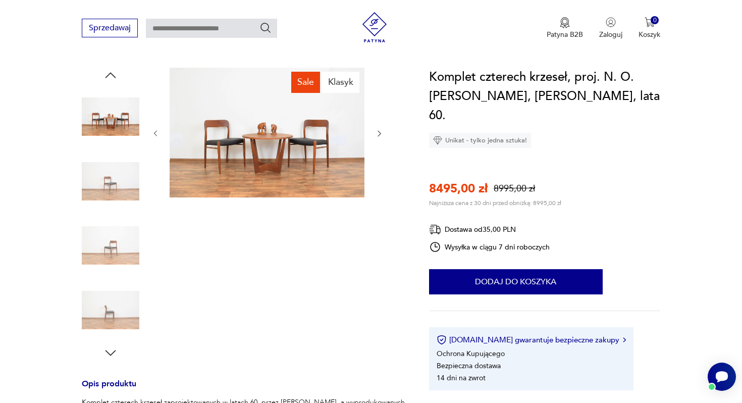
click at [379, 133] on icon "button" at bounding box center [379, 133] width 9 height 9
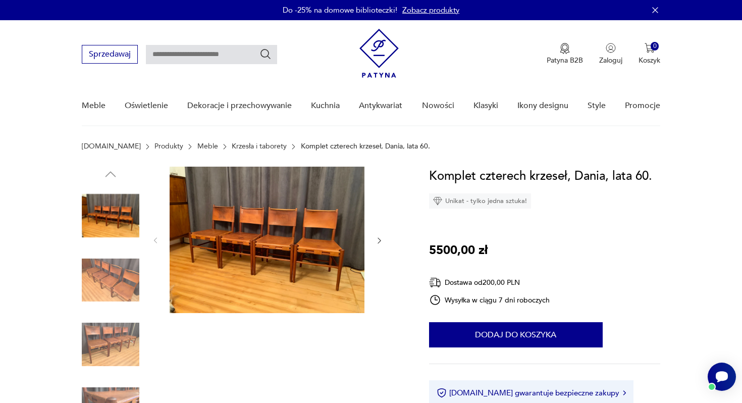
click at [375, 243] on icon "button" at bounding box center [379, 240] width 9 height 9
